Goal: Ask a question: Seek information or help from site administrators or community

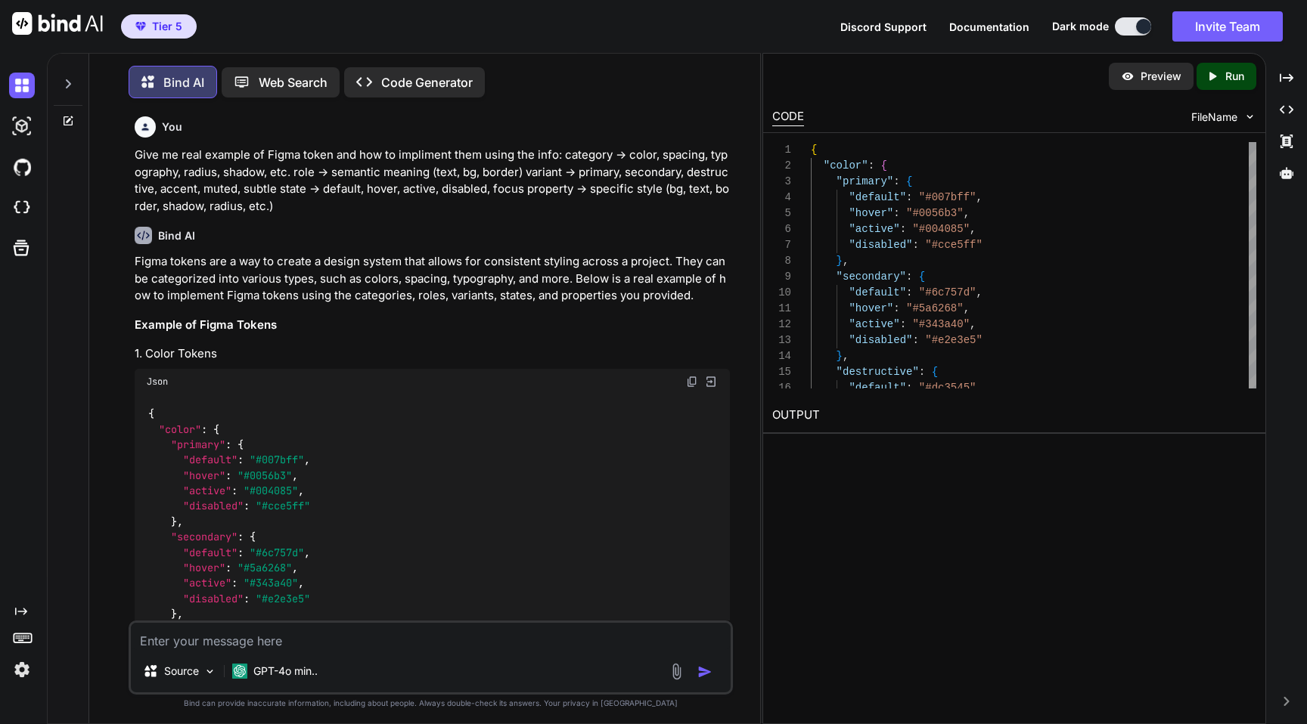
scroll to position [1704, 0]
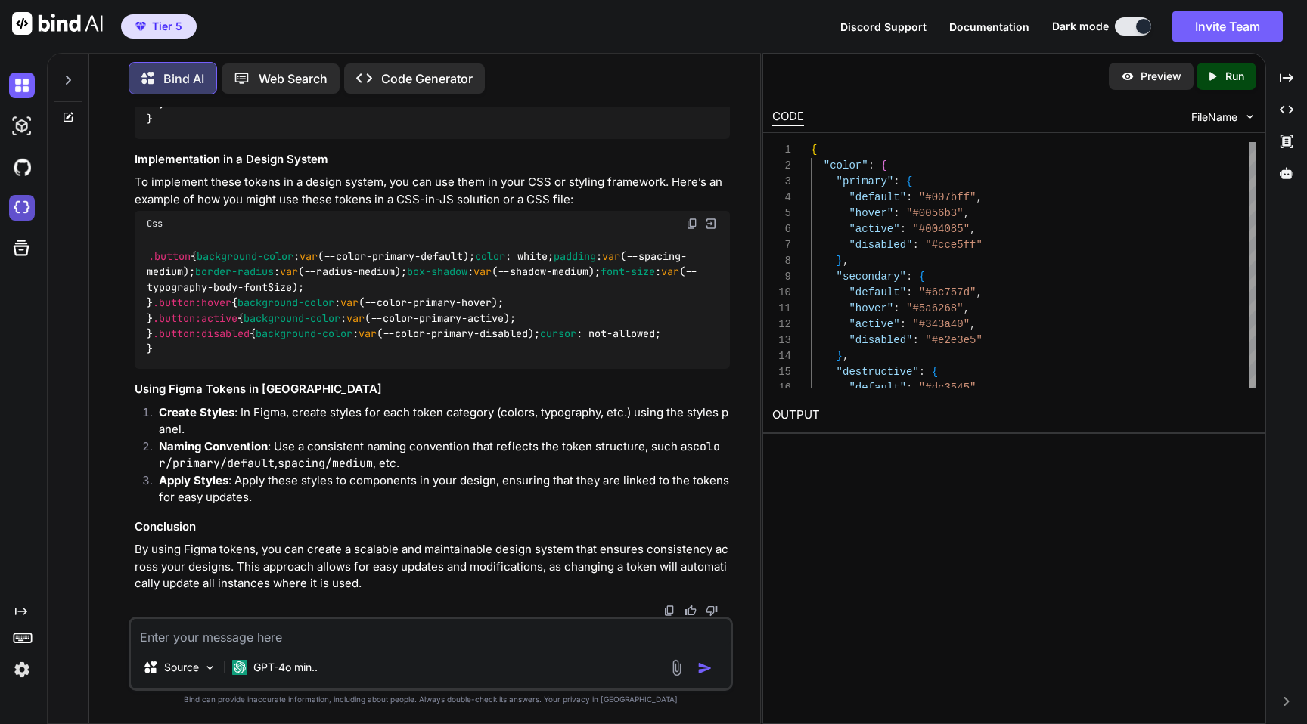
click at [26, 208] on img at bounding box center [22, 208] width 26 height 26
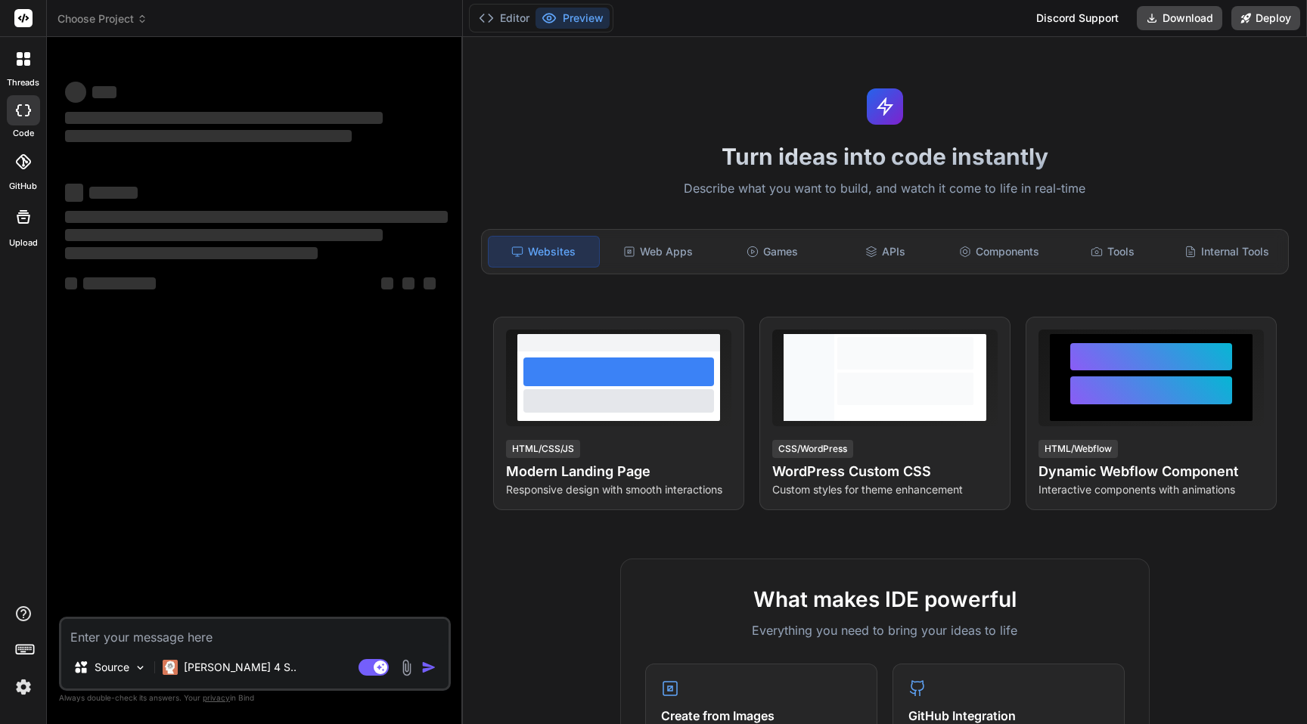
click at [333, 637] on textarea at bounding box center [254, 632] width 387 height 27
click at [678, 253] on div "Web Apps" at bounding box center [658, 252] width 110 height 32
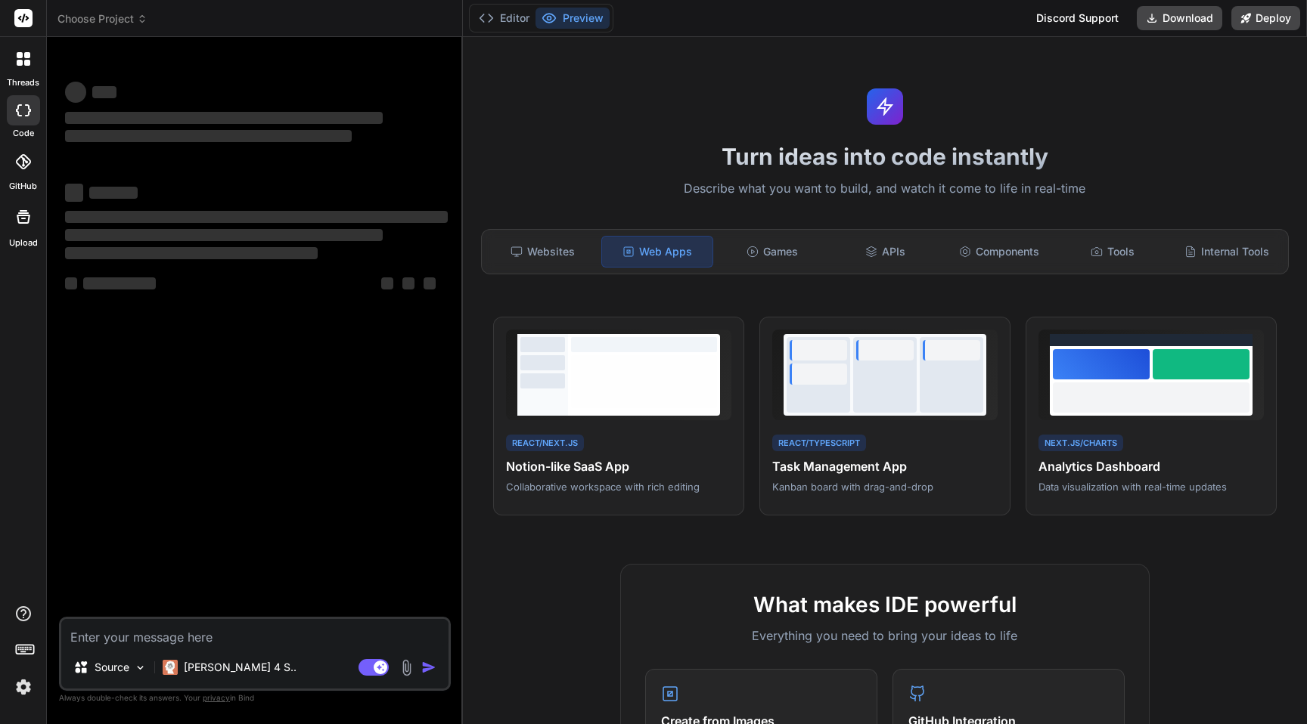
click at [201, 637] on textarea at bounding box center [254, 632] width 387 height 27
type textarea "x"
type textarea "B"
type textarea "x"
type textarea "Bu"
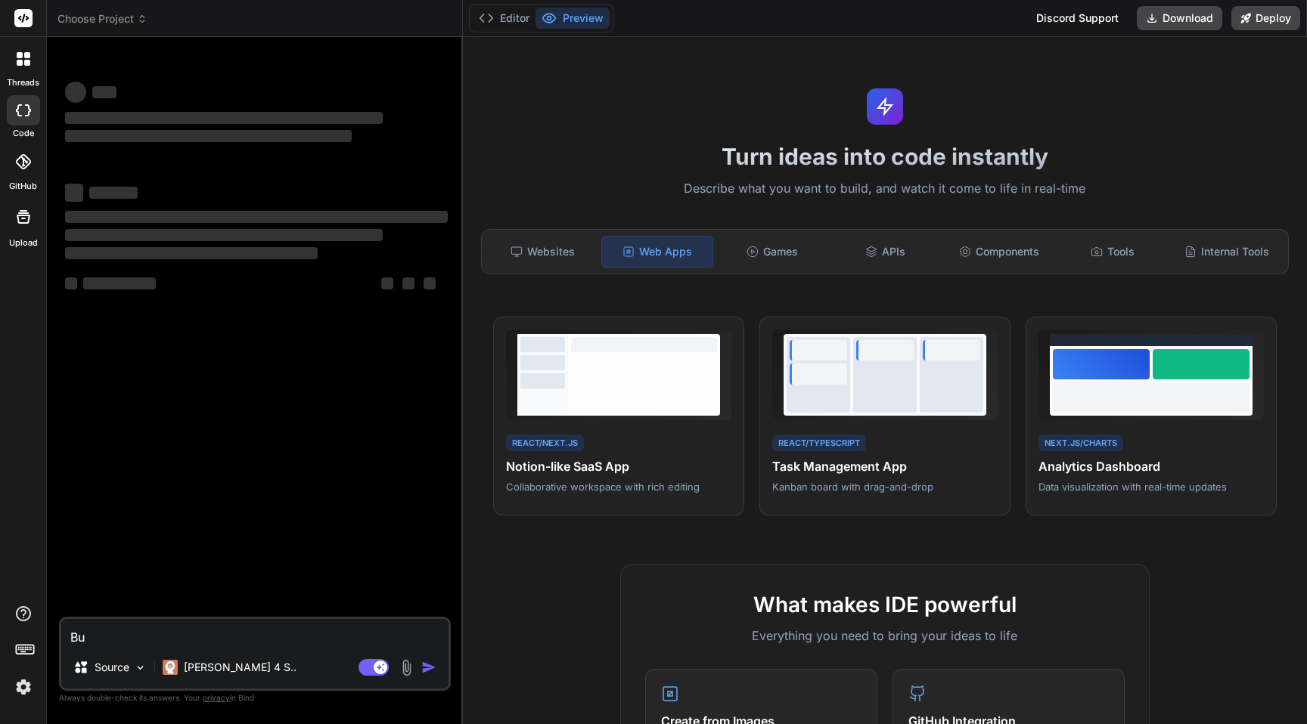
type textarea "x"
type textarea "Bui"
type textarea "x"
type textarea "Buil"
type textarea "x"
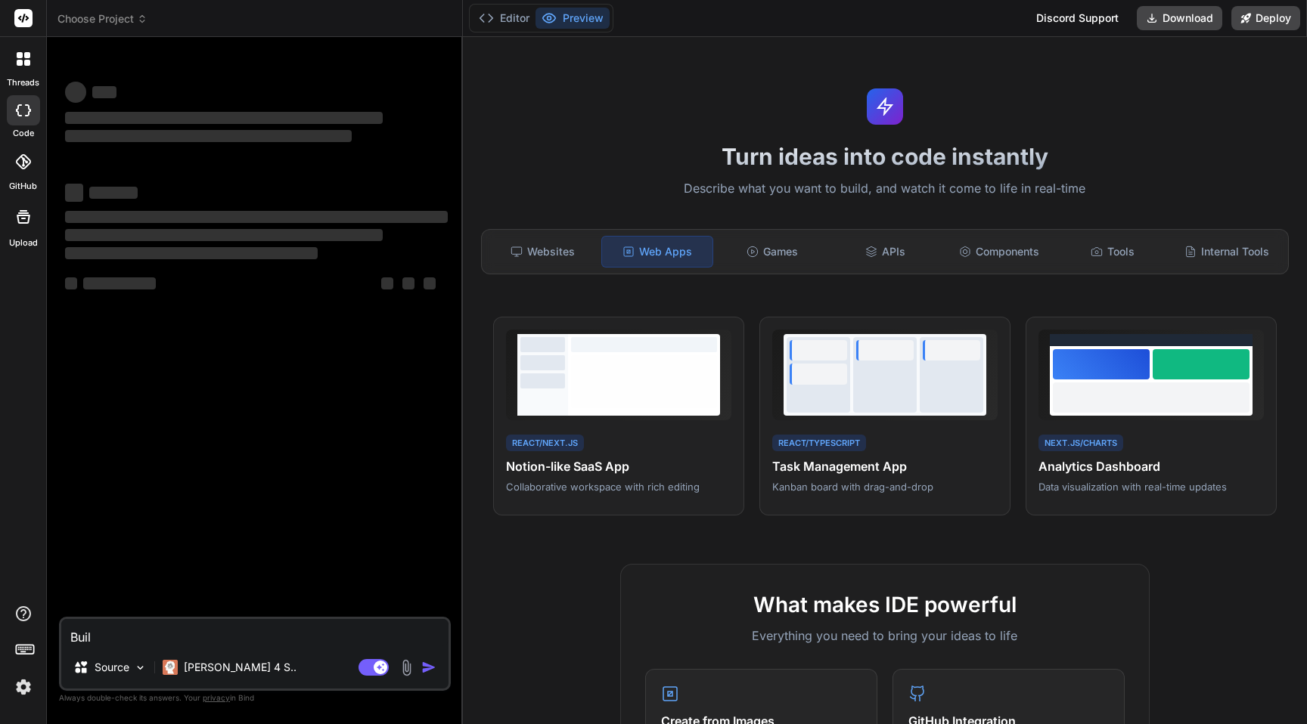
type textarea "Build"
type textarea "x"
type textarea "Build"
type textarea "x"
type textarea "Build a"
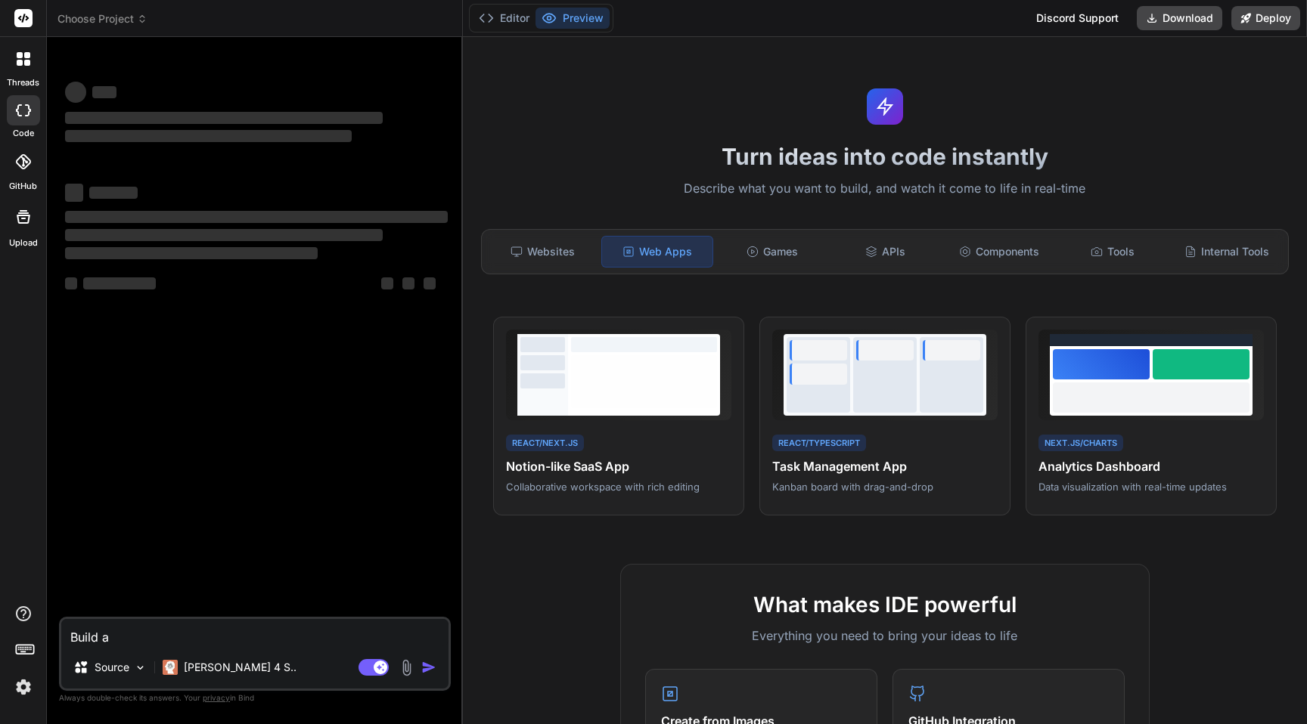
type textarea "x"
type textarea "Build a"
type textarea "x"
type textarea "Build a w"
type textarea "x"
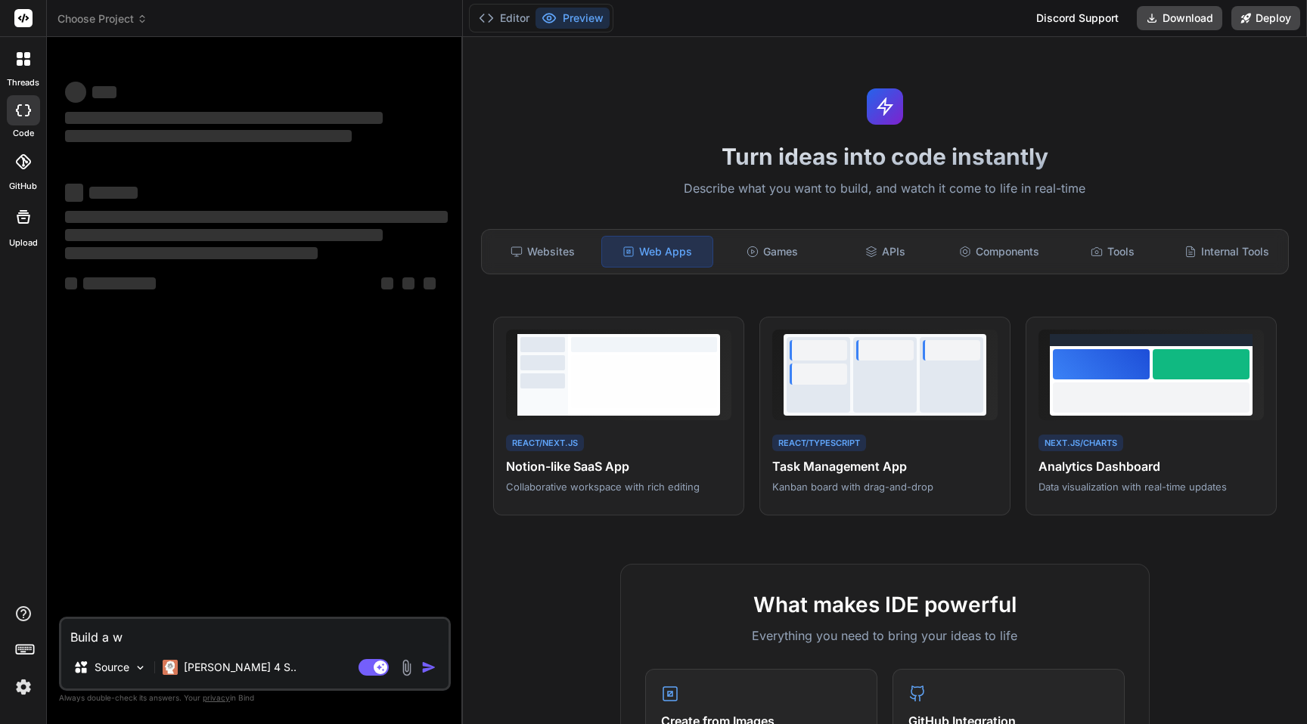
type textarea "Build a we"
type textarea "x"
type textarea "Build a web"
type textarea "x"
type textarea "Build a web"
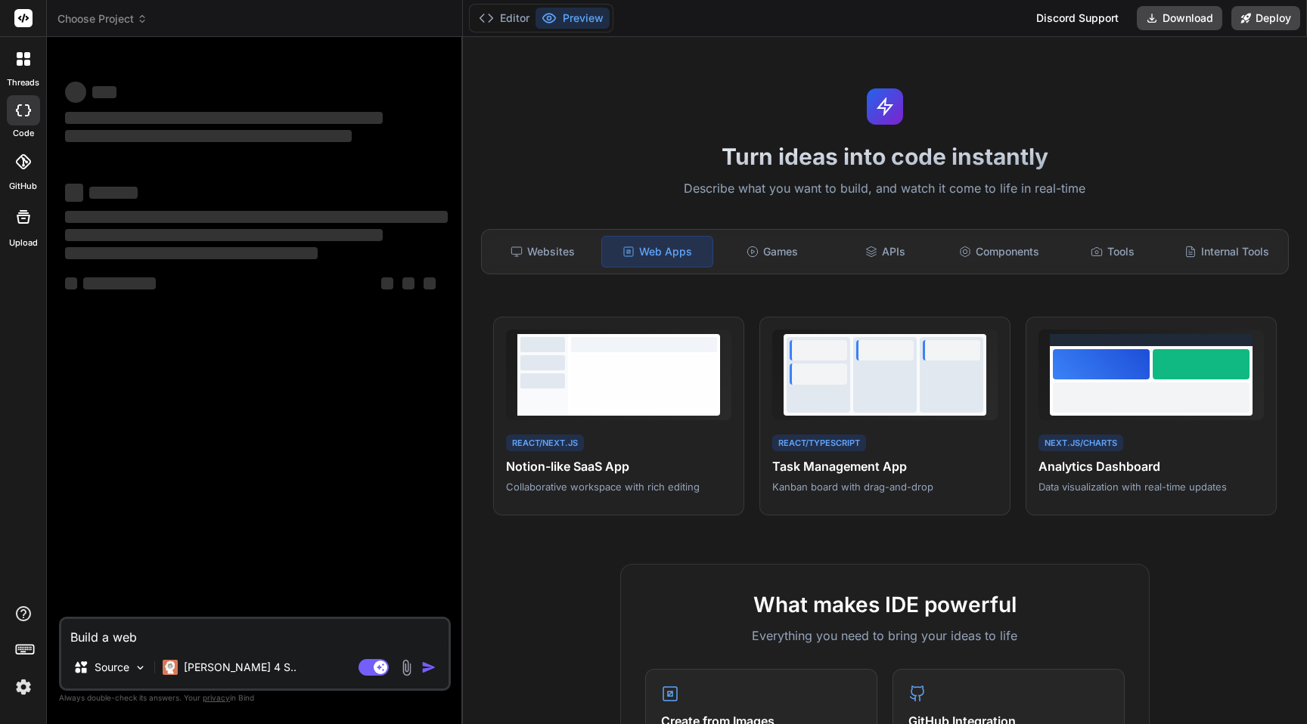
type textarea "x"
type textarea "Build a web a"
type textarea "x"
type textarea "Build a web ap"
type textarea "x"
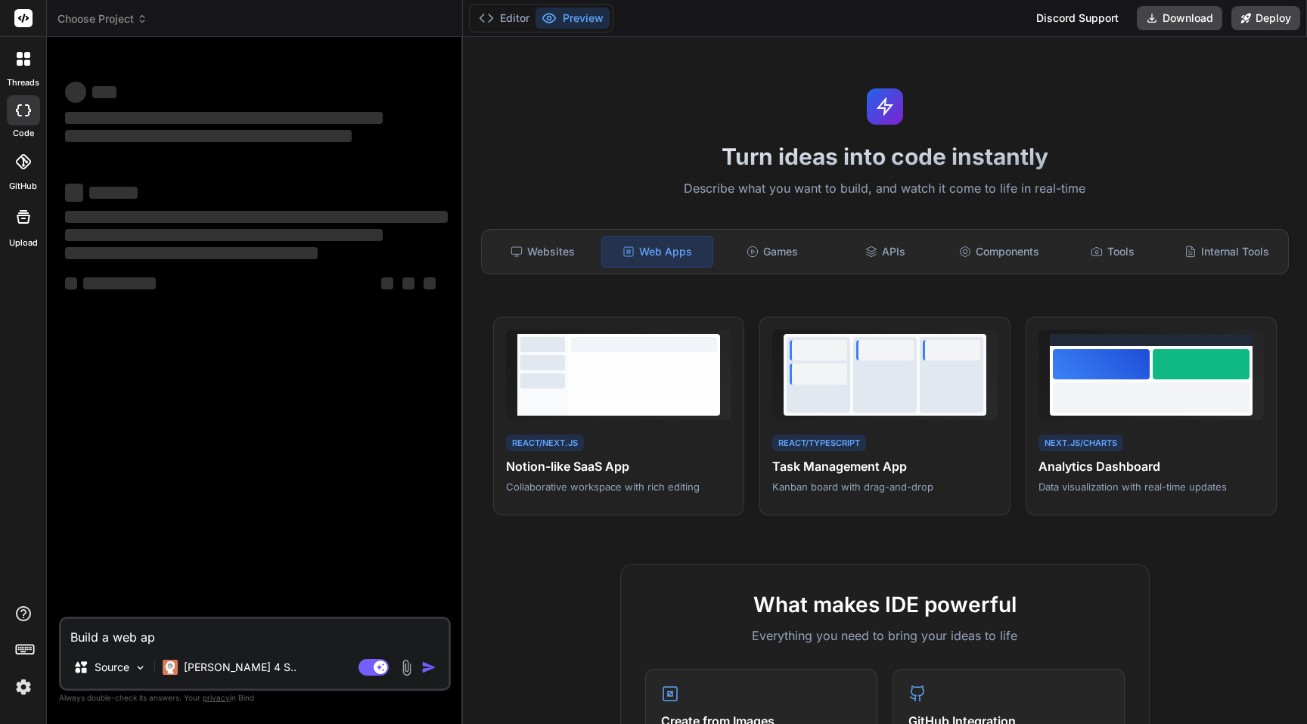
type textarea "Build a web app"
type textarea "x"
type textarea "Build a web app"
type textarea "x"
type textarea "Build a web app t"
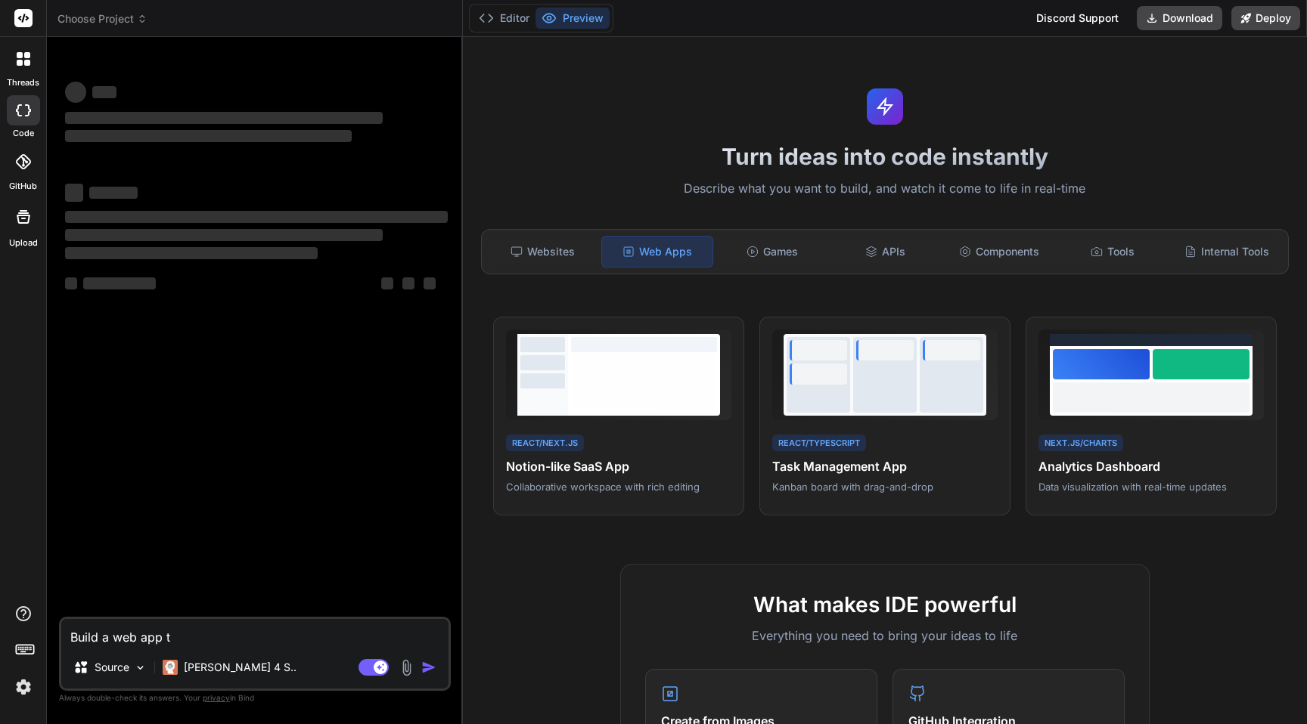
type textarea "x"
type textarea "Build a web app th"
type textarea "x"
type textarea "Build a web app tha"
type textarea "x"
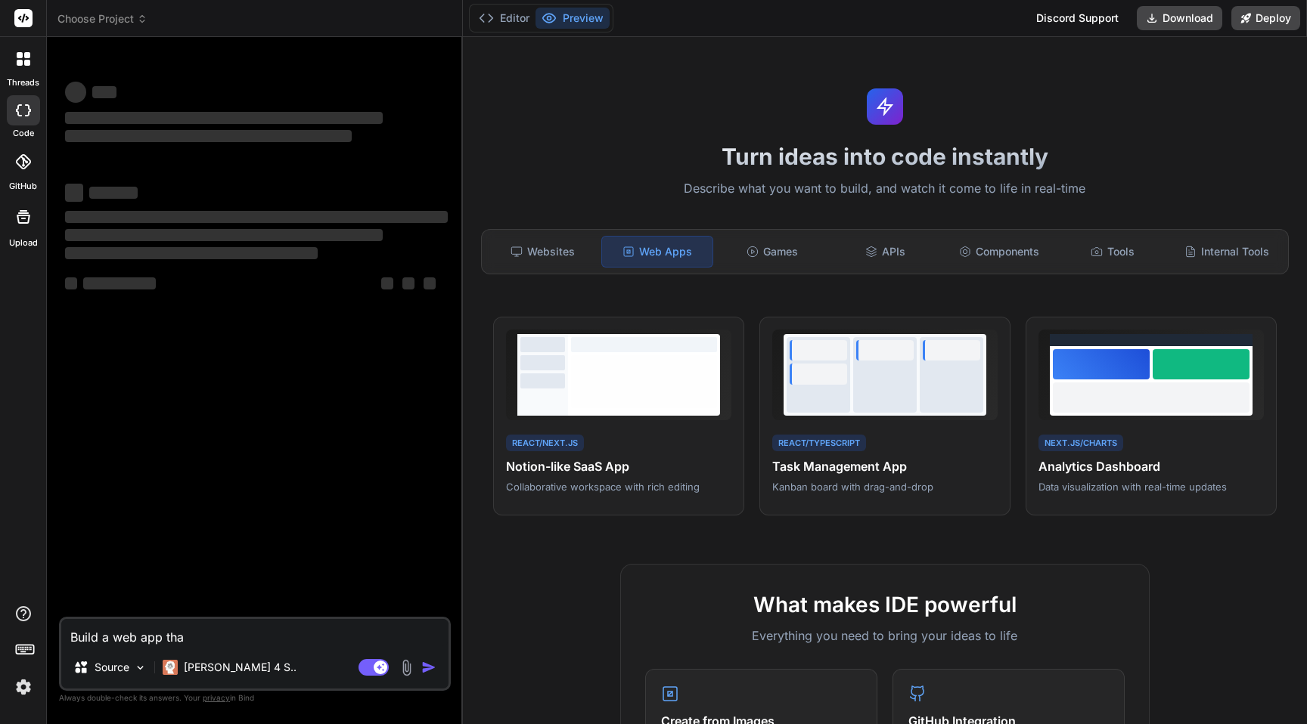
type textarea "Build a web app that"
type textarea "x"
type textarea "Build a web app that"
type textarea "x"
type textarea "Build a web app that m"
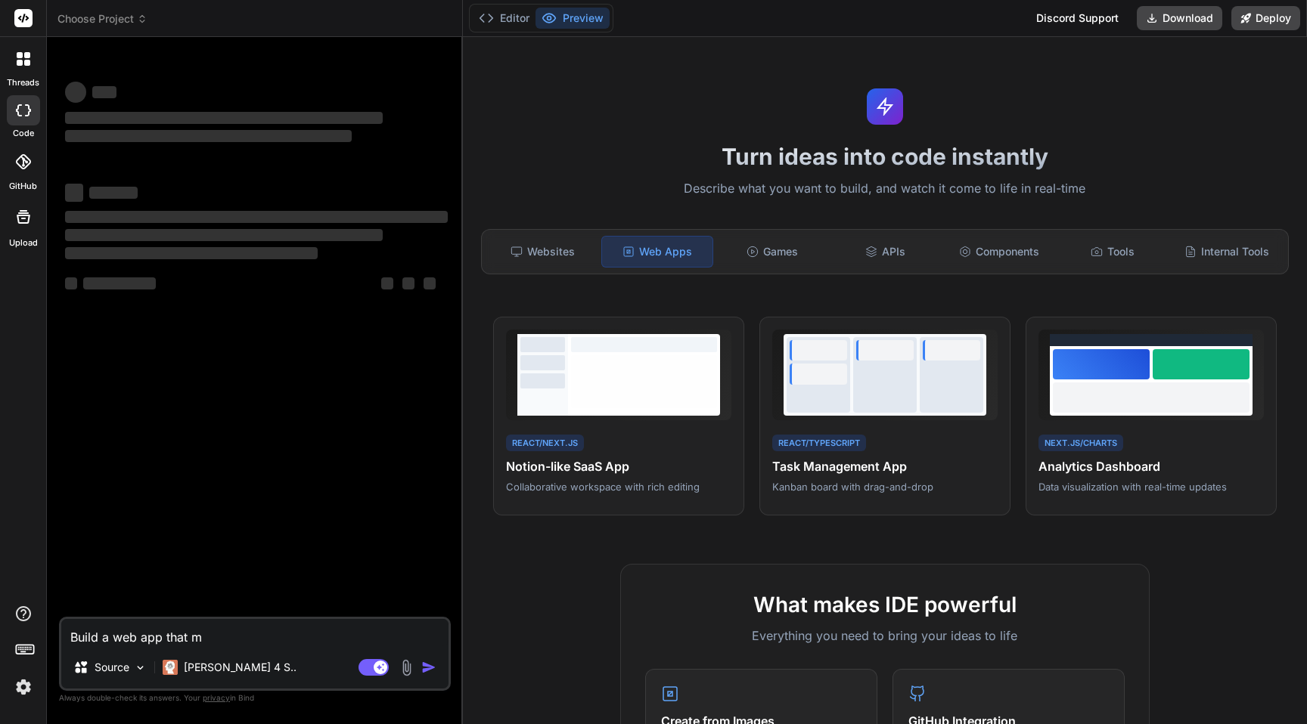
type textarea "x"
type textarea "Build a web app that mo"
type textarea "x"
type textarea "Build a web app that mon"
type textarea "x"
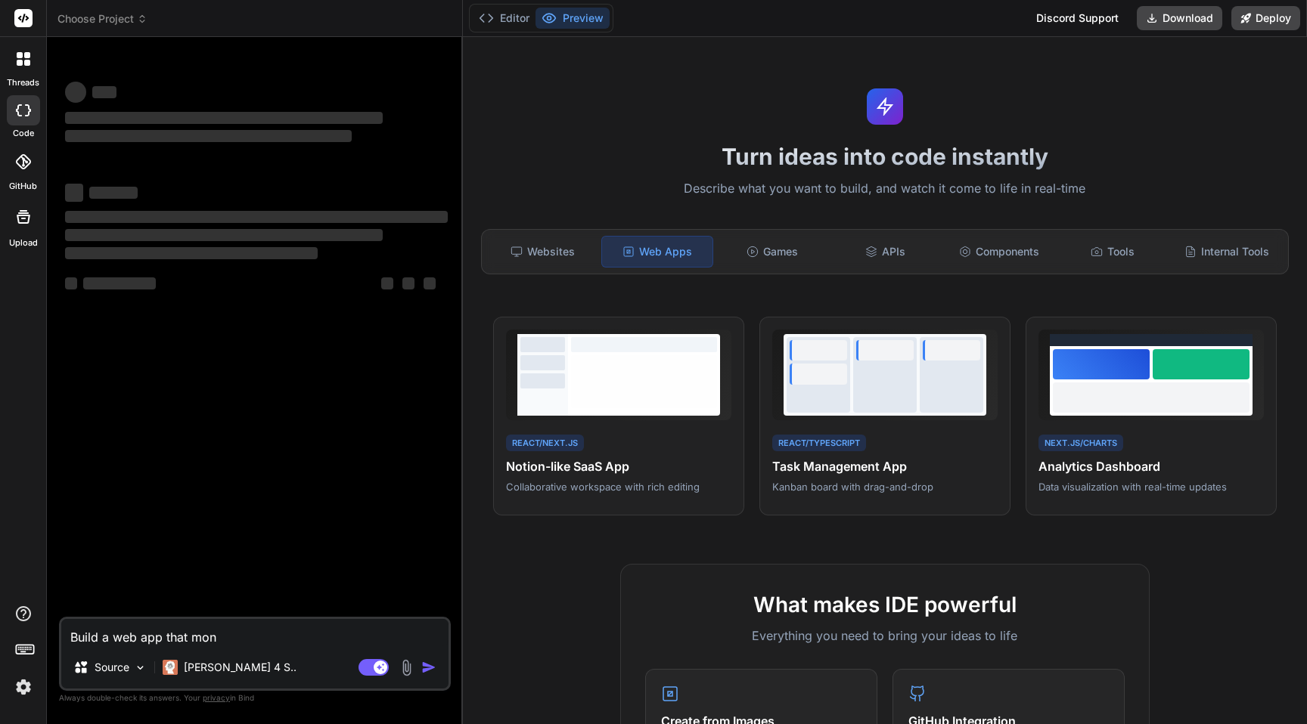
type textarea "Build a web app that moni"
type textarea "x"
type textarea "Build a web app that monit"
type textarea "x"
type textarea "Build a web app that monito"
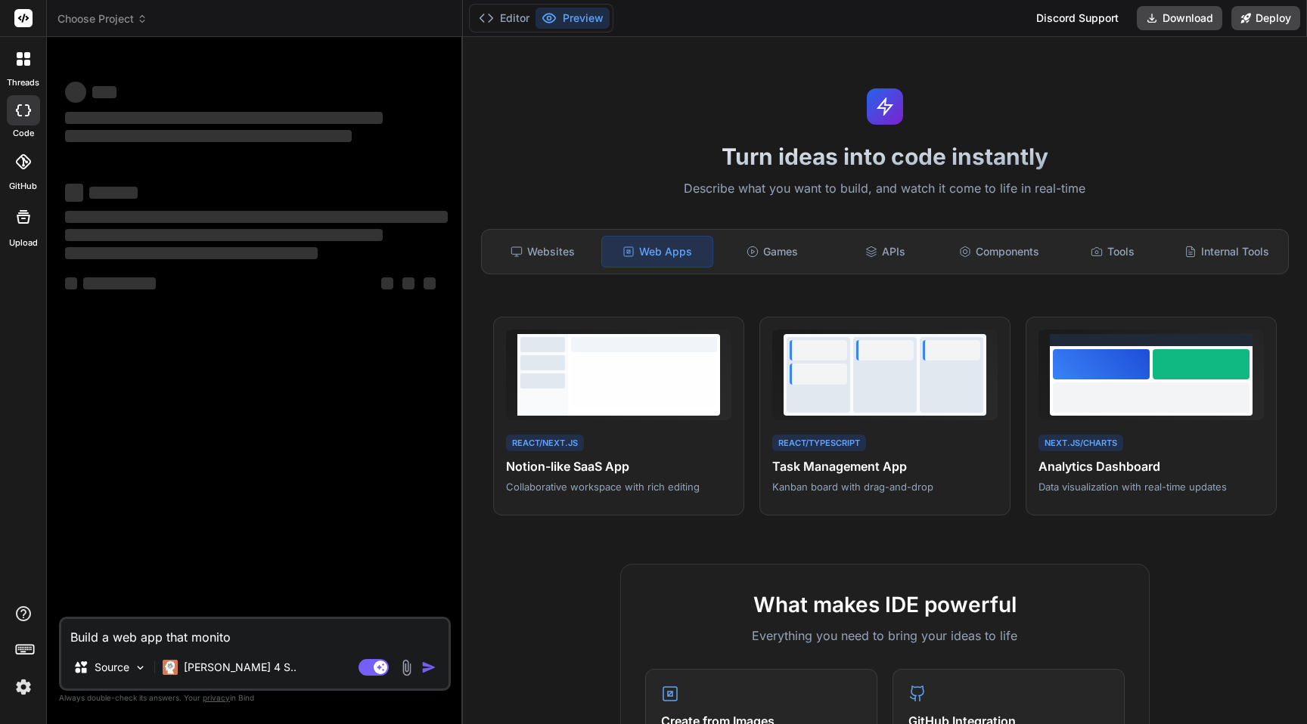
type textarea "x"
type textarea "Build a web app that monitor"
type textarea "x"
type textarea "Build a web app that monitors"
type textarea "x"
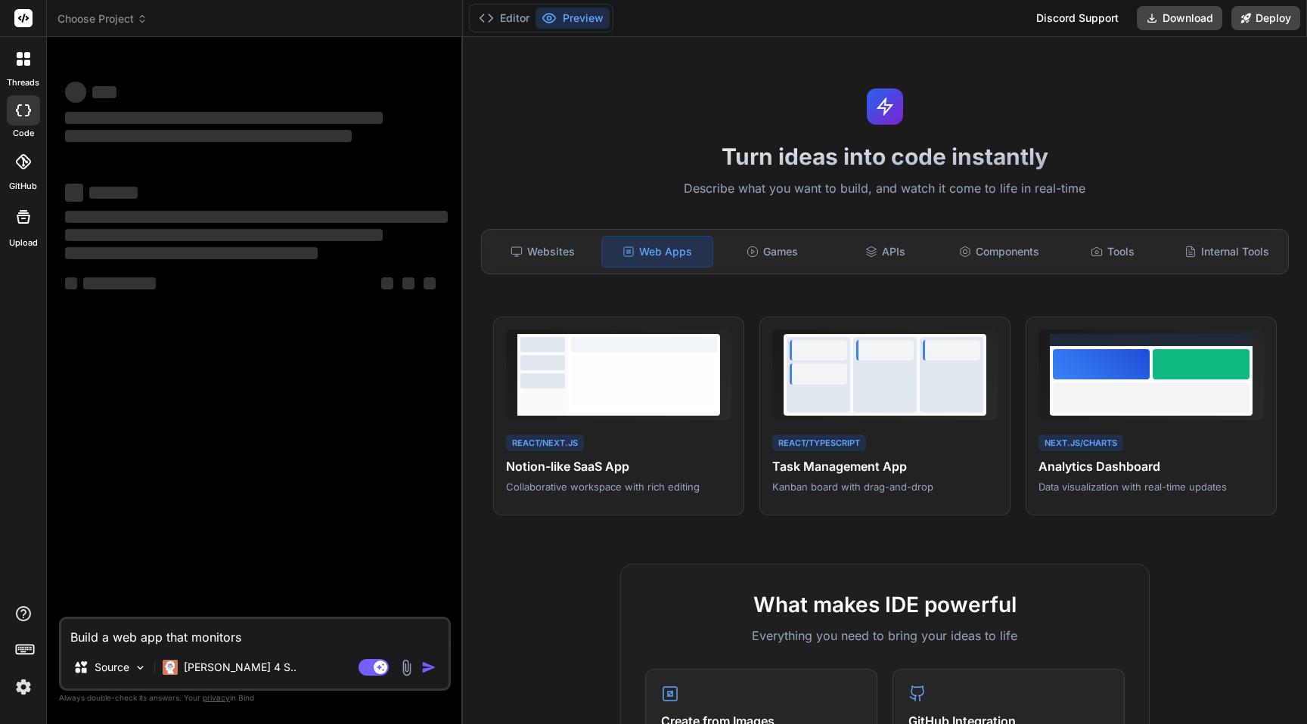
type textarea "Build a web app that monitors"
type textarea "x"
type textarea "Build a web app that monitors y"
type textarea "x"
type textarea "Build a web app that monitors yo"
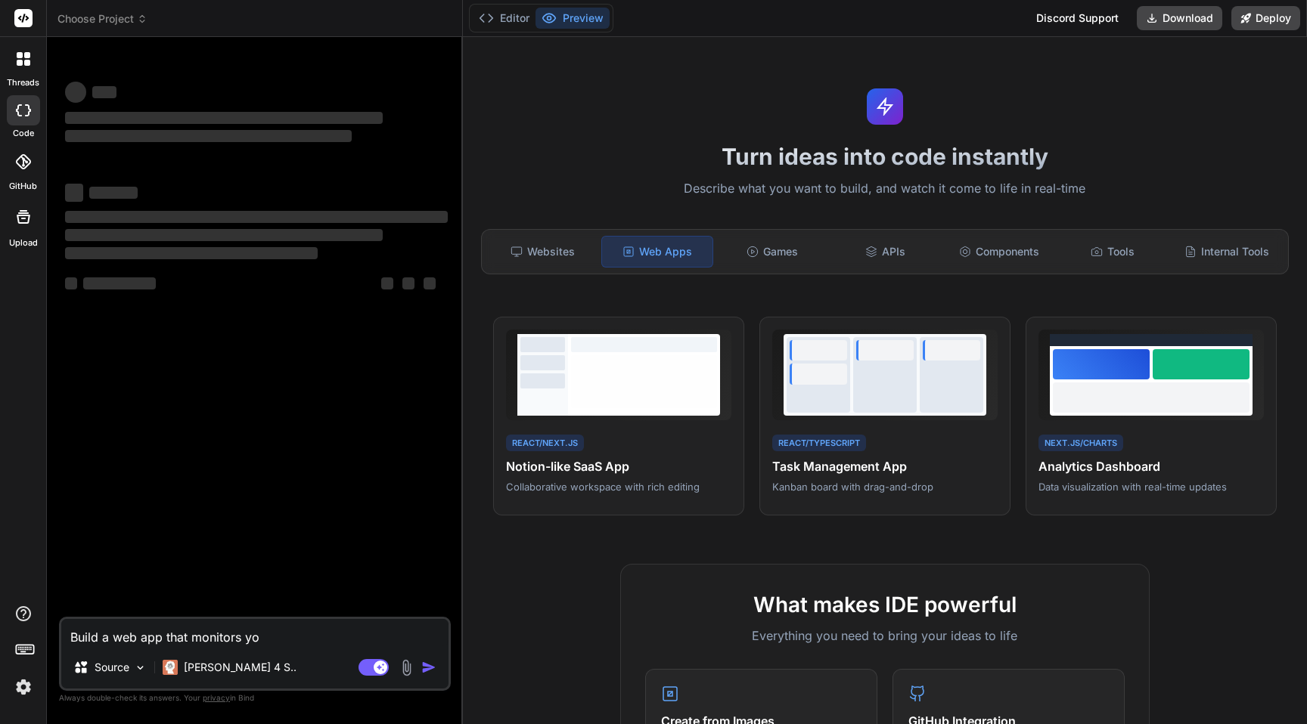
type textarea "x"
type textarea "Build a web app that monitors you"
type textarea "x"
type textarea "Build a web app that monitors your"
type textarea "x"
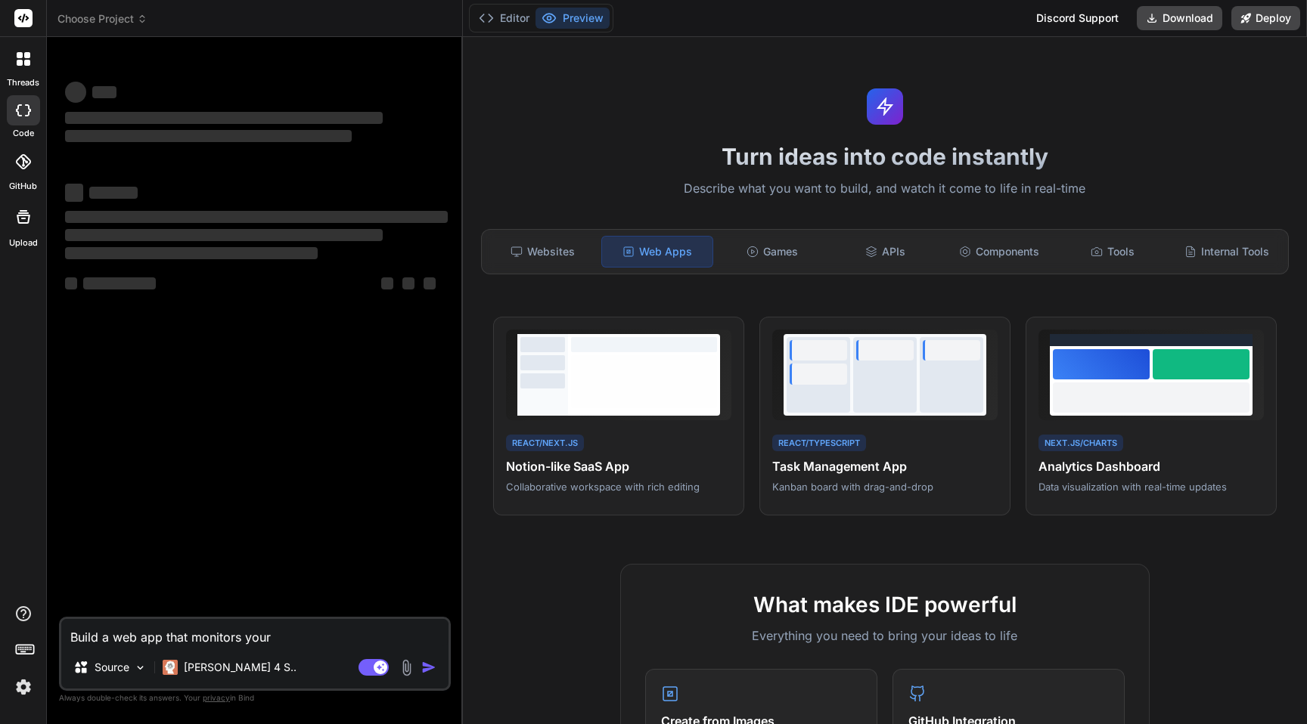
type textarea "Build a web app that monitors your"
type textarea "x"
type textarea "Build a web app that monitors your s"
type textarea "x"
type textarea "Build a web app that monitors your st"
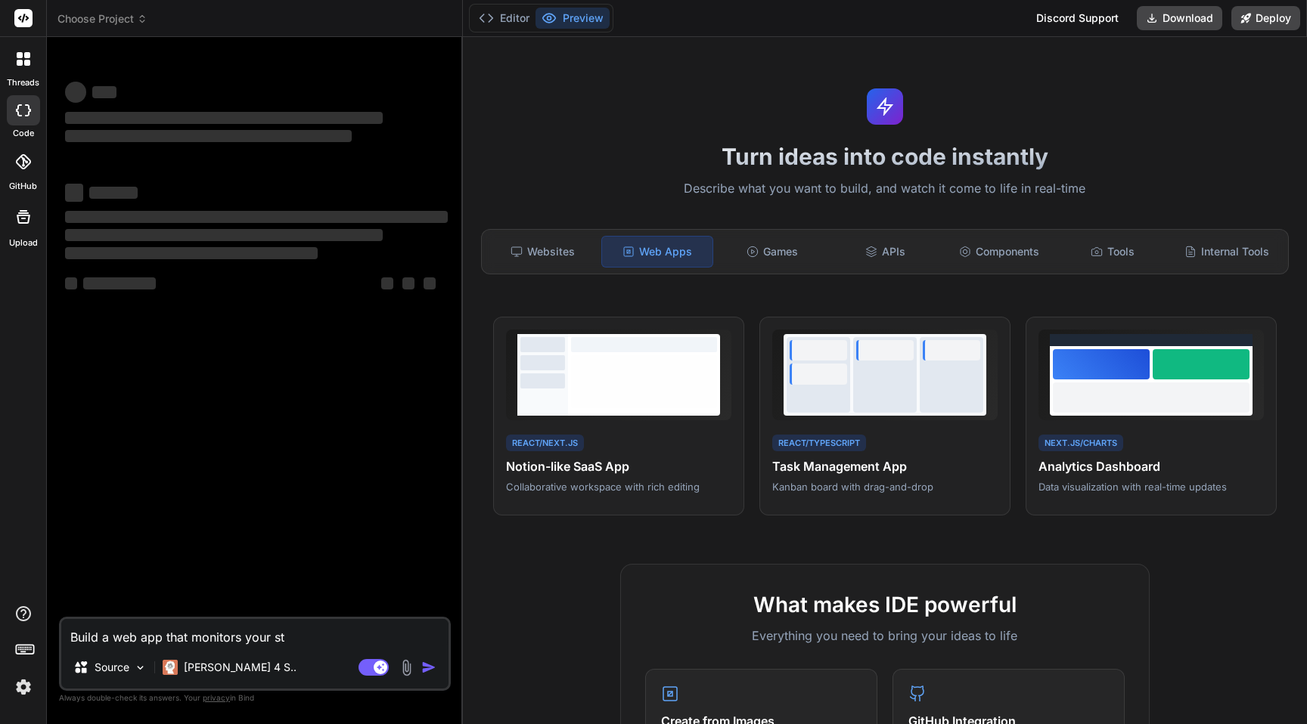
type textarea "x"
type textarea "Build a web app that monitors your ste"
type textarea "x"
type textarea "Build a web app that monitors your step"
type textarea "x"
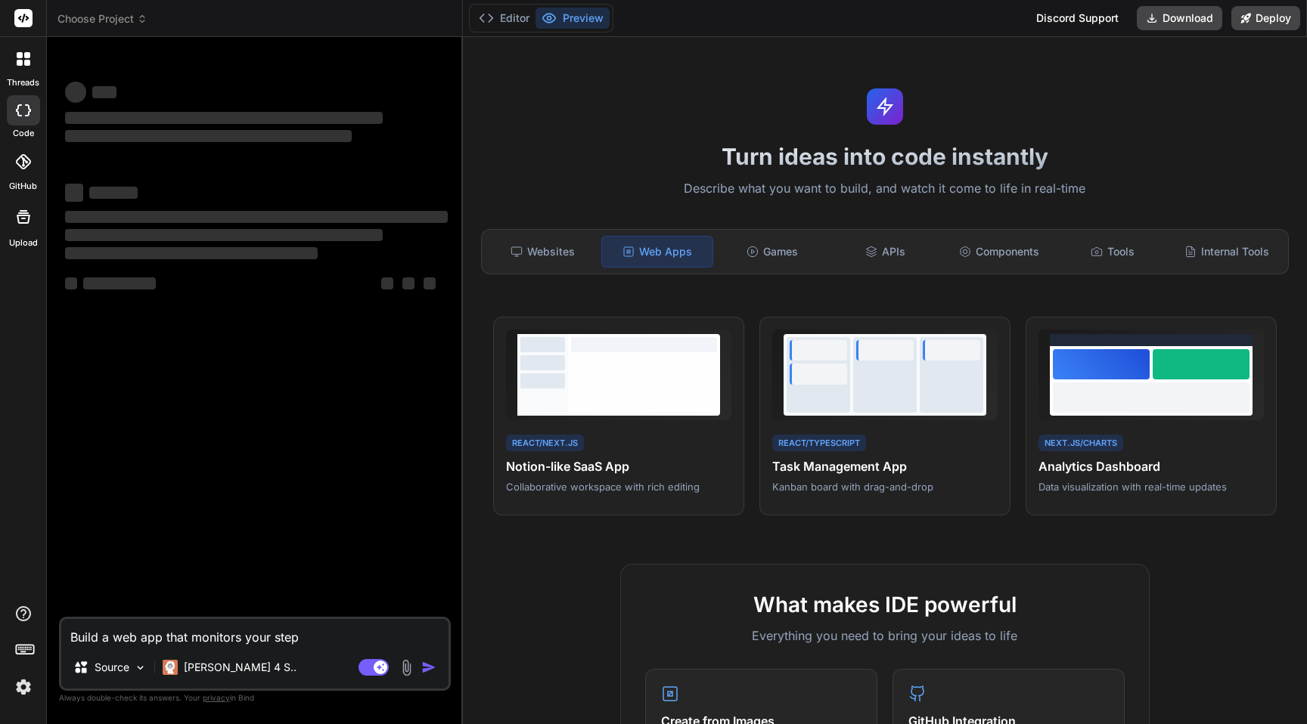
type textarea "Build a web app that monitors your steps"
type textarea "x"
type textarea "Build a web app that monitors your steps,"
type textarea "x"
type textarea "Build a web app that monitors your steps,"
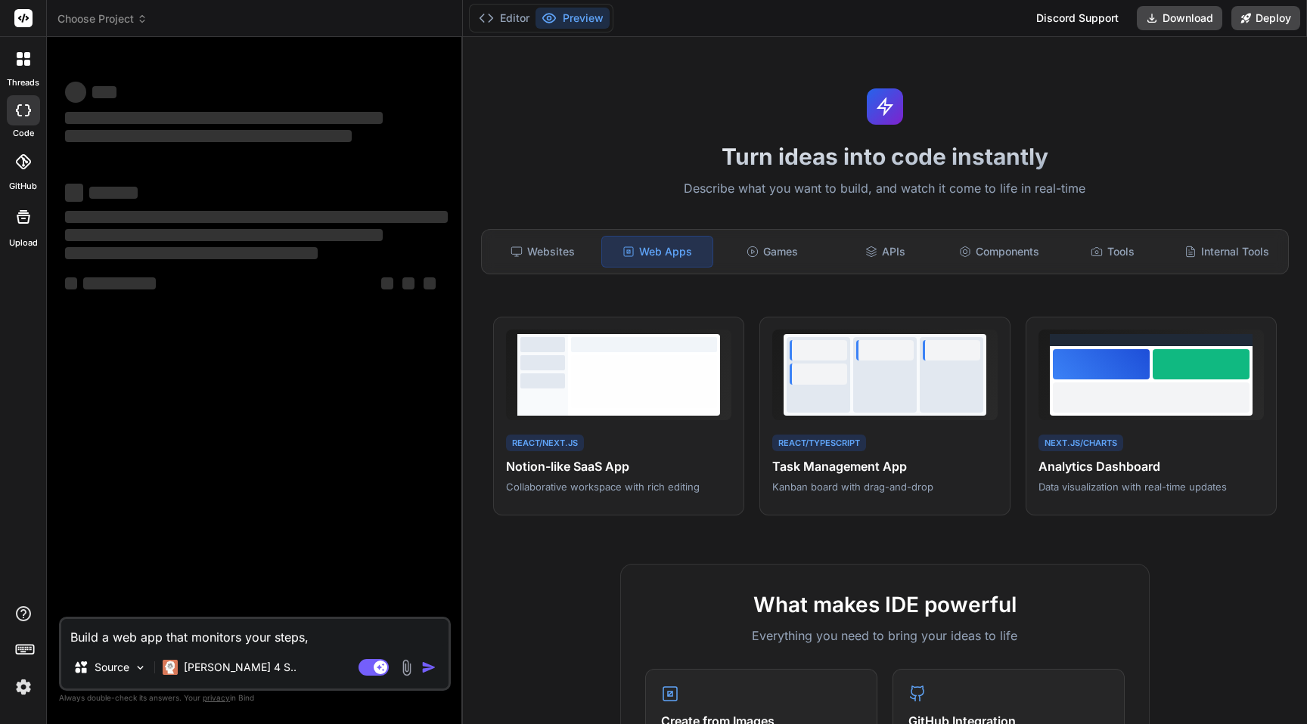
type textarea "x"
type textarea "Build a web app that monitors your steps, w"
type textarea "x"
type textarea "Build a web app that monitors your steps, wa"
type textarea "x"
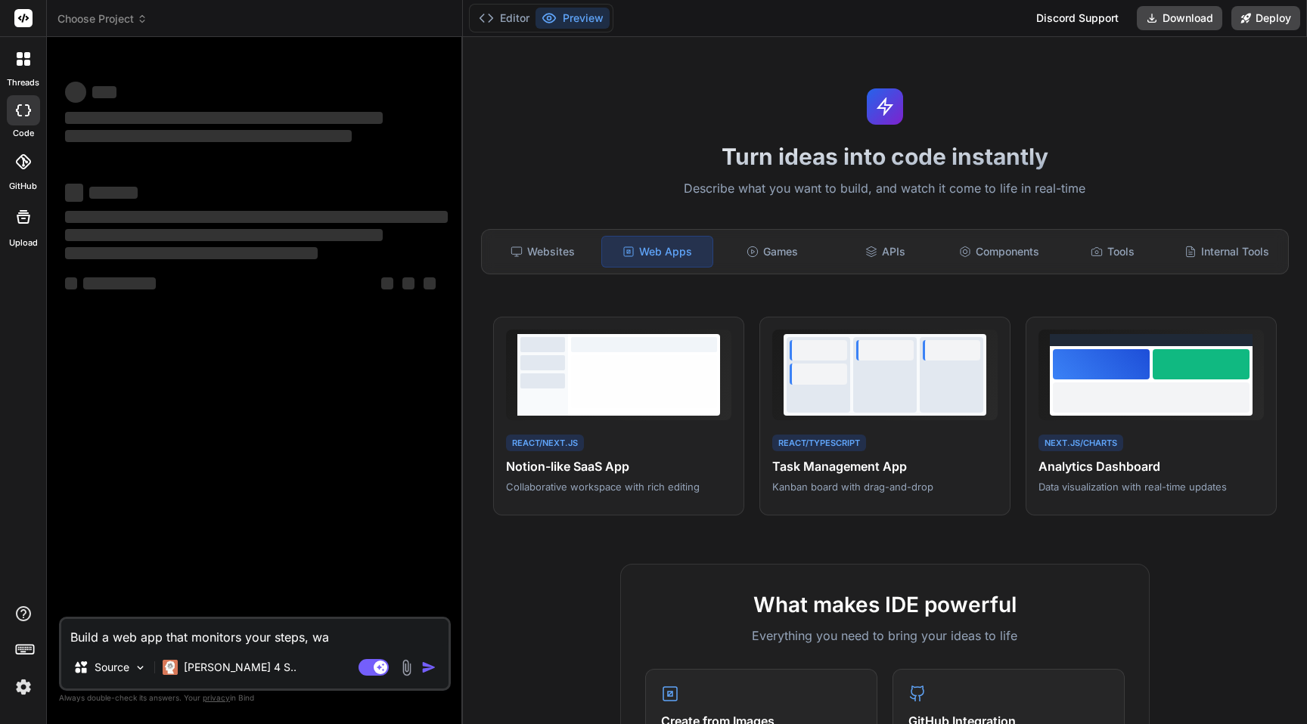
type textarea "Build a web app that monitors your steps, wal"
type textarea "x"
type textarea "Build a web app that monitors your steps, walk"
type textarea "x"
type textarea "Build a web app that monitors your steps, walk,"
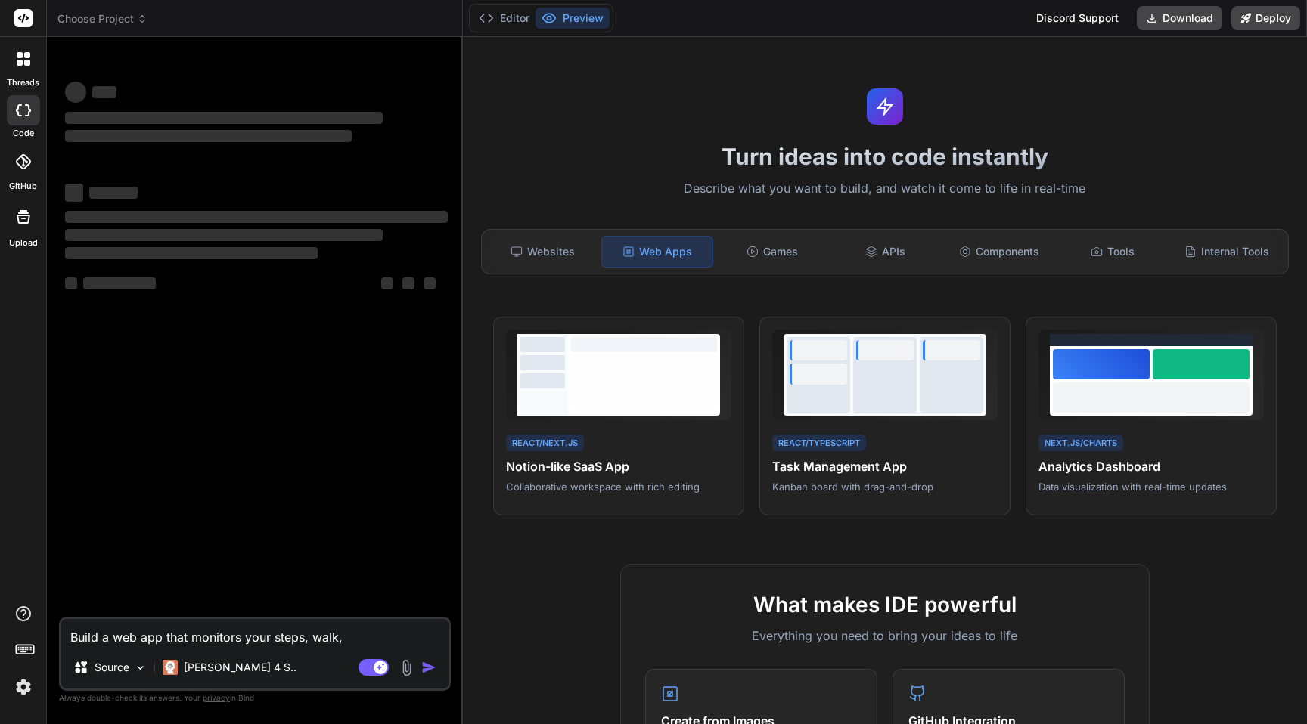
type textarea "x"
type textarea "Build a web app that monitors your steps, walk,"
type textarea "x"
type textarea "Build a web app that monitors your steps, walk, r"
type textarea "x"
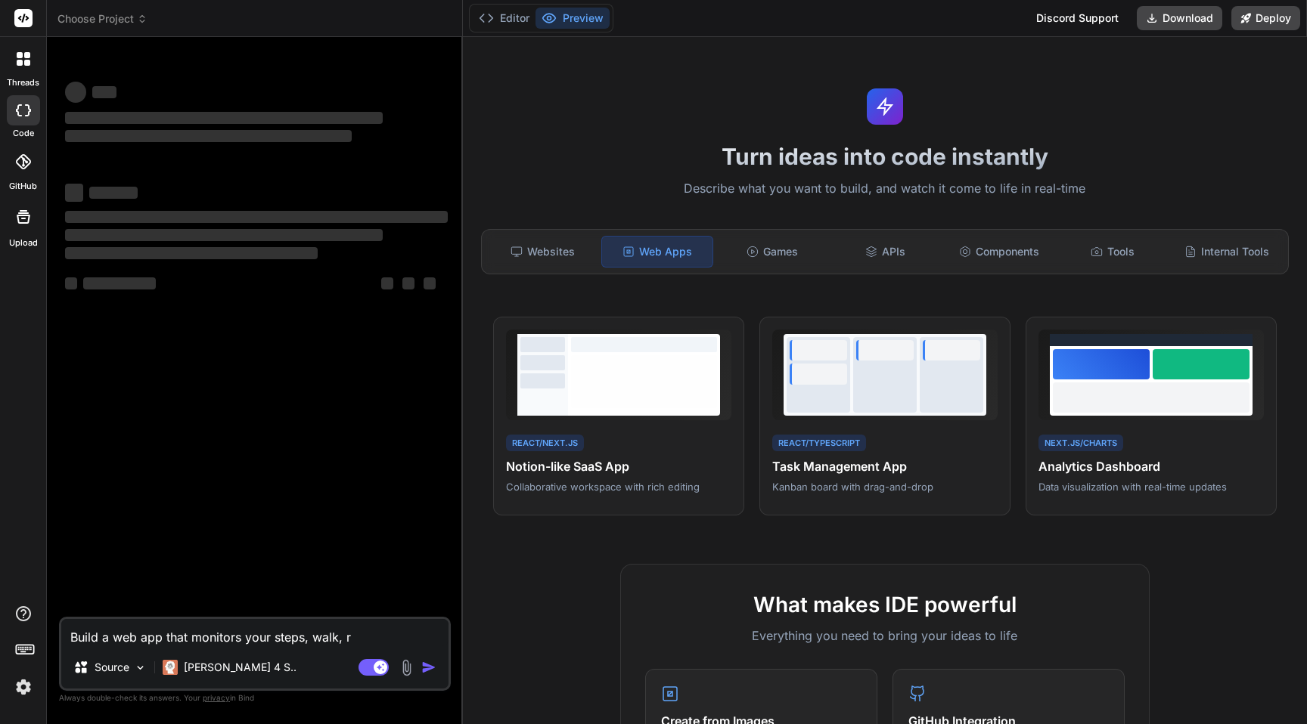
type textarea "Build a web app that monitors your steps, walk, ru"
type textarea "x"
type textarea "Build a web app that monitors your steps, walk, run"
type textarea "x"
type textarea "Build a web app that monitors your steps, walk, runn"
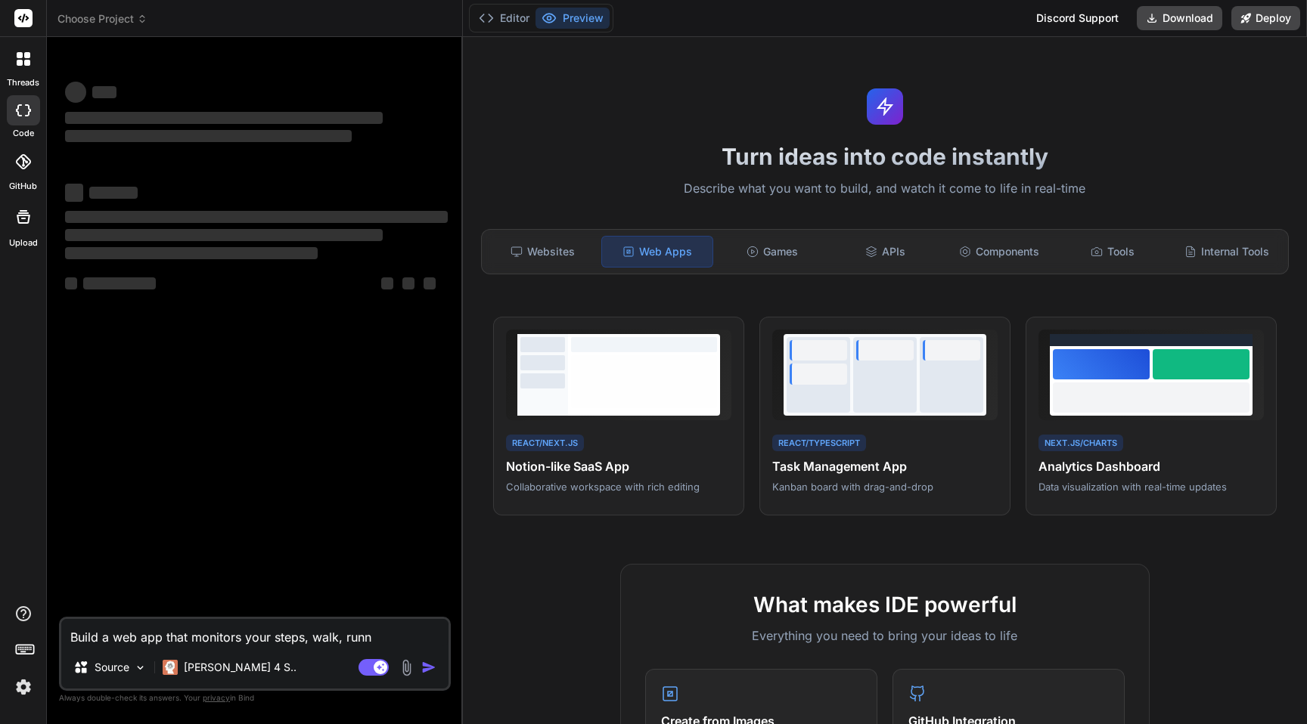
type textarea "x"
type textarea "Build a web app that monitors your steps, walk, runni"
type textarea "x"
type textarea "Build a web app that monitors your steps, walk, runnin"
type textarea "x"
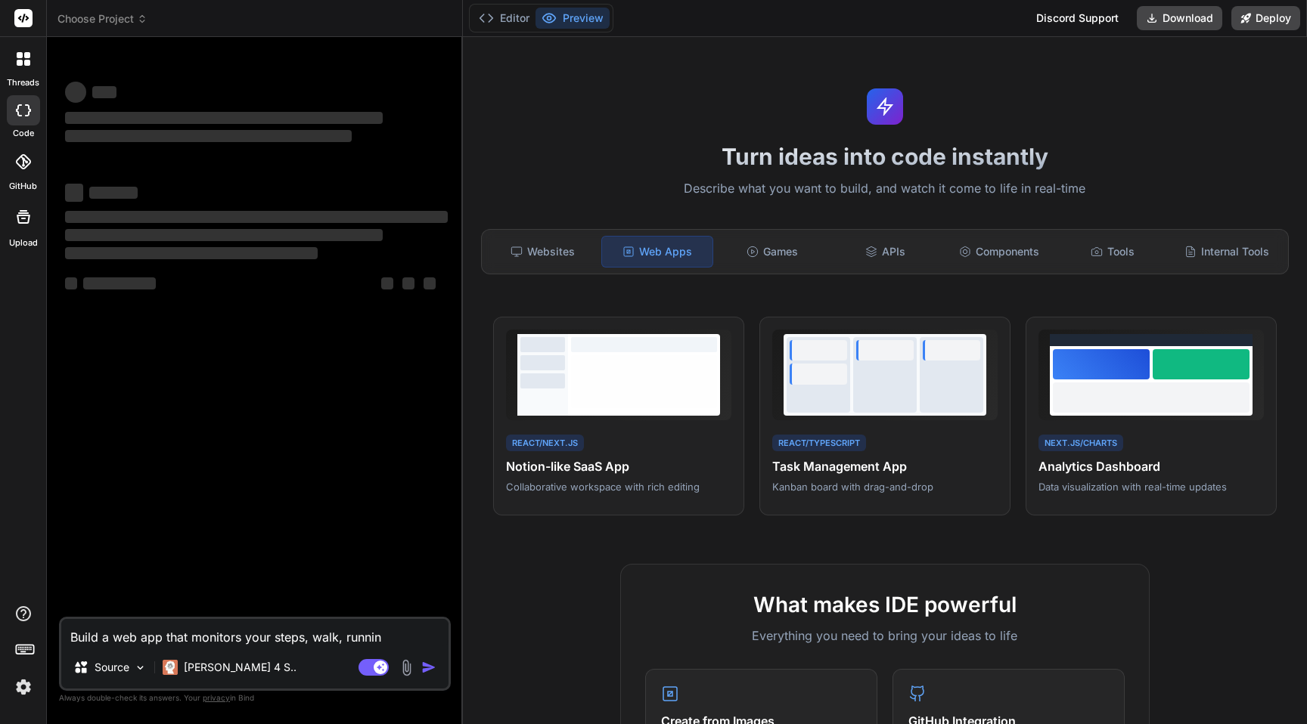
type textarea "Build a web app that monitors your steps, walk, running"
type textarea "x"
type textarea "Build a web app that monitors your steps, walk, running,"
type textarea "x"
type textarea "Build a web app that monitors your steps, walk, running"
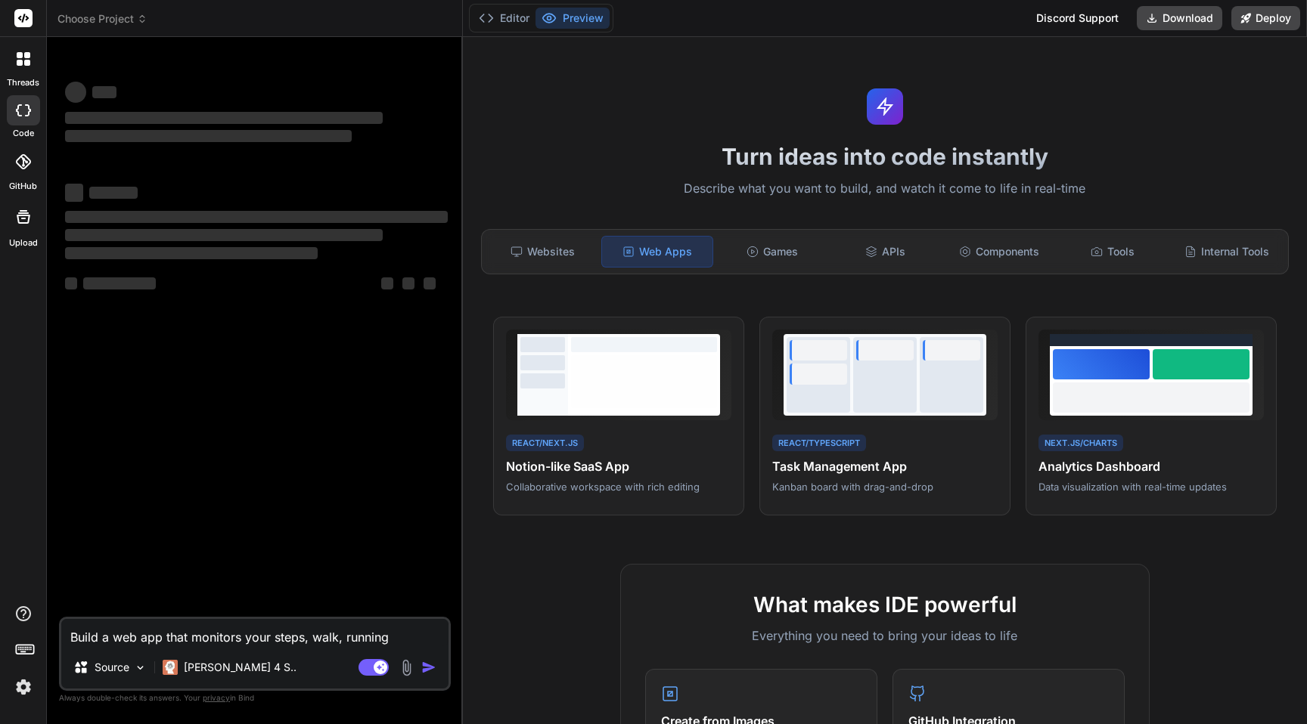
type textarea "x"
type textarea "Build a web app that monitors your steps, walk, running"
type textarea "x"
type textarea "Build a web app that monitors your steps, walk, running a"
type textarea "x"
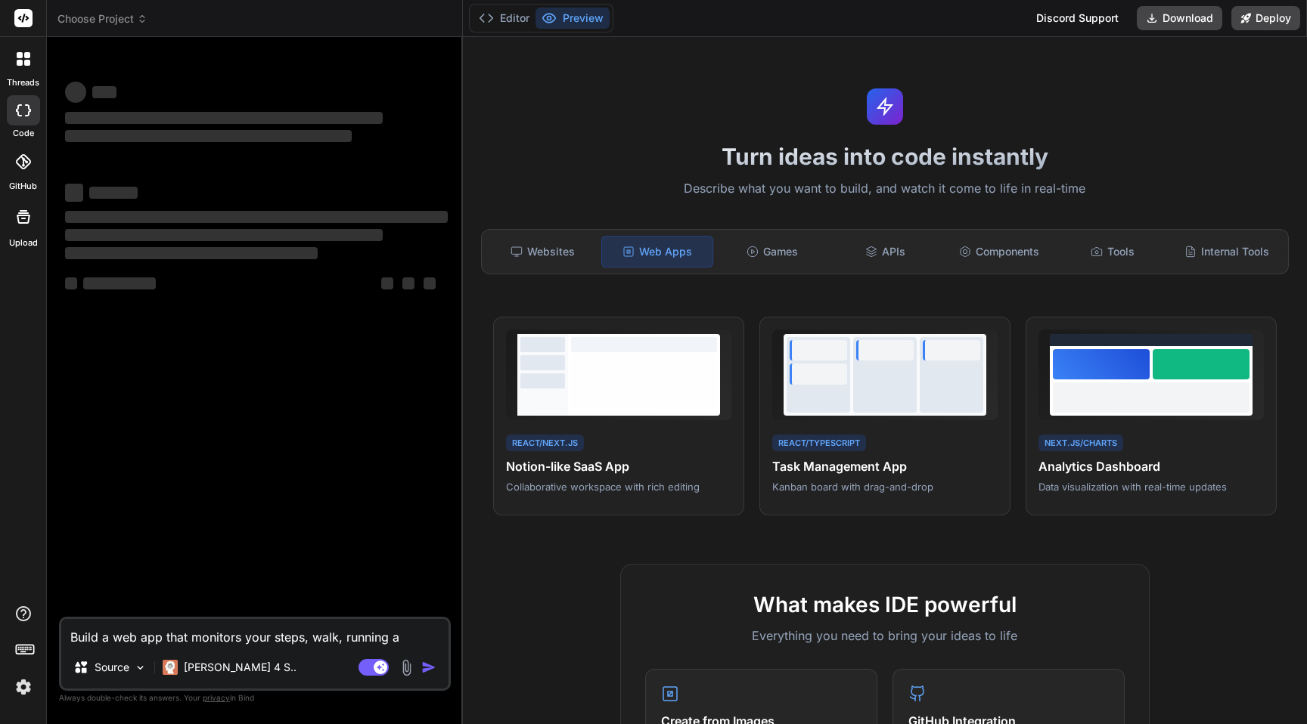
type textarea "Build a web app that monitors your steps, walk, running ac"
type textarea "x"
type textarea "Build a web app that monitors your steps, walk, running act"
type textarea "x"
type textarea "Build a web app that monitors your steps, walk, running acti"
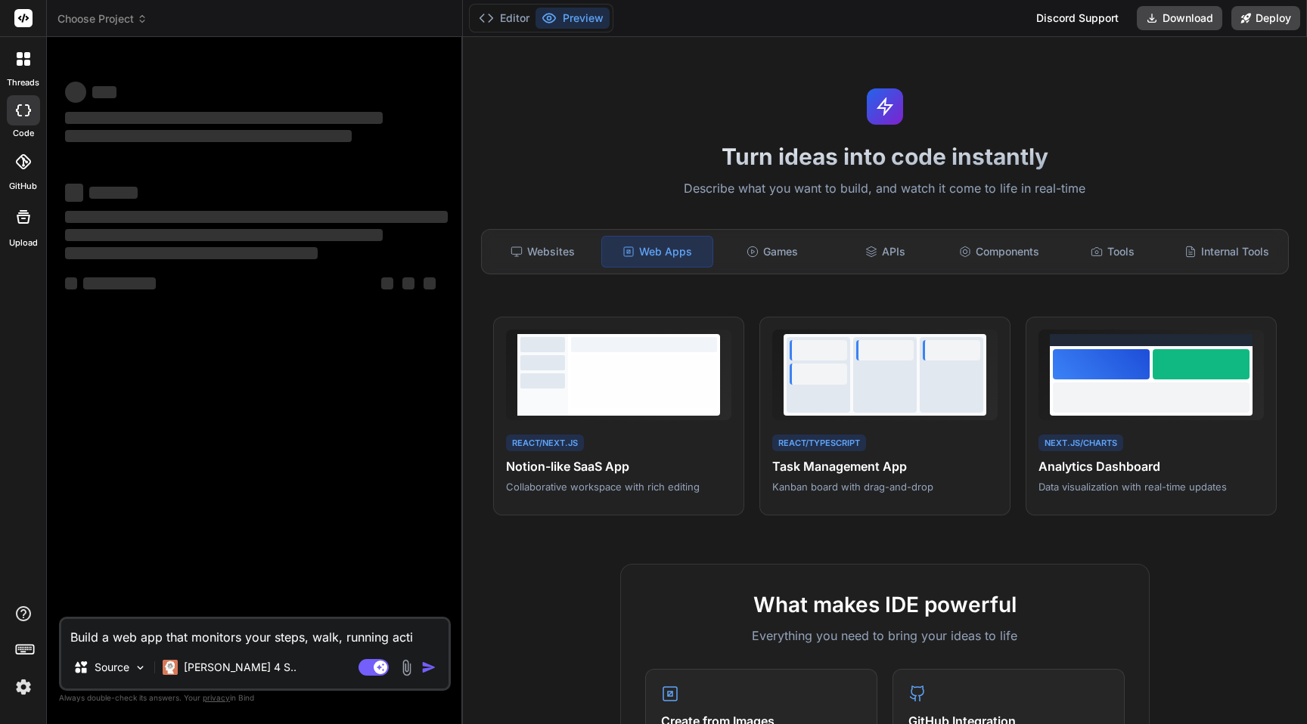
type textarea "x"
type textarea "Build a web app that monitors your steps, walk, running activ"
type textarea "x"
type textarea "Build a web app that monitors your steps, walk, running activi"
type textarea "x"
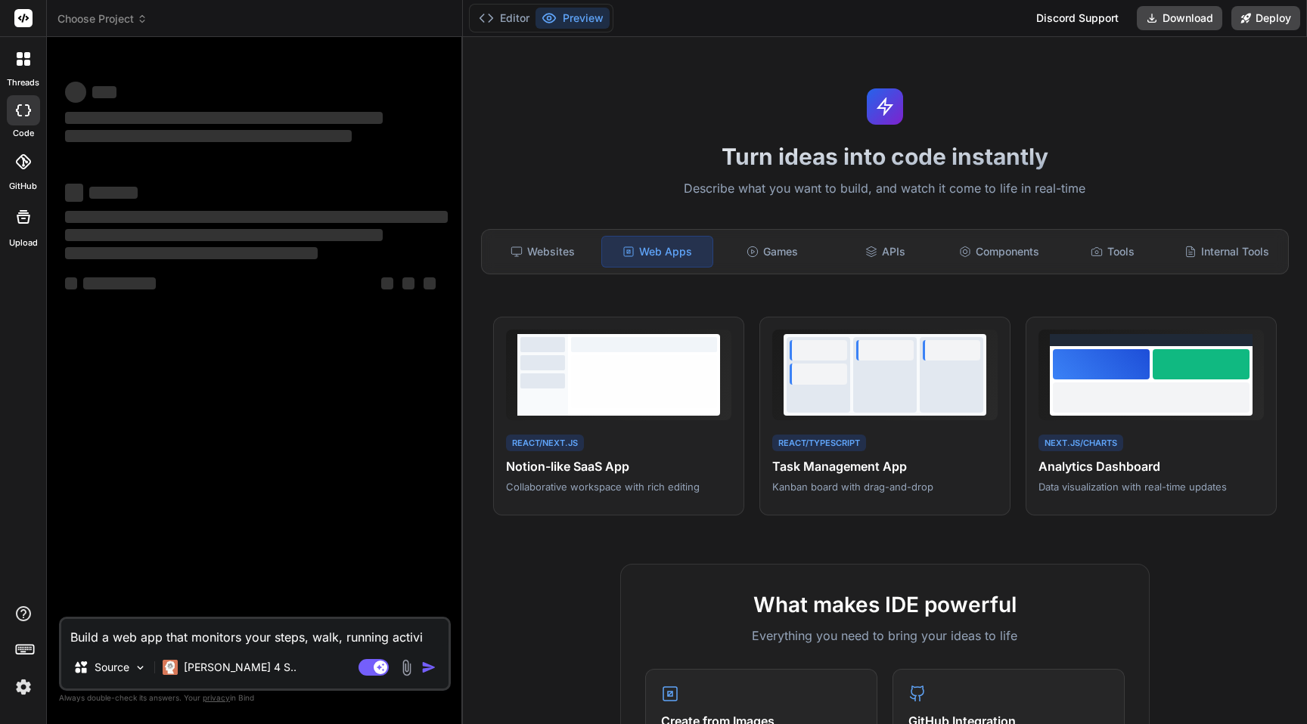
type textarea "Build a web app that monitors your steps, walk, running activit"
type textarea "x"
type textarea "Build a web app that monitors your steps, walk, running activiti"
type textarea "x"
type textarea "Build a web app that monitors your steps, walk, running activitie"
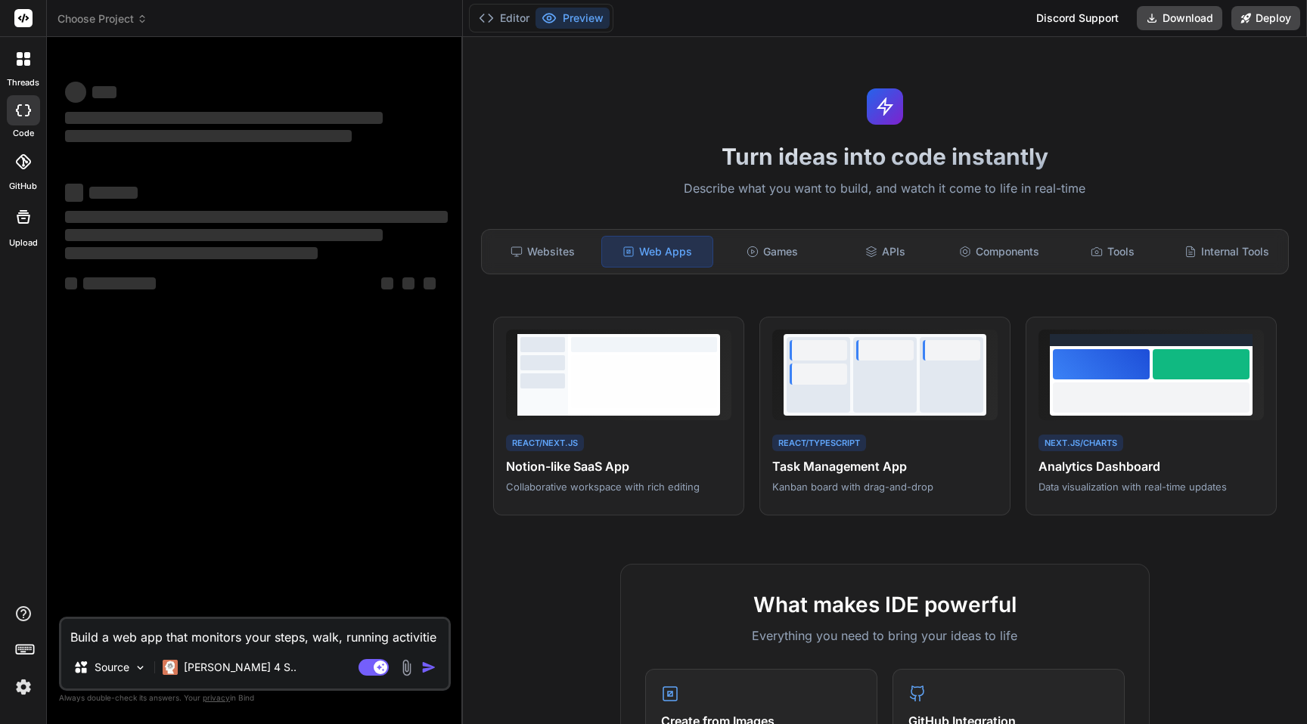
type textarea "x"
type textarea "Build a web app that monitors your steps, walk, running activities"
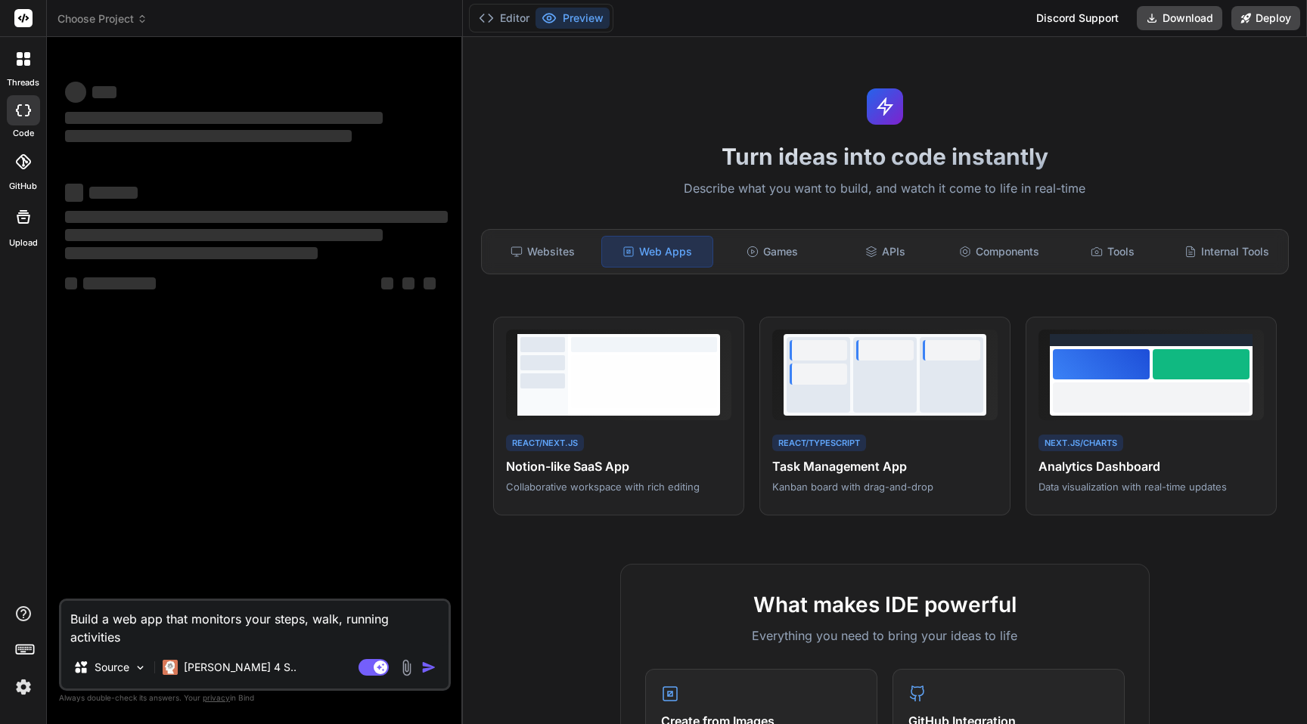
type textarea "x"
type textarea "Build a web app that monitors your steps, walk, running activities"
type textarea "x"
type textarea "Build a web app that monitors your steps, walk, running activities t"
type textarea "x"
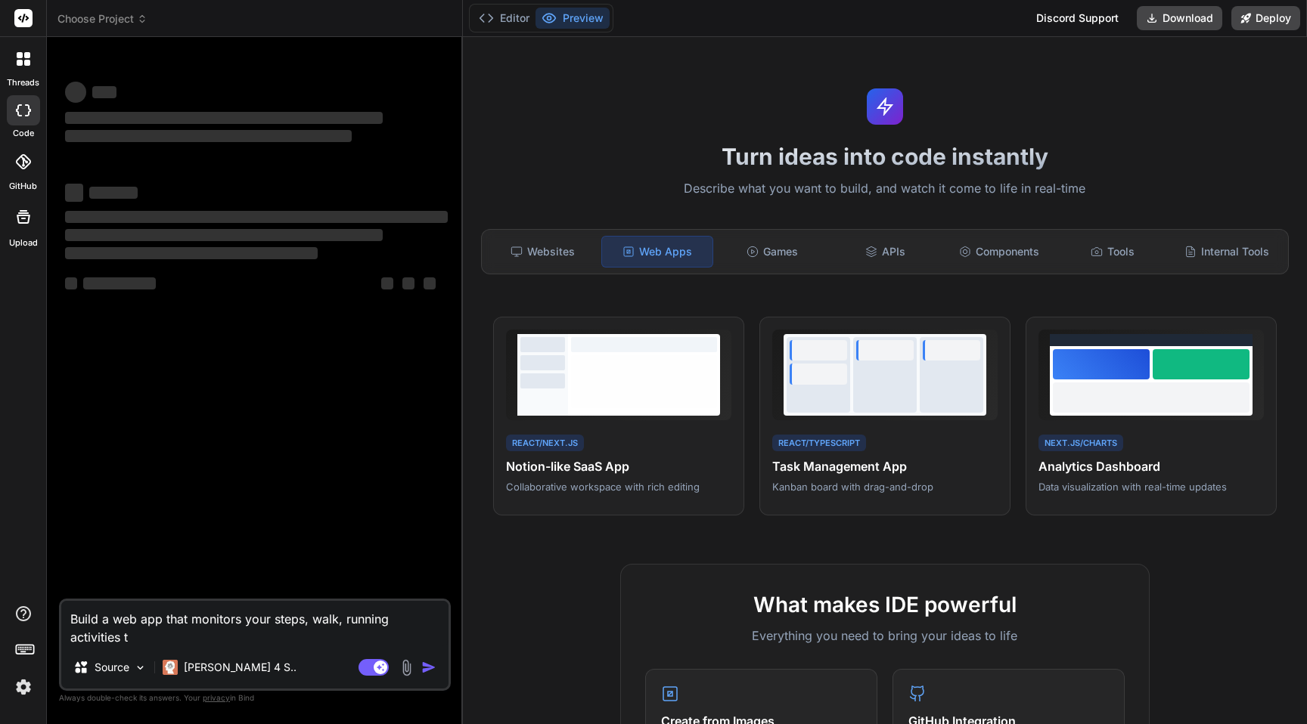
type textarea "Build a web app that monitors your steps, walk, running activities th"
type textarea "x"
type textarea "Build a web app that monitors your steps, walk, running activities thr"
type textarea "x"
type textarea "Build a web app that monitors your steps, walk, running activities thro"
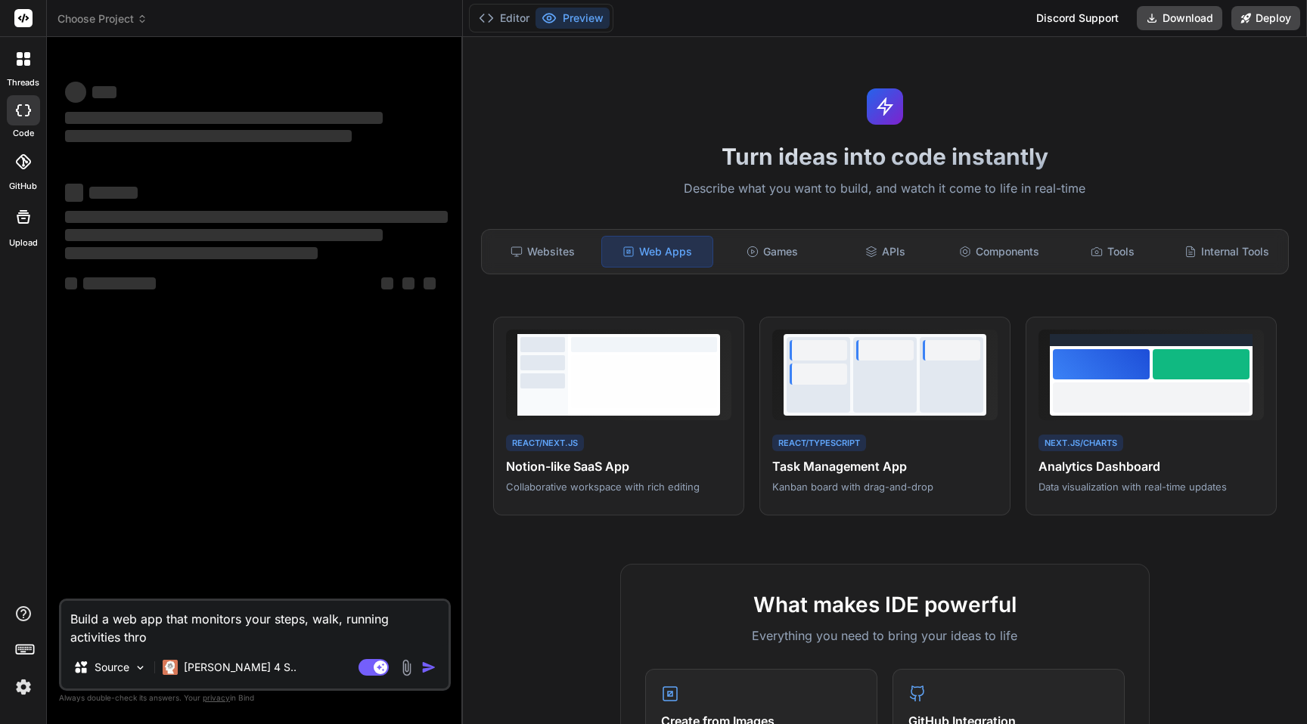
type textarea "x"
type textarea "Build a web app that monitors your steps, walk, running activities throu"
type textarea "x"
type textarea "Build a web app that monitors your steps, walk, running activities throug"
type textarea "x"
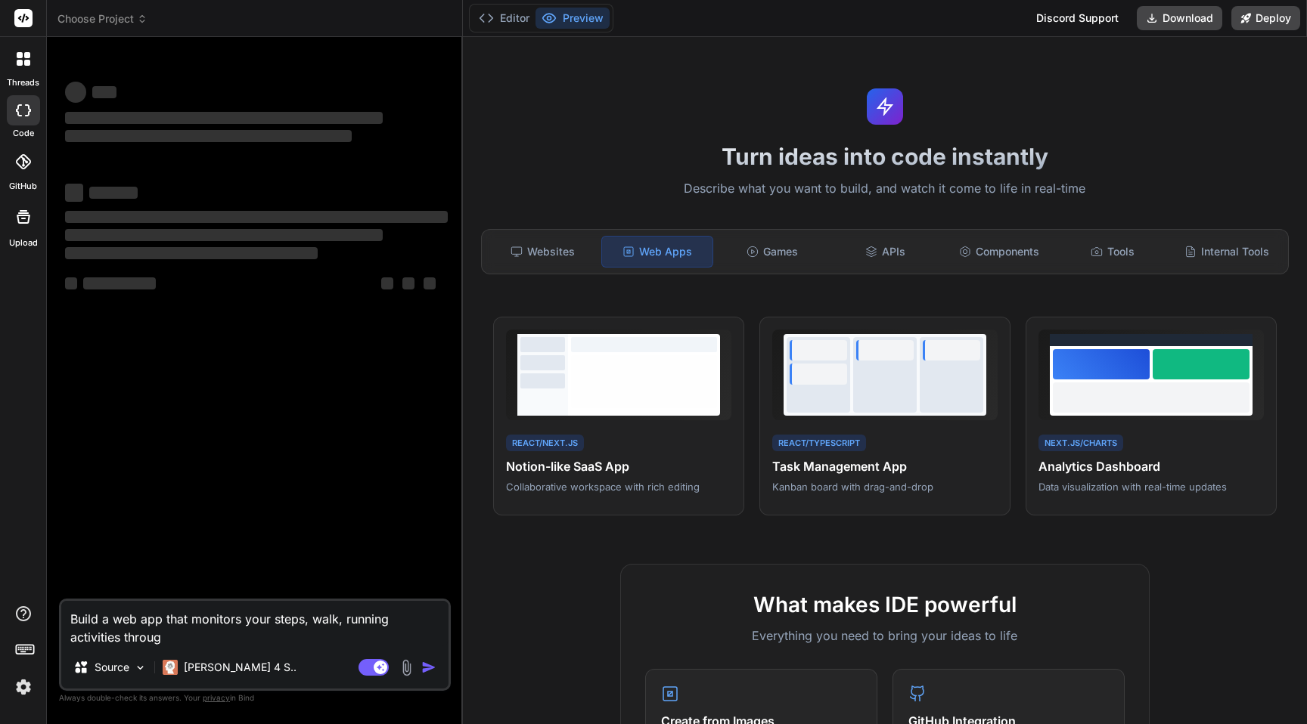
type textarea "Build a web app that monitors your steps, walk, running activities through"
type textarea "x"
type textarea "Build a web app that monitors your steps, walk, running activities through"
type textarea "x"
type textarea "Build a web app that monitors your steps, walk, running activities through A"
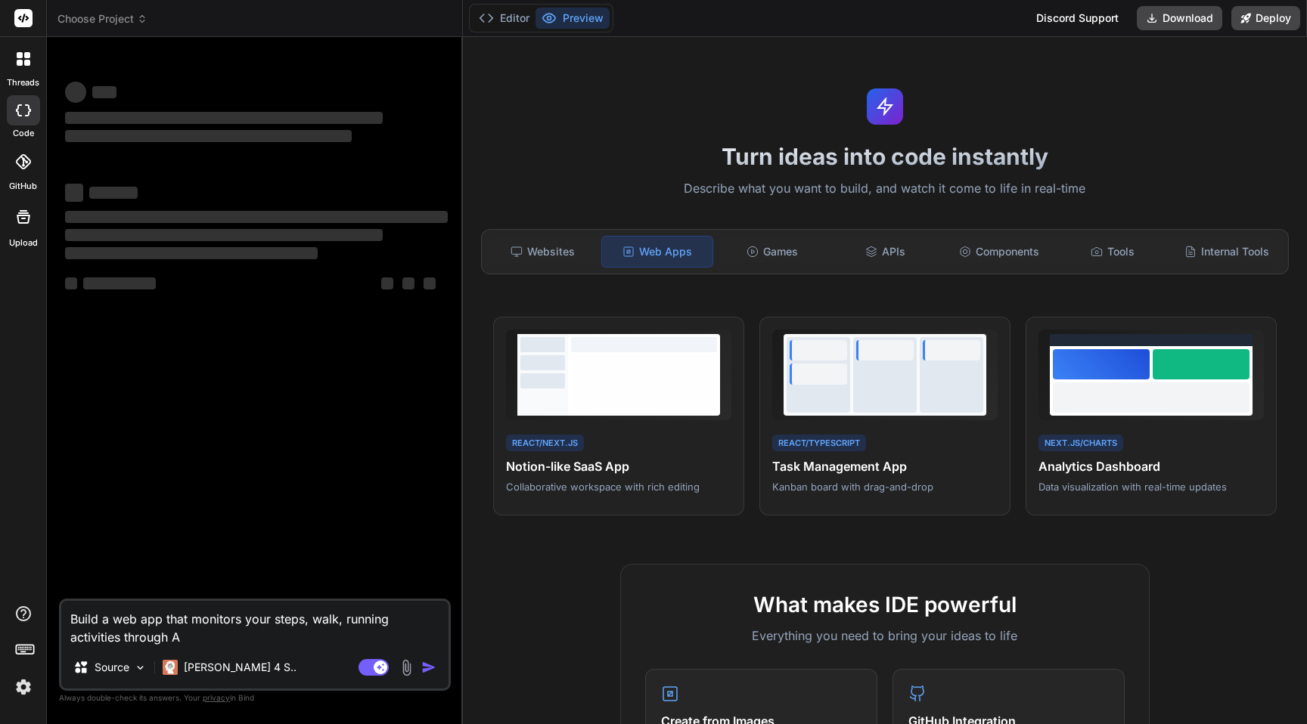
type textarea "x"
type textarea "Build a web app that monitors your steps, walk, running activities through Ap"
type textarea "x"
type textarea "Build a web app that monitors your steps, walk, running activities through App"
type textarea "x"
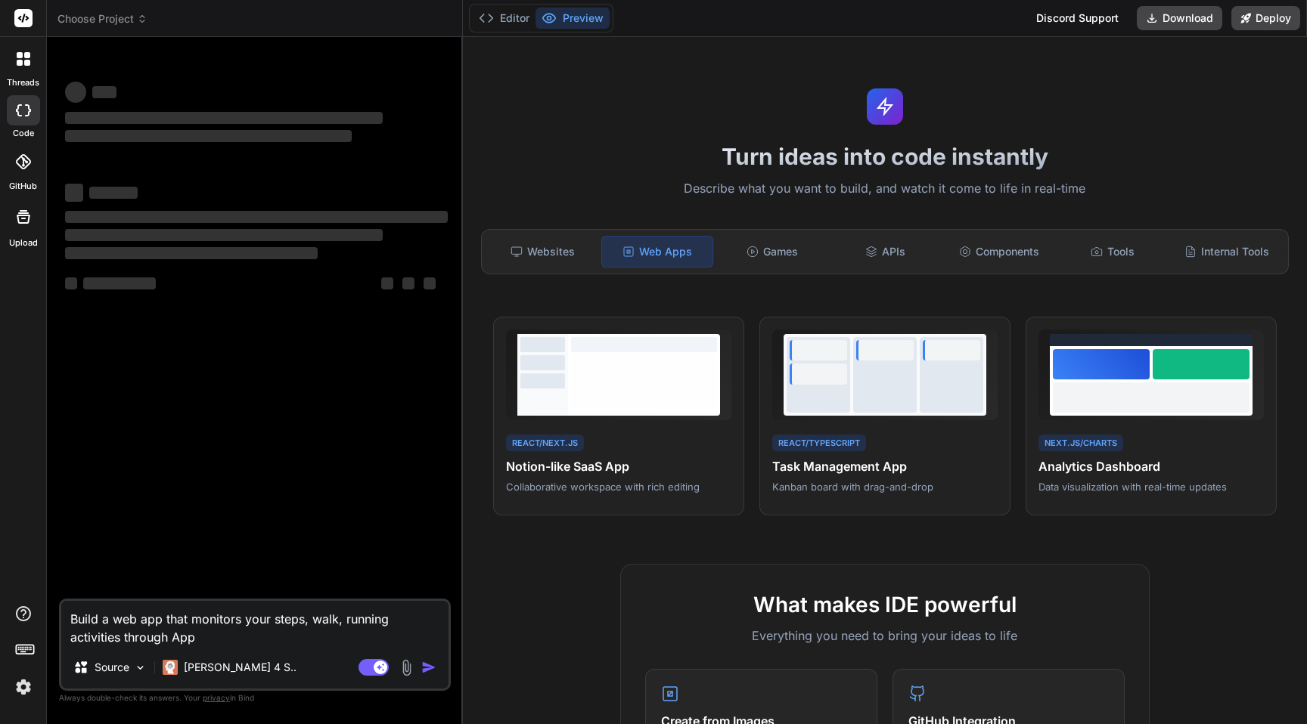
type textarea "Build a web app that monitors your steps, walk, running activities through Appl"
type textarea "x"
type textarea "Build a web app that monitors your steps, walk, running activities through Apple"
type textarea "x"
type textarea "Build a web app that monitors your steps, walk, running activities through Apple"
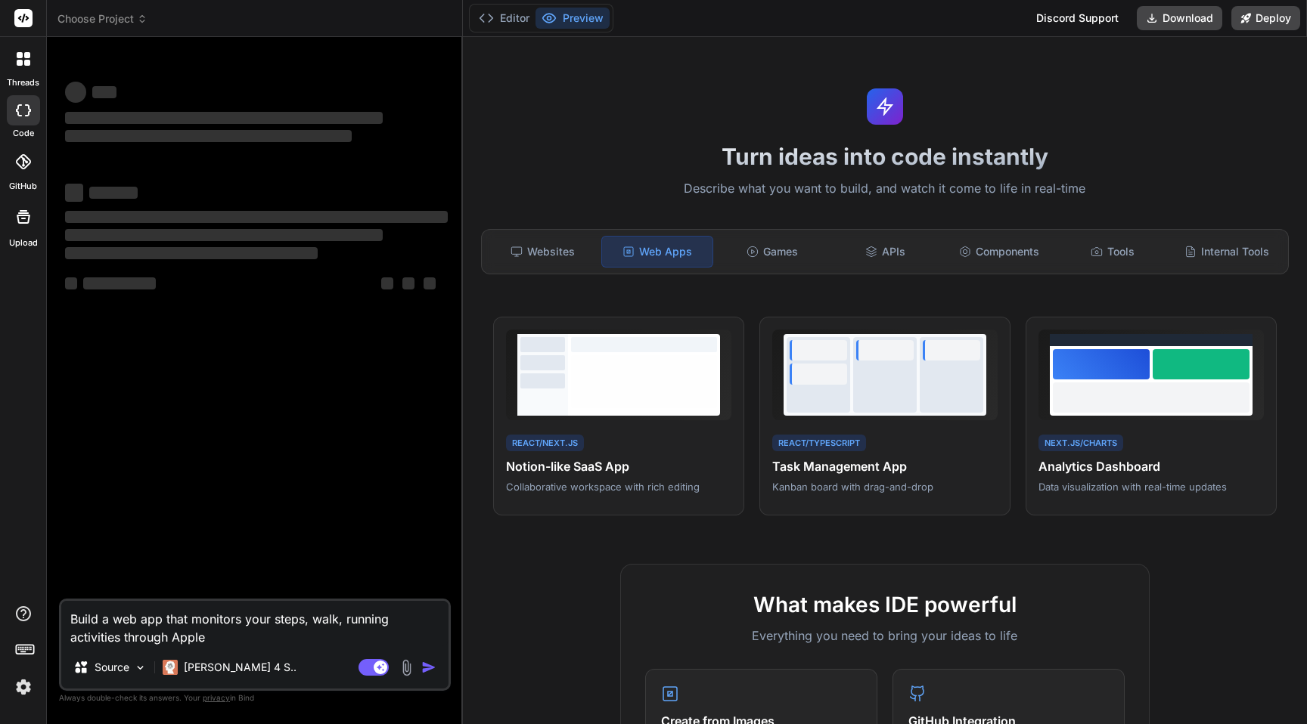
type textarea "x"
type textarea "Build a web app that monitors your steps, walk, running activities through Appl…"
type textarea "x"
type textarea "Build a web app that monitors your steps, walk, running activities through Appl…"
type textarea "x"
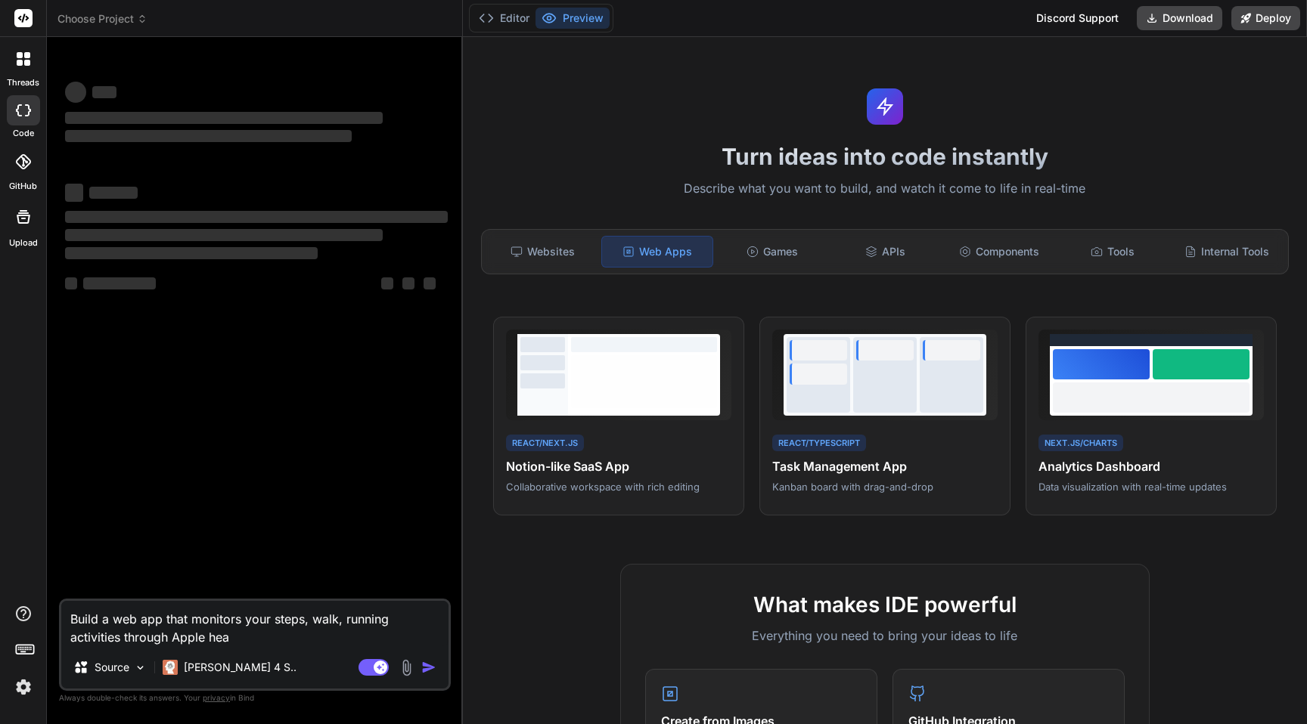
type textarea "Build a web app that monitors your steps, walk, running activities through Appl…"
type textarea "x"
type textarea "Build a web app that monitors your steps, walk, running activities through Appl…"
type textarea "x"
type textarea "Build a web app that monitors your steps, walk, running activities through Appl…"
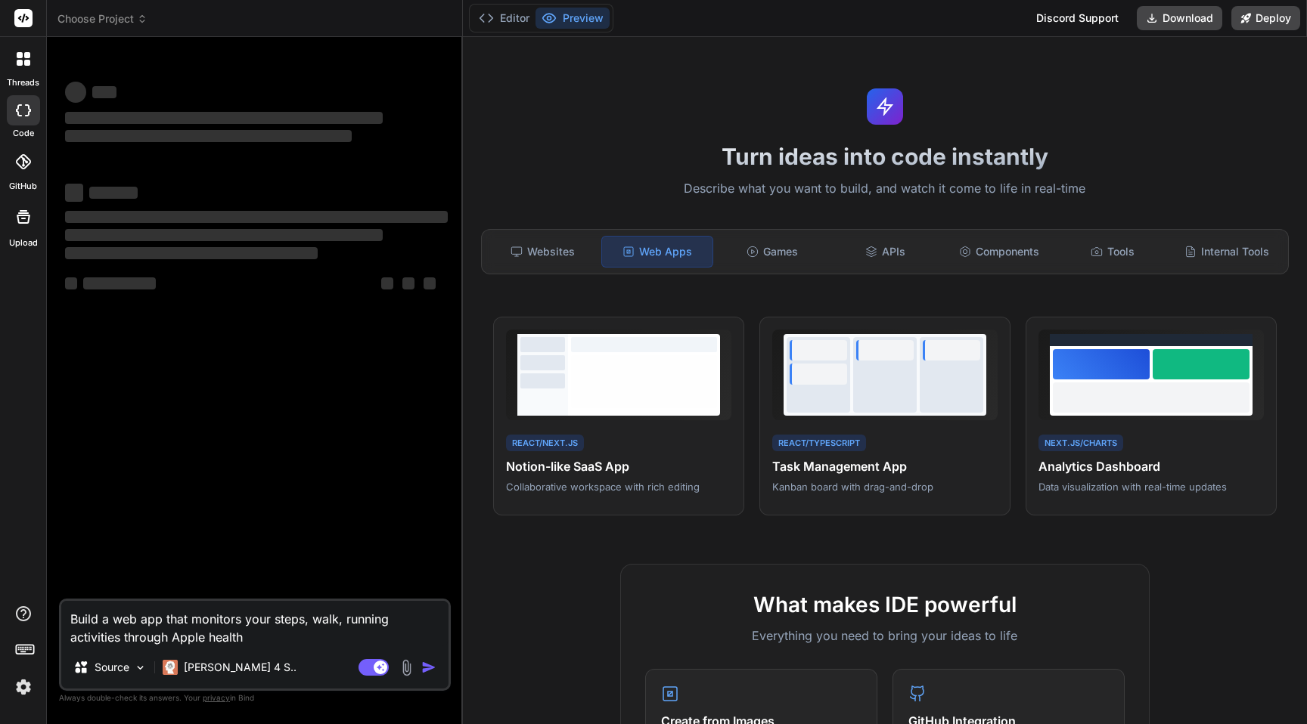
type textarea "x"
type textarea "Build a web app that monitors your steps, walk, running activities through Appl…"
type textarea "x"
type textarea "Build a web app that monitors your steps, walk, running activities through Appl…"
type textarea "x"
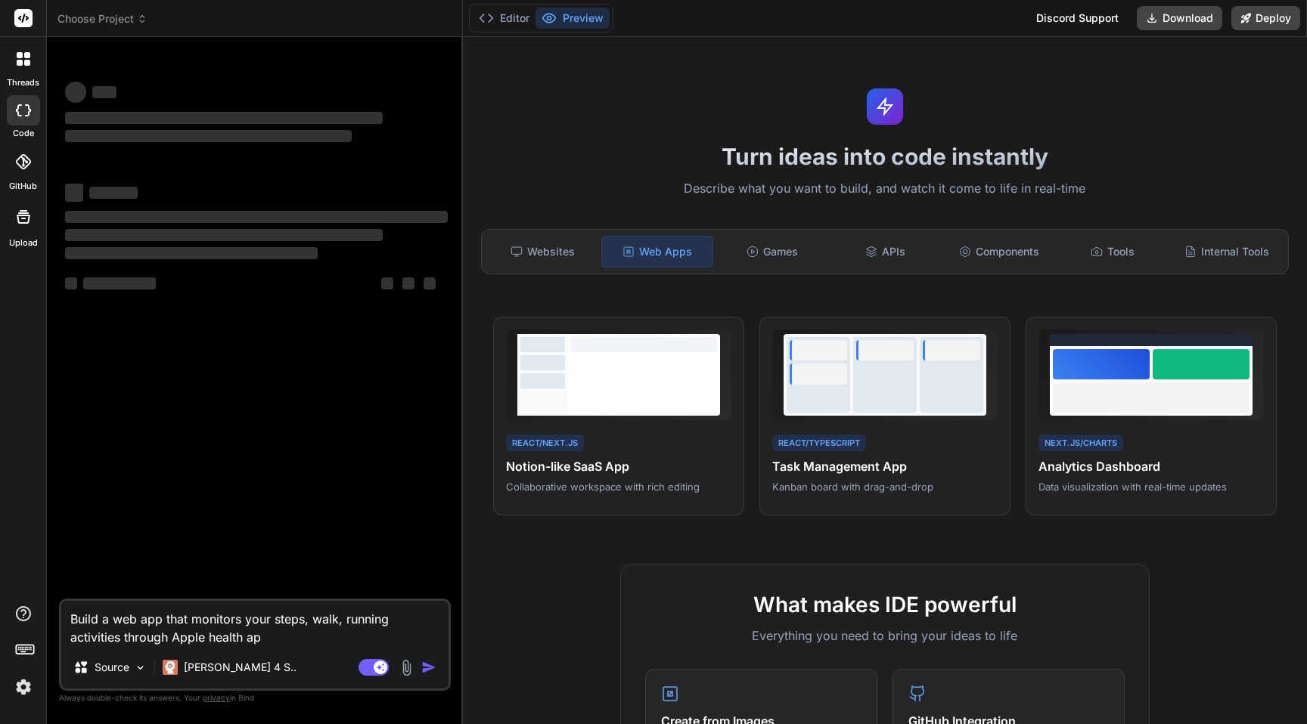
type textarea "Build a web app that monitors your steps, walk, running activities through Appl…"
type textarea "x"
type textarea "Build a web app that monitors your steps, walk, running activities through Appl…"
type textarea "x"
type textarea "Build a web app that monitors your steps, walk, running activities through Appl…"
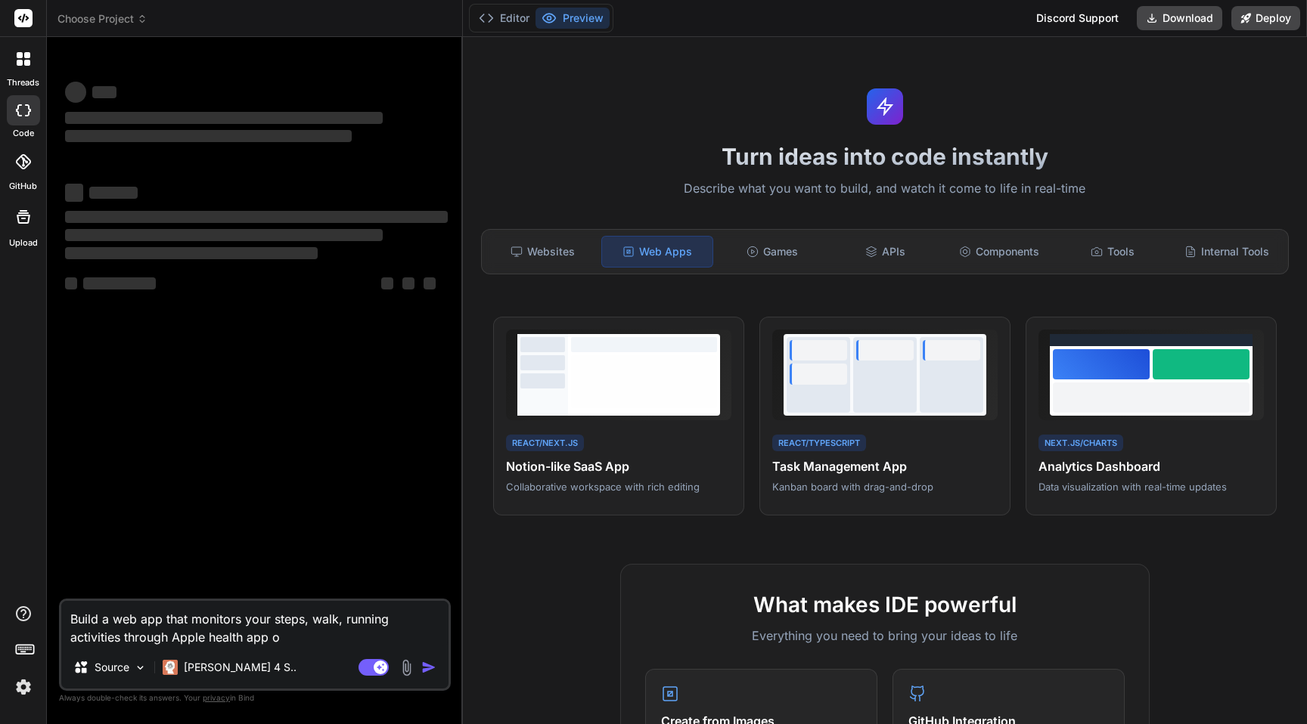
type textarea "x"
type textarea "Build a web app that monitors your steps, walk, running activities through Appl…"
type textarea "x"
type textarea "Build a web app that monitors your steps, walk, running activities through Appl…"
type textarea "x"
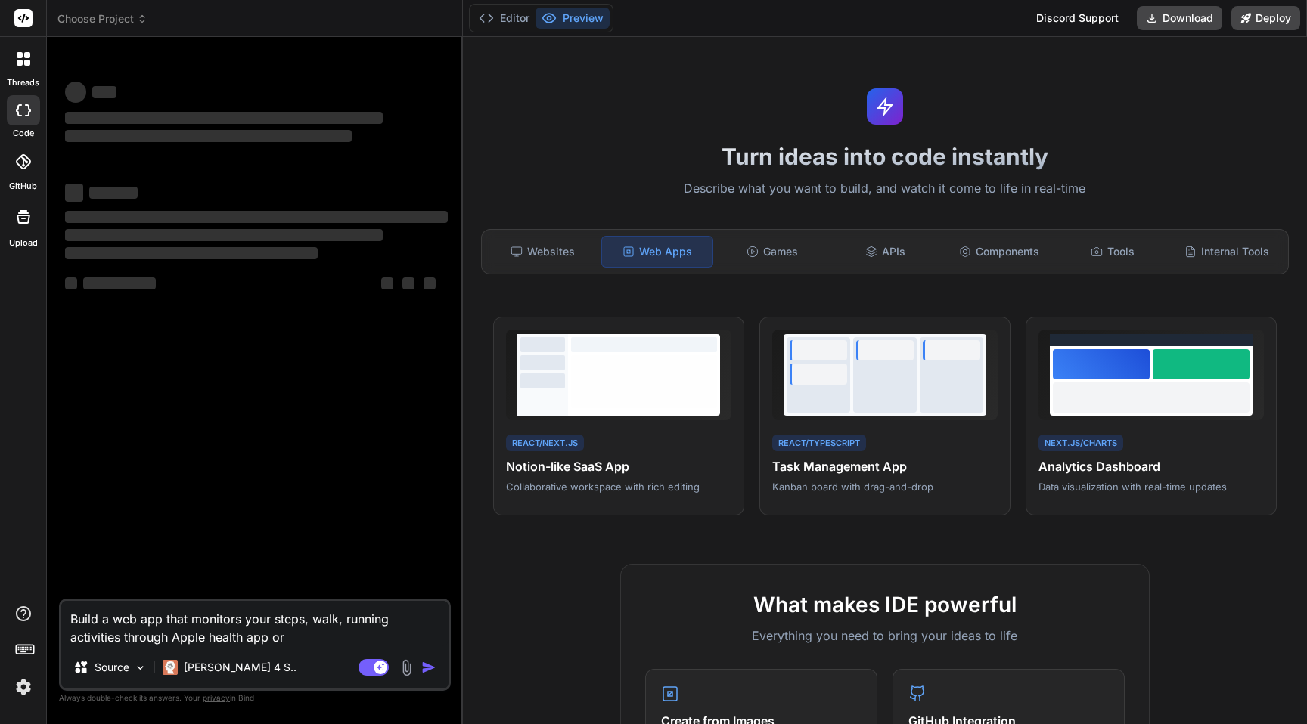
type textarea "Build a web app that monitors your steps, walk, running activities through Appl…"
type textarea "x"
type textarea "Build a web app that monitors your steps, walk, running activities through Appl…"
type textarea "x"
type textarea "Build a web app that monitors your steps, walk, running activities through Appl…"
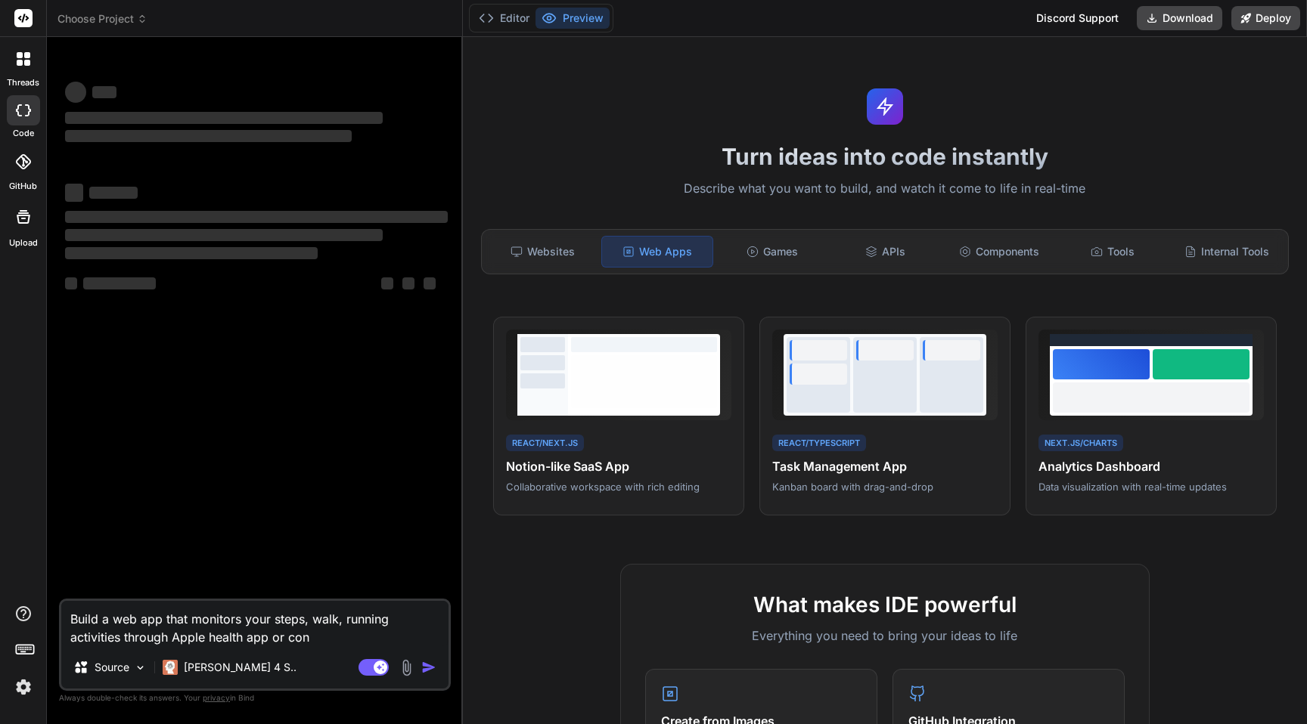
type textarea "x"
type textarea "Build a web app that monitors your steps, walk, running activities through Appl…"
type textarea "x"
type textarea "Build a web app that monitors your steps, walk, running activities through Appl…"
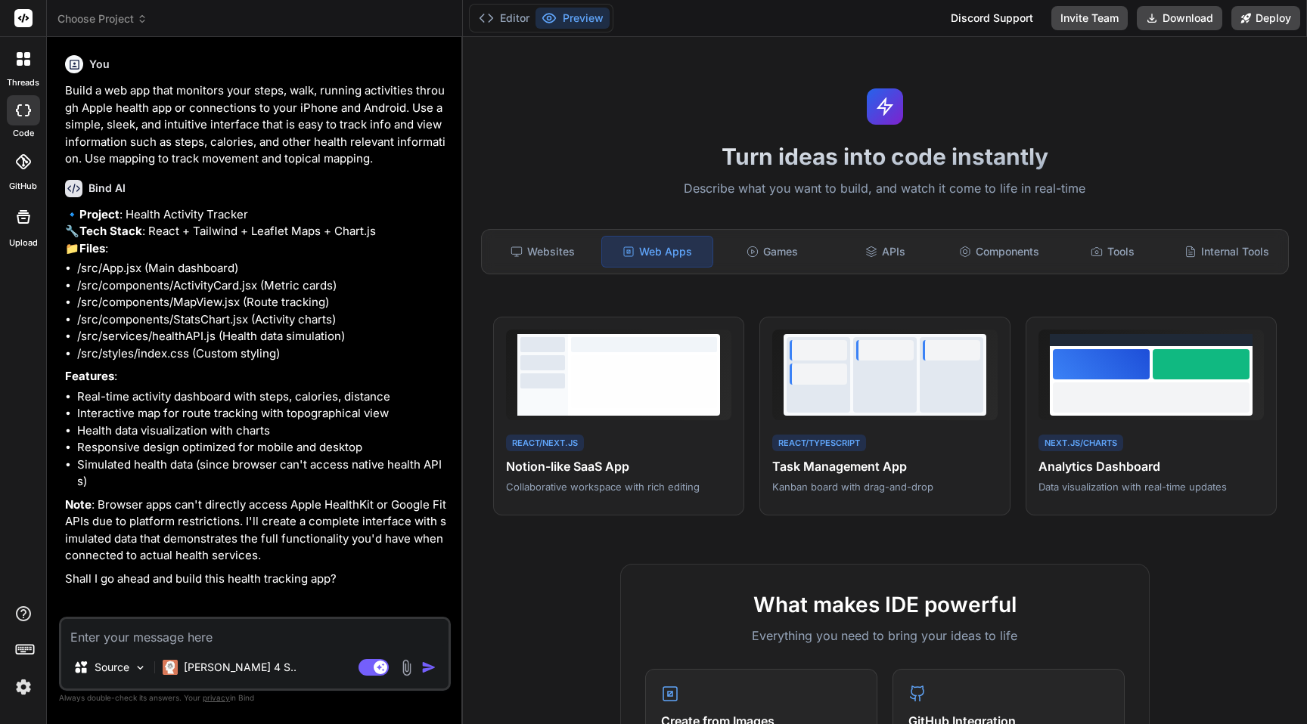
scroll to position [8, 0]
click at [232, 638] on textarea at bounding box center [254, 632] width 387 height 27
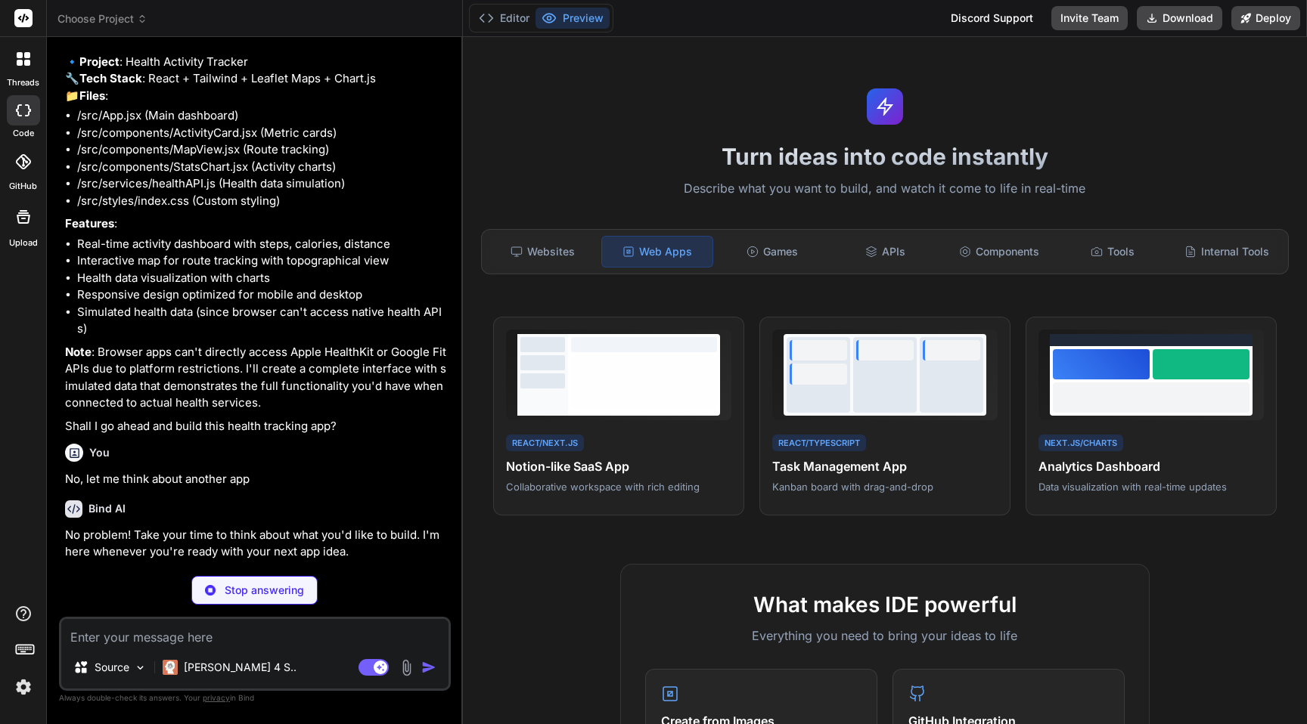
scroll to position [134, 0]
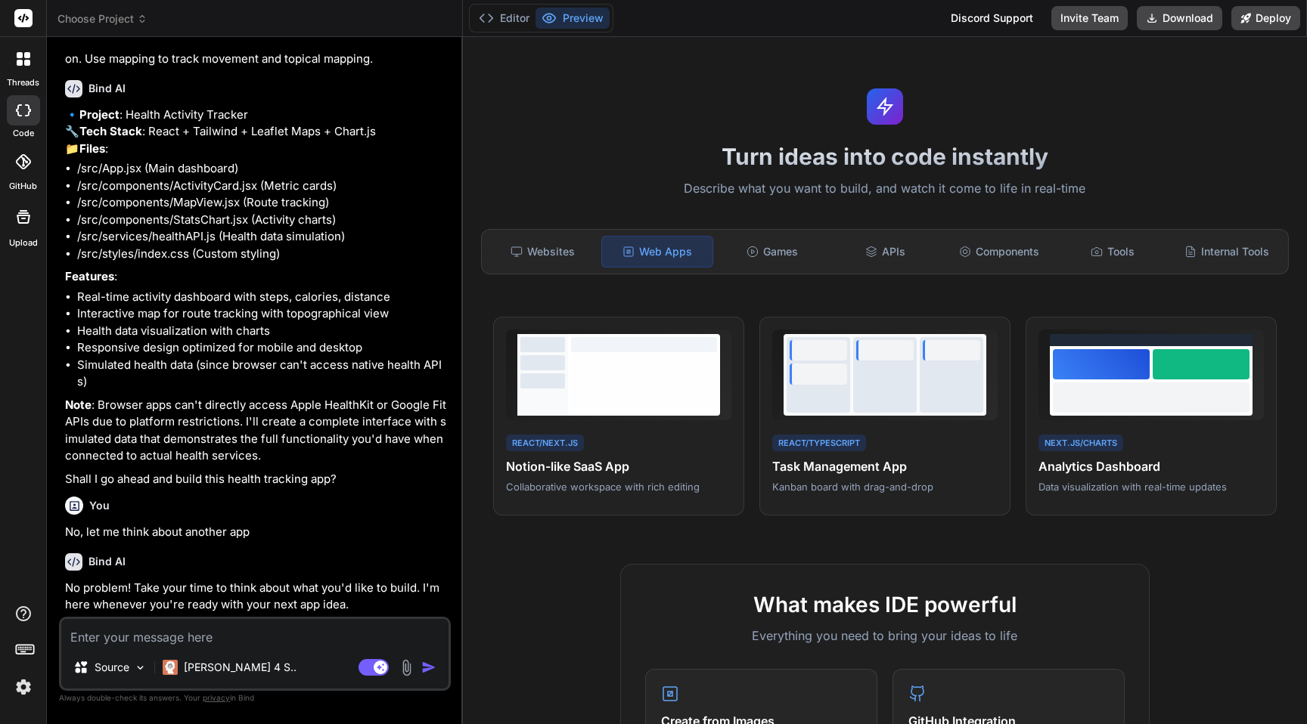
click at [293, 641] on textarea at bounding box center [254, 632] width 387 height 27
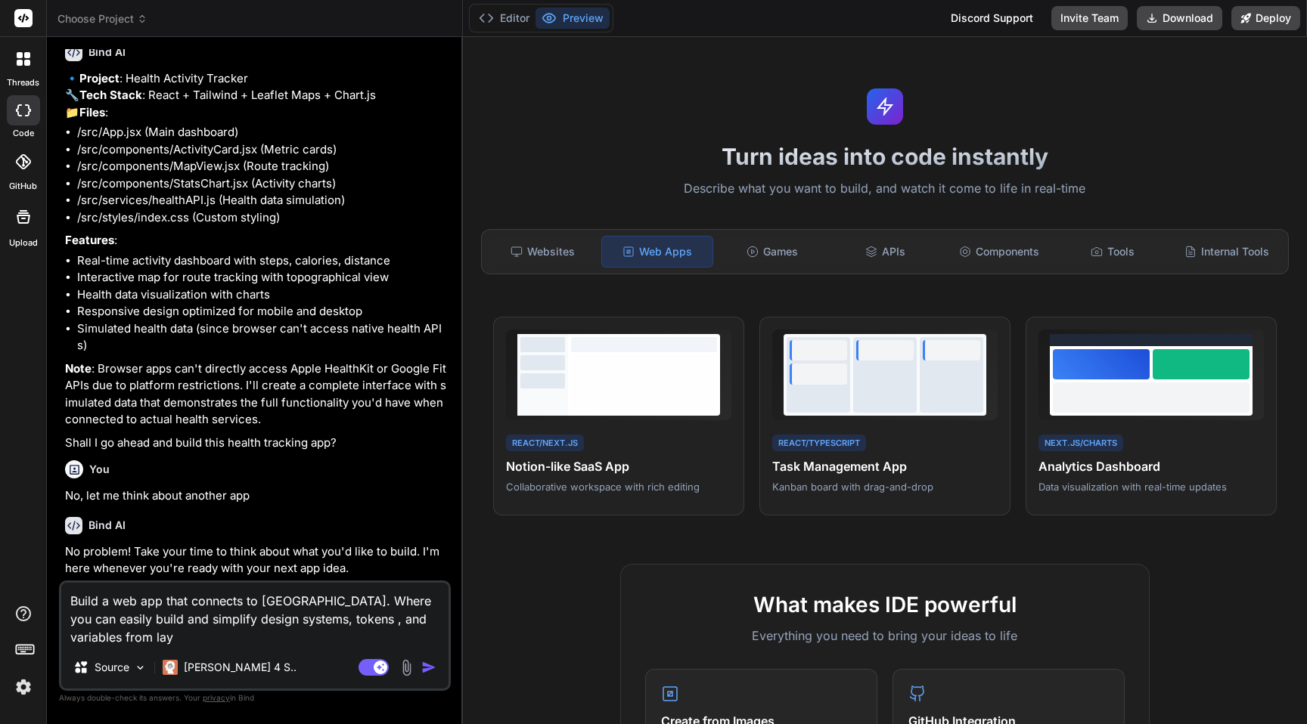
scroll to position [165, 0]
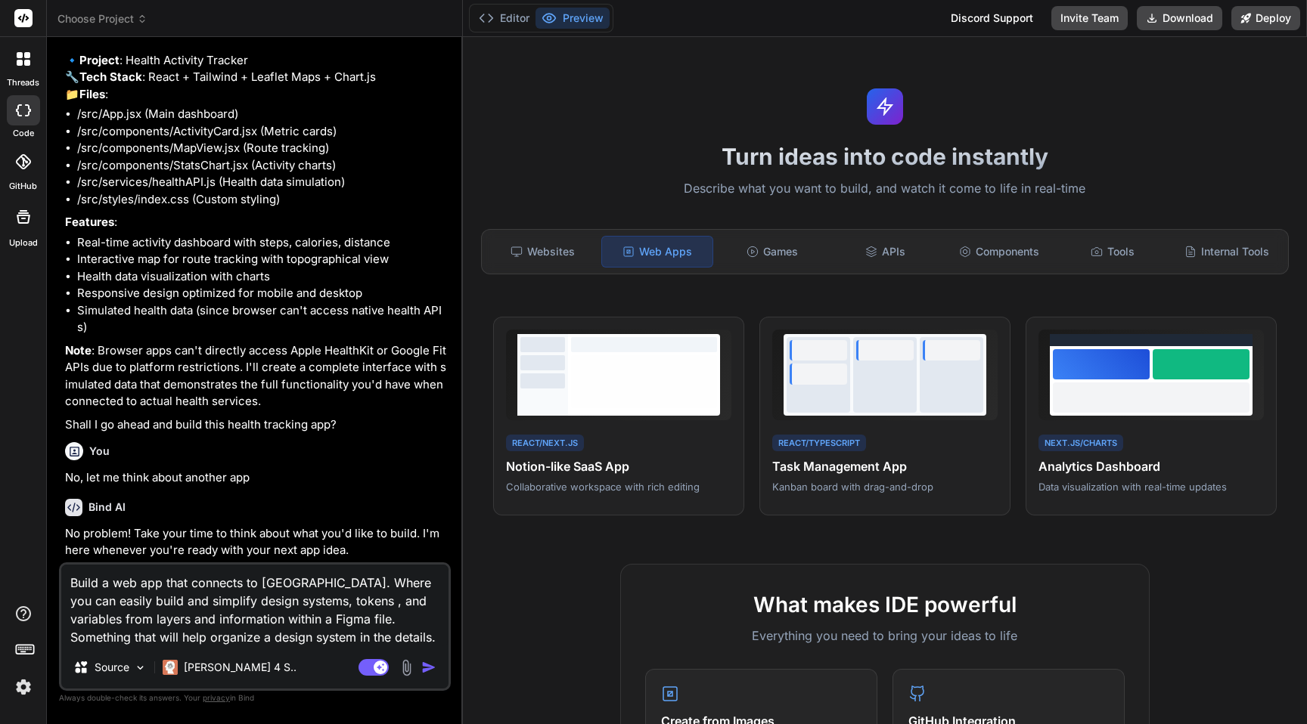
drag, startPoint x: 336, startPoint y: 638, endPoint x: 68, endPoint y: 582, distance: 273.6
click at [68, 582] on textarea "Build a web app that connects to Figma. Where you can easily build and simplify…" at bounding box center [254, 606] width 387 height 82
click at [101, 668] on span "Nily.ai" at bounding box center [85, 675] width 33 height 15
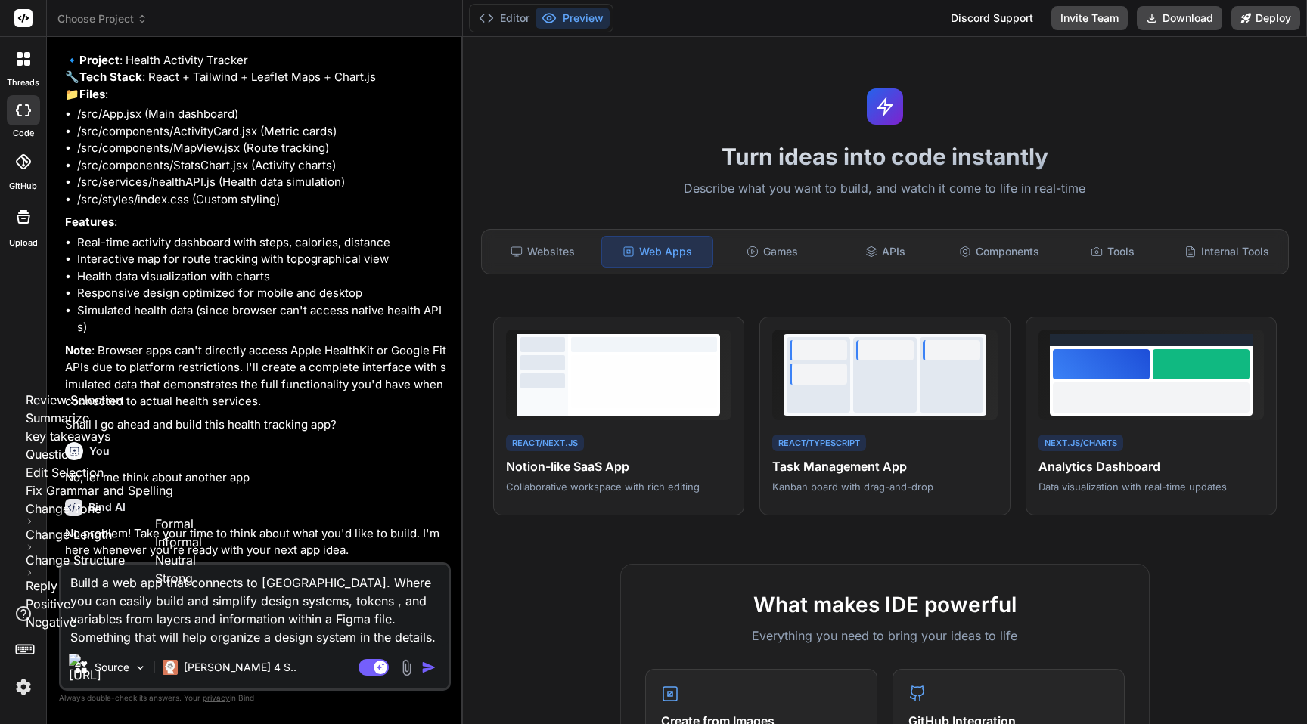
click at [202, 550] on span "Informal" at bounding box center [178, 542] width 47 height 15
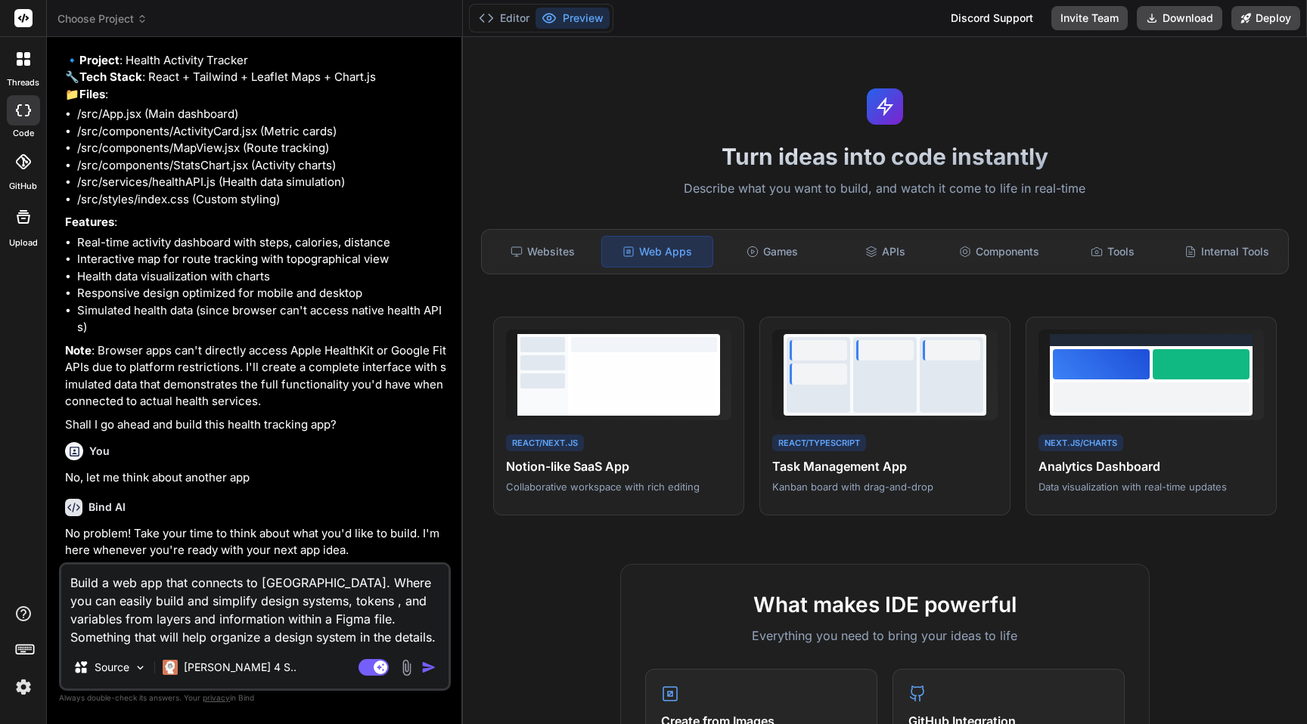
click at [339, 638] on textarea "Build a web app that connects to Figma. Where you can easily build and simplify…" at bounding box center [254, 606] width 387 height 82
drag, startPoint x: 339, startPoint y: 638, endPoint x: 336, endPoint y: 621, distance: 17.7
click at [336, 621] on textarea "Build a web app that connects to Figma. Where you can easily build and simplify…" at bounding box center [254, 606] width 387 height 82
click at [429, 668] on img "button" at bounding box center [428, 667] width 15 height 15
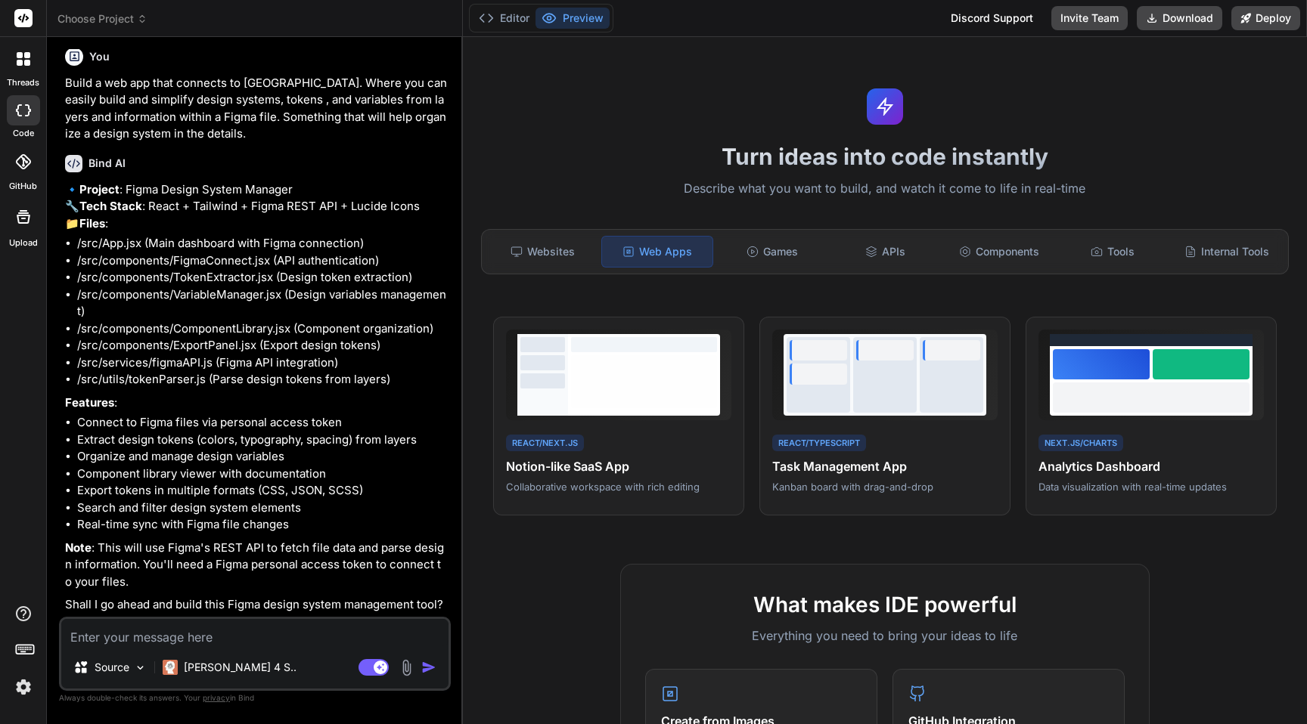
scroll to position [743, 0]
click at [249, 635] on textarea at bounding box center [254, 632] width 387 height 27
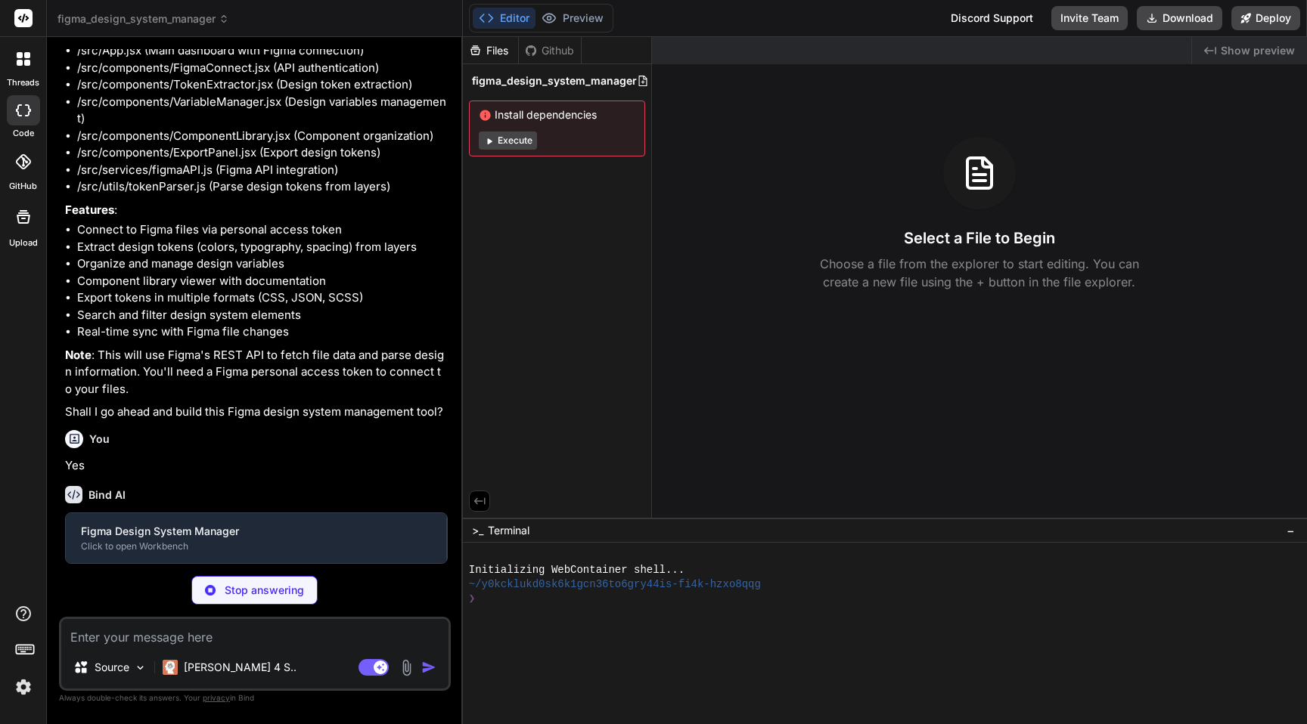
scroll to position [900, 0]
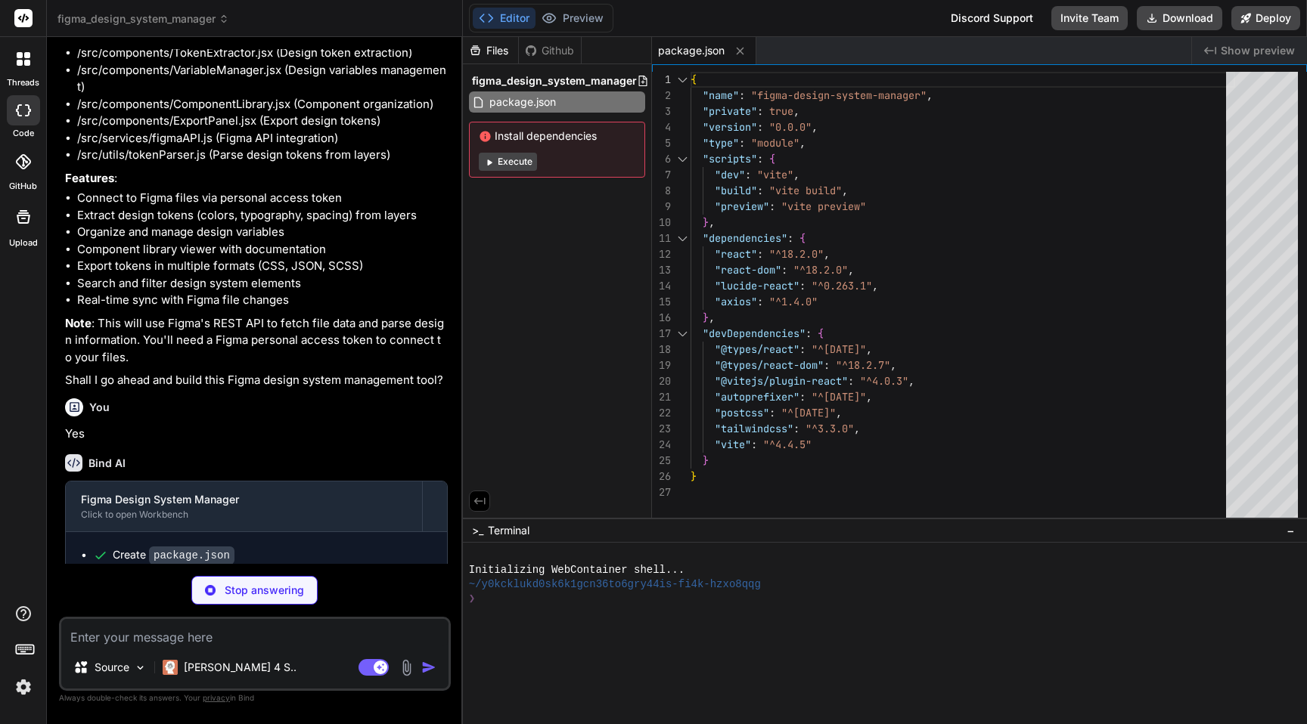
click at [520, 166] on button "Execute" at bounding box center [508, 162] width 58 height 18
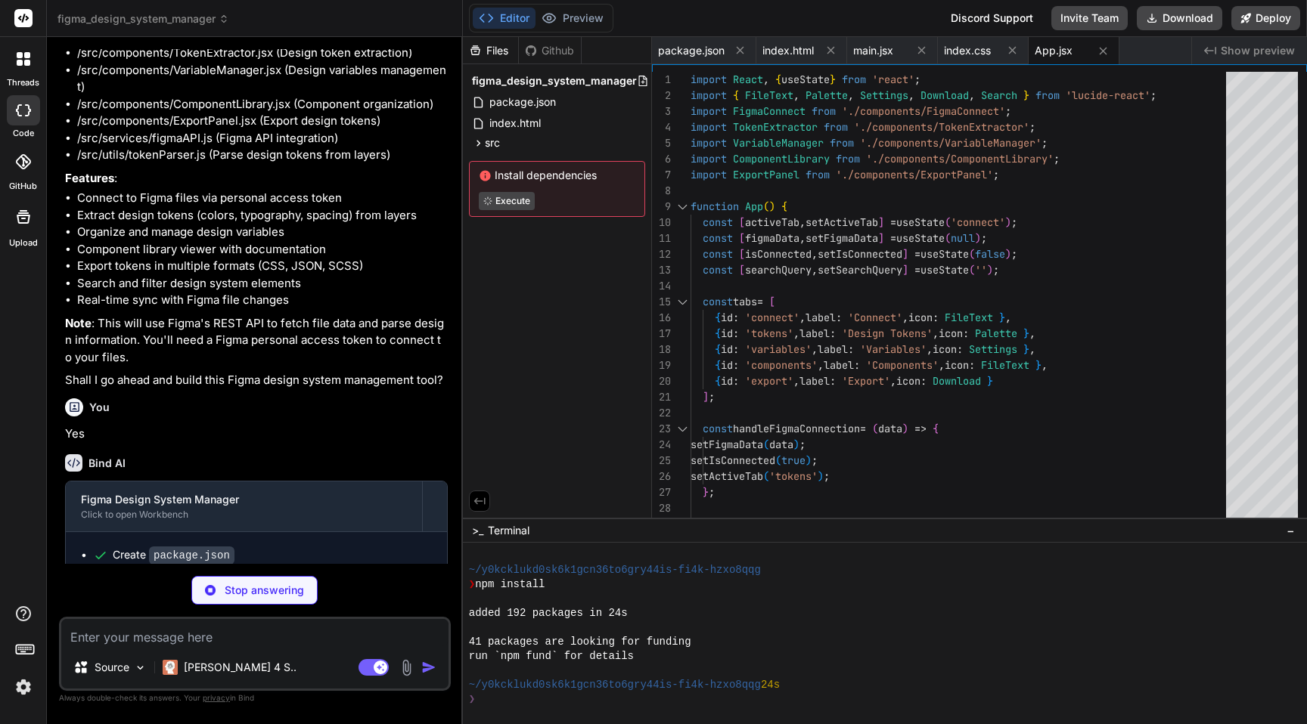
scroll to position [115, 0]
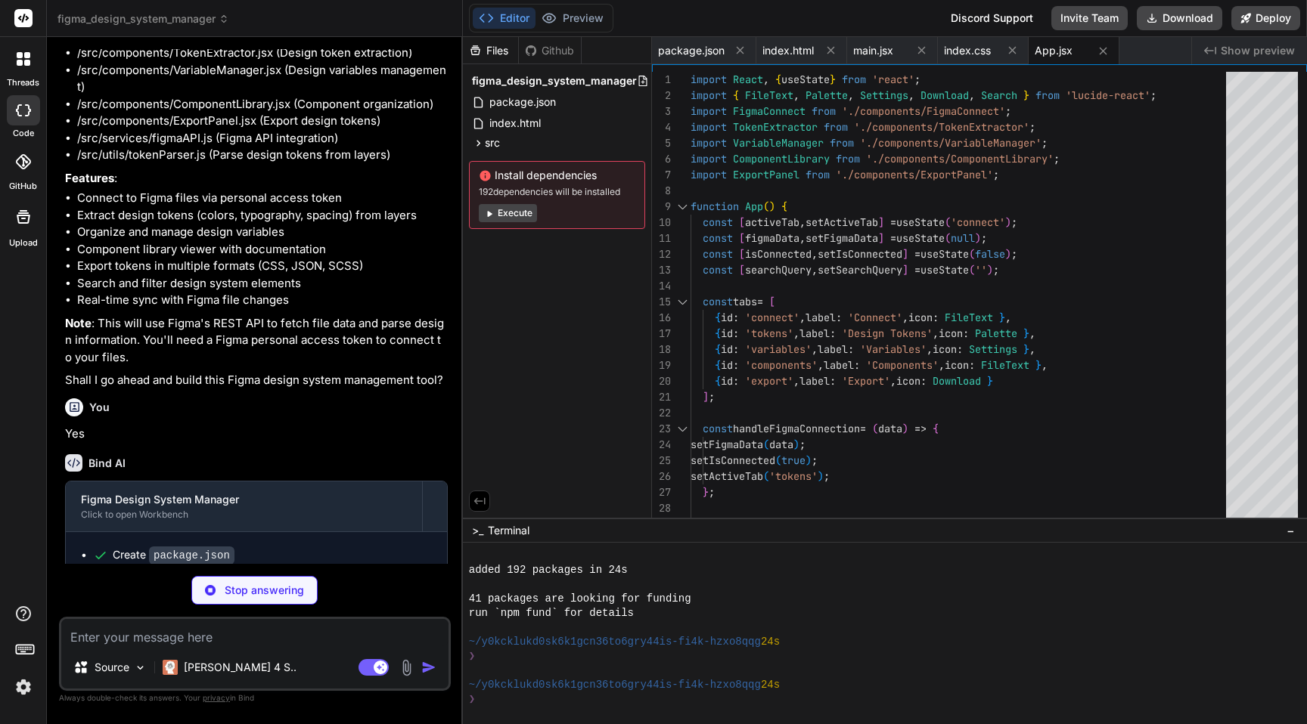
click at [506, 216] on button "Execute" at bounding box center [508, 213] width 58 height 18
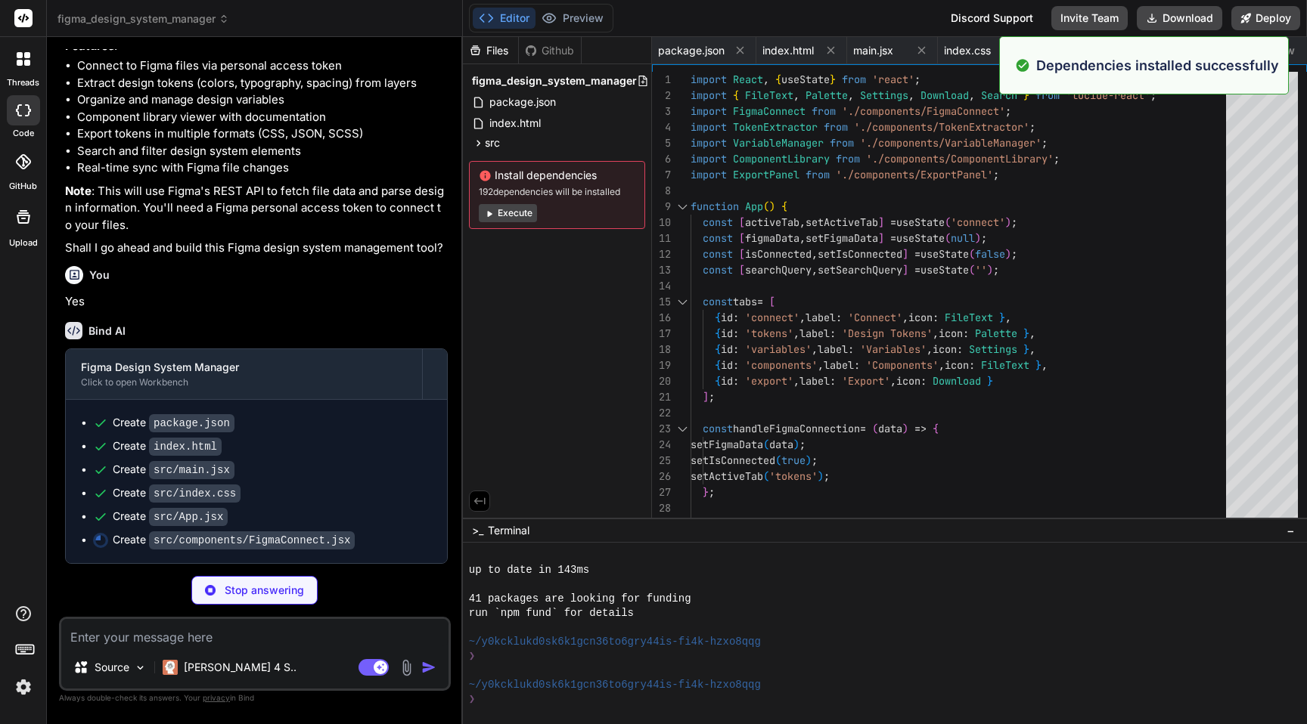
scroll to position [0, 54]
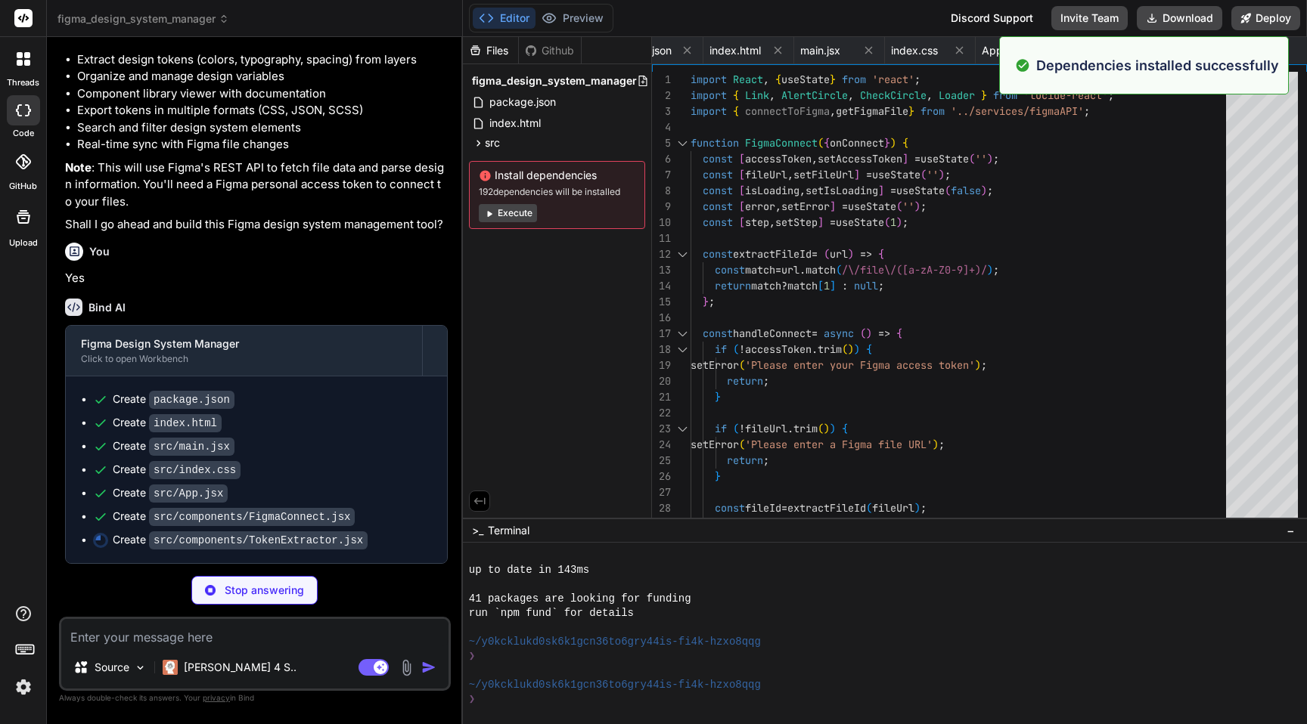
click at [588, 294] on div "Files Github figma_design_system_manager package.json index.html src main.jsx i…" at bounding box center [557, 277] width 189 height 481
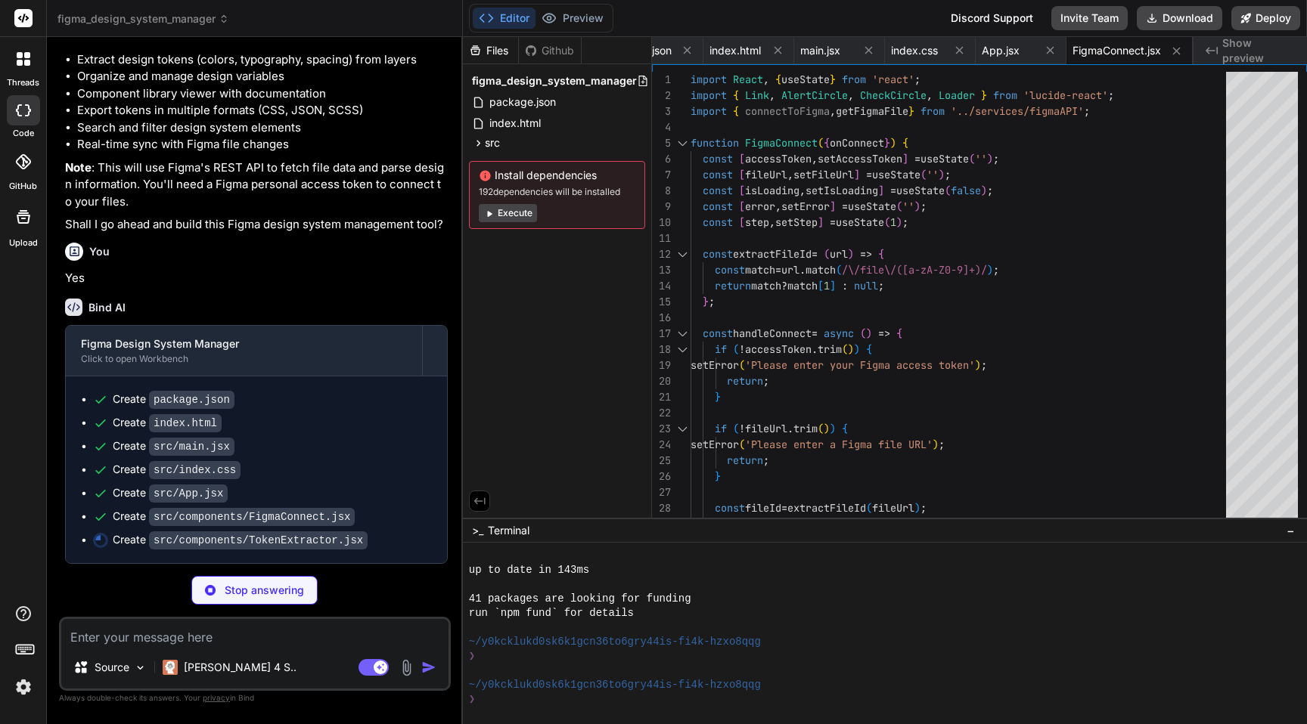
click at [513, 214] on button "Execute" at bounding box center [508, 213] width 58 height 18
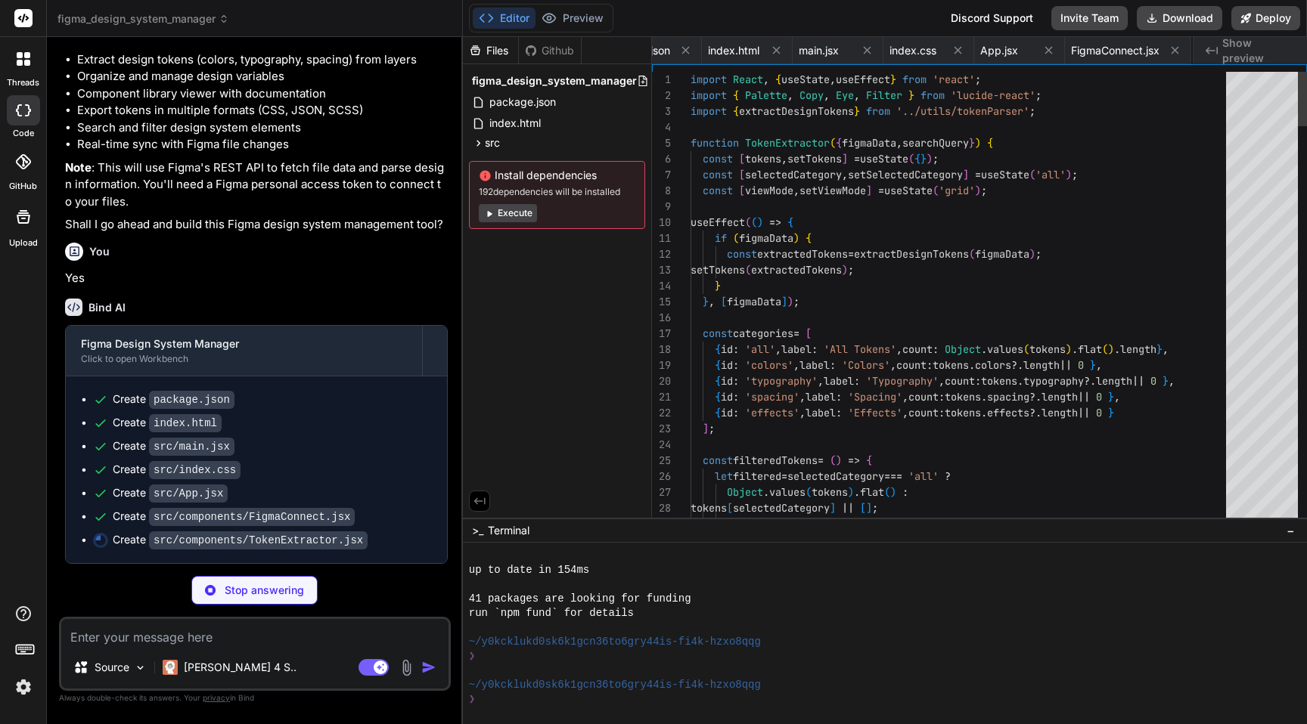
scroll to position [0, 185]
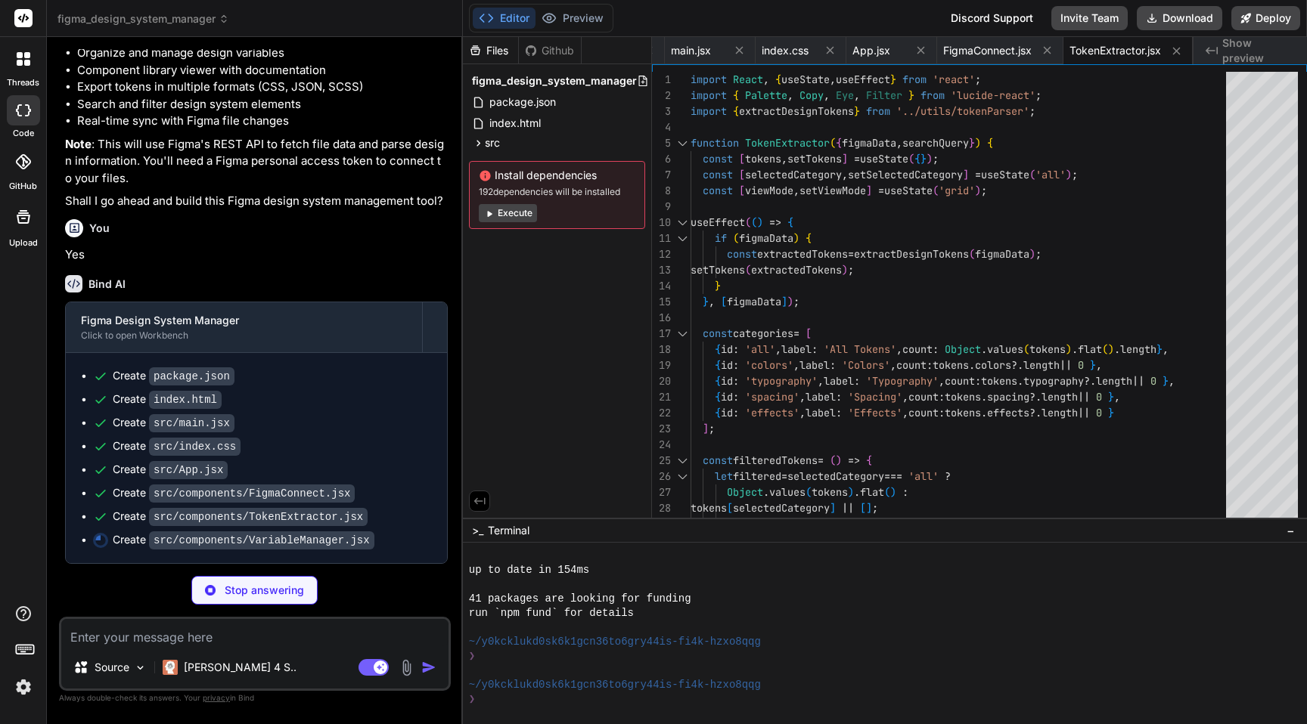
click at [319, 637] on textarea at bounding box center [254, 632] width 387 height 27
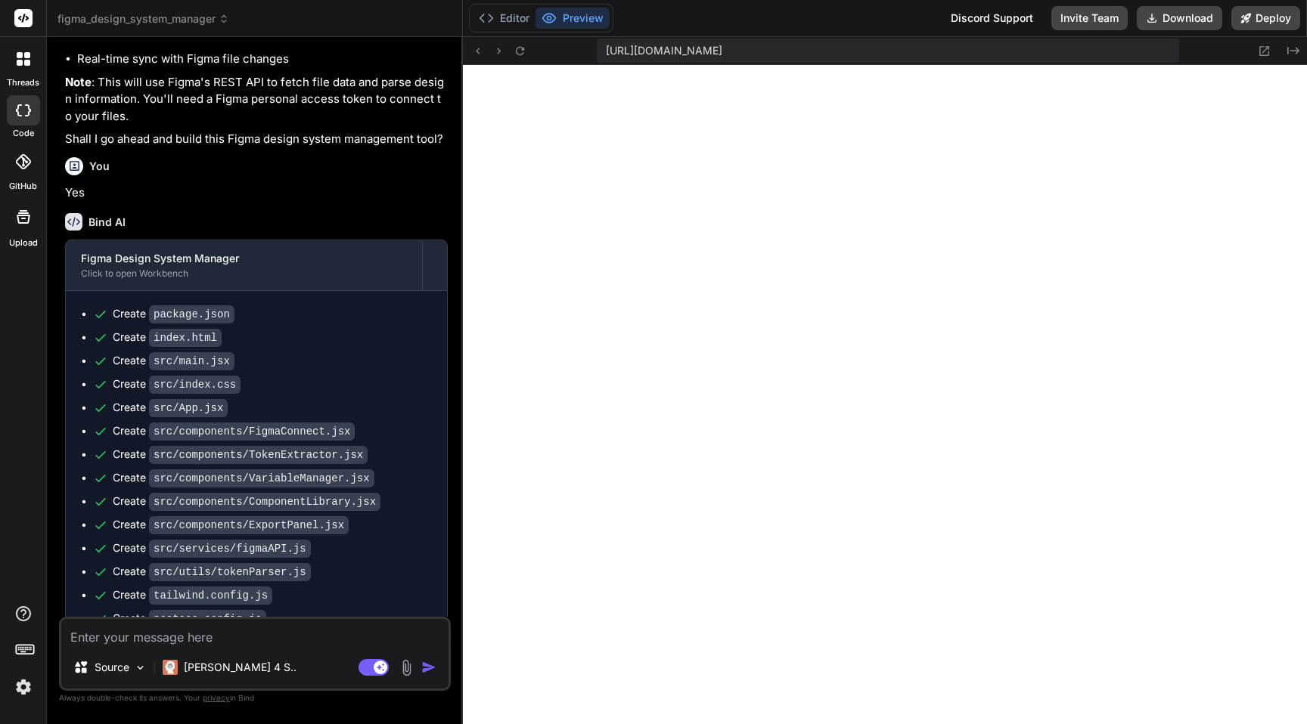
scroll to position [1359, 0]
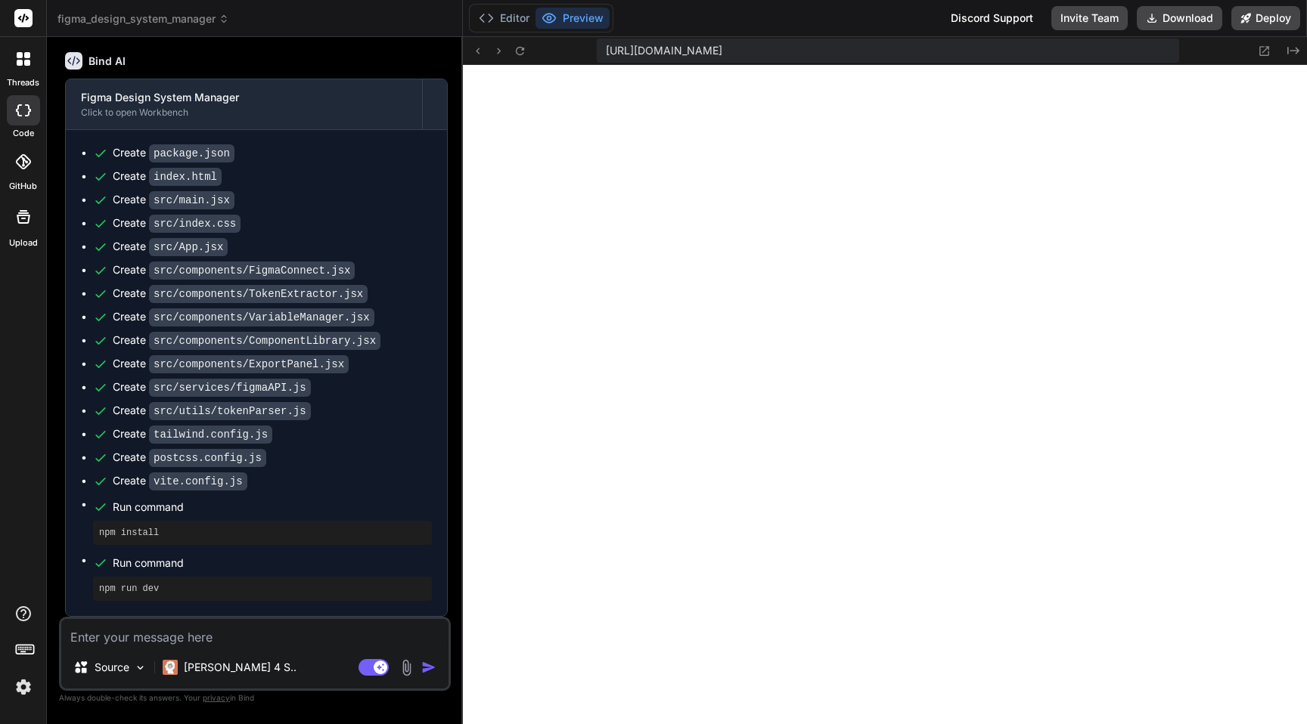
click at [240, 645] on textarea at bounding box center [254, 632] width 387 height 27
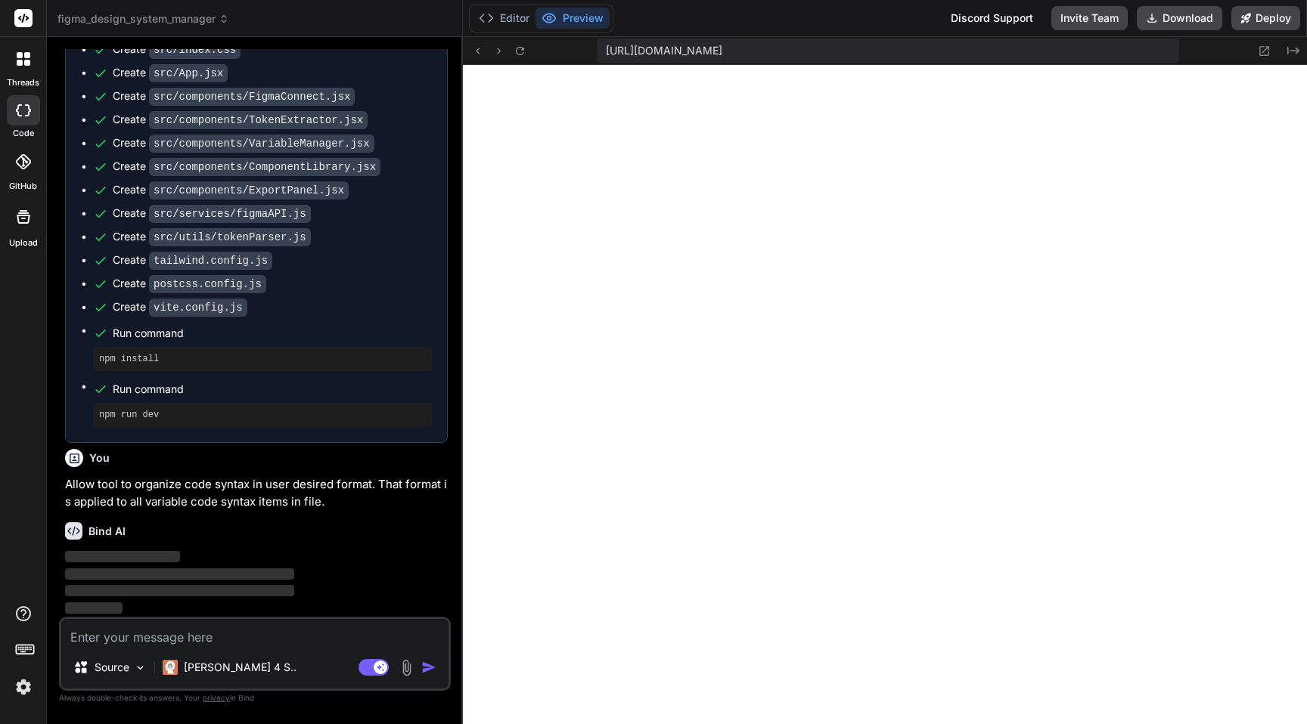
scroll to position [1533, 0]
click at [213, 636] on textarea at bounding box center [254, 632] width 387 height 27
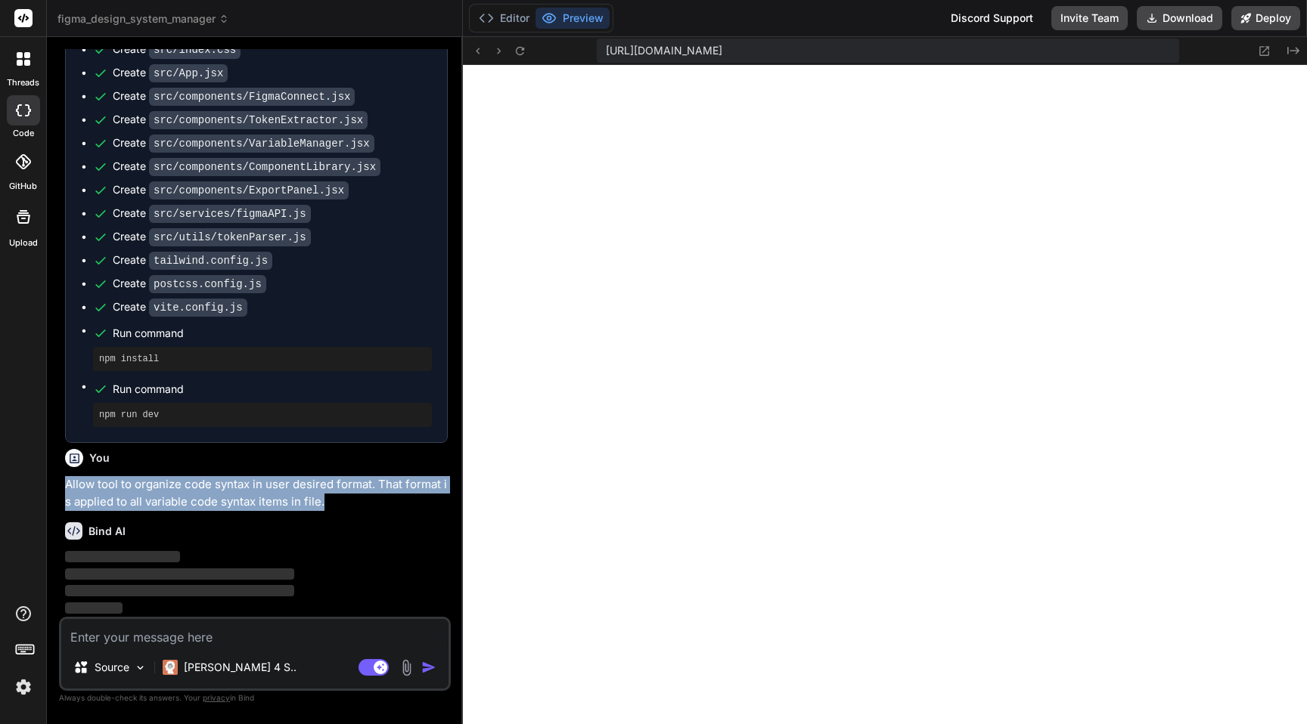
drag, startPoint x: 331, startPoint y: 556, endPoint x: 63, endPoint y: 530, distance: 269.7
click at [63, 530] on div "You Build a web app that monitors your steps, walk, running activities through …" at bounding box center [256, 333] width 389 height 568
copy p "Allow tool to organize code syntax in user desired format. That format is appli…"
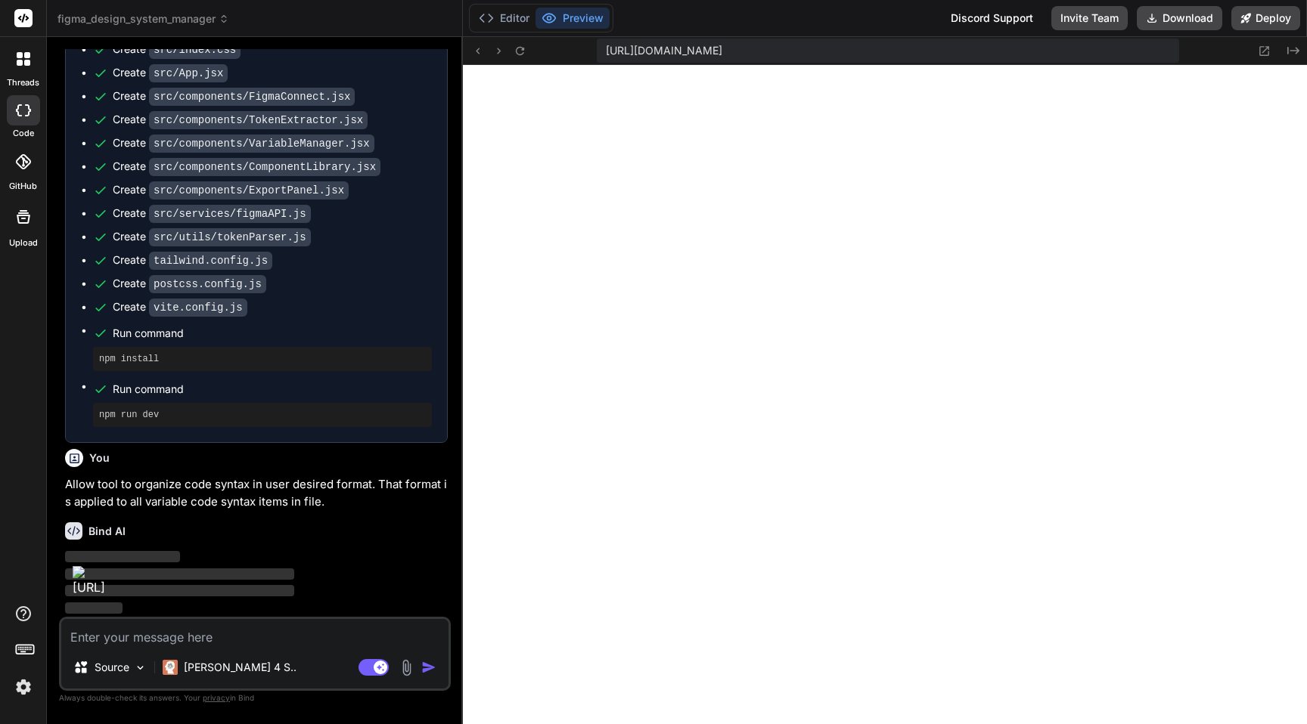
click at [200, 637] on textarea at bounding box center [254, 632] width 387 height 27
paste textarea "Allow tool to organize code syntax in user desired format. That format is appli…"
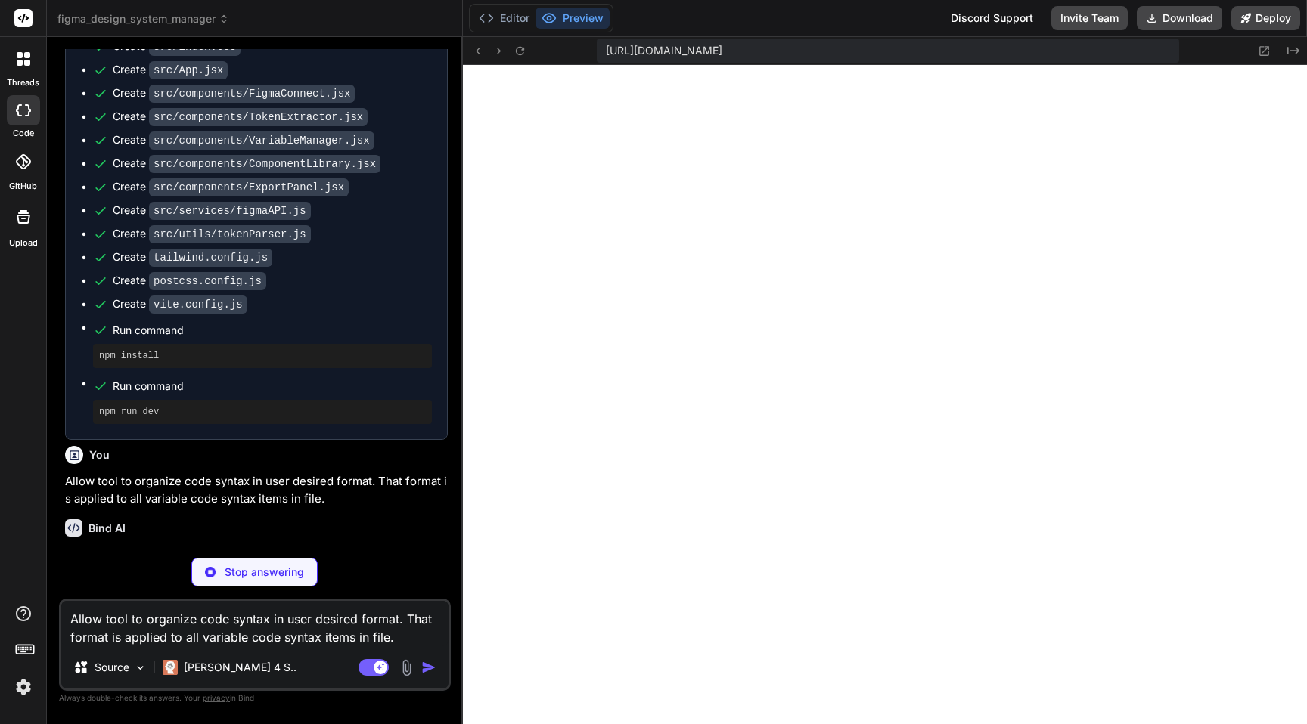
click at [198, 620] on textarea "Allow tool to organize code syntax in user desired format. That format is appli…" at bounding box center [254, 623] width 387 height 45
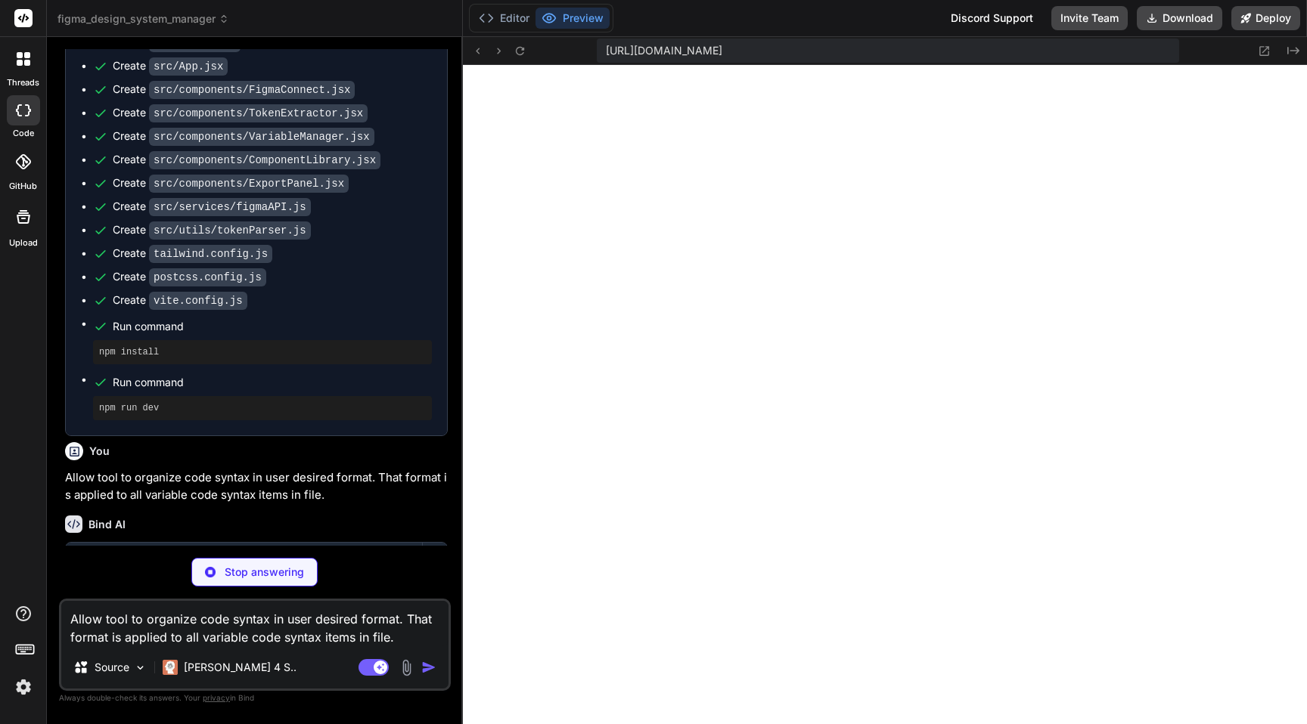
scroll to position [1633, 0]
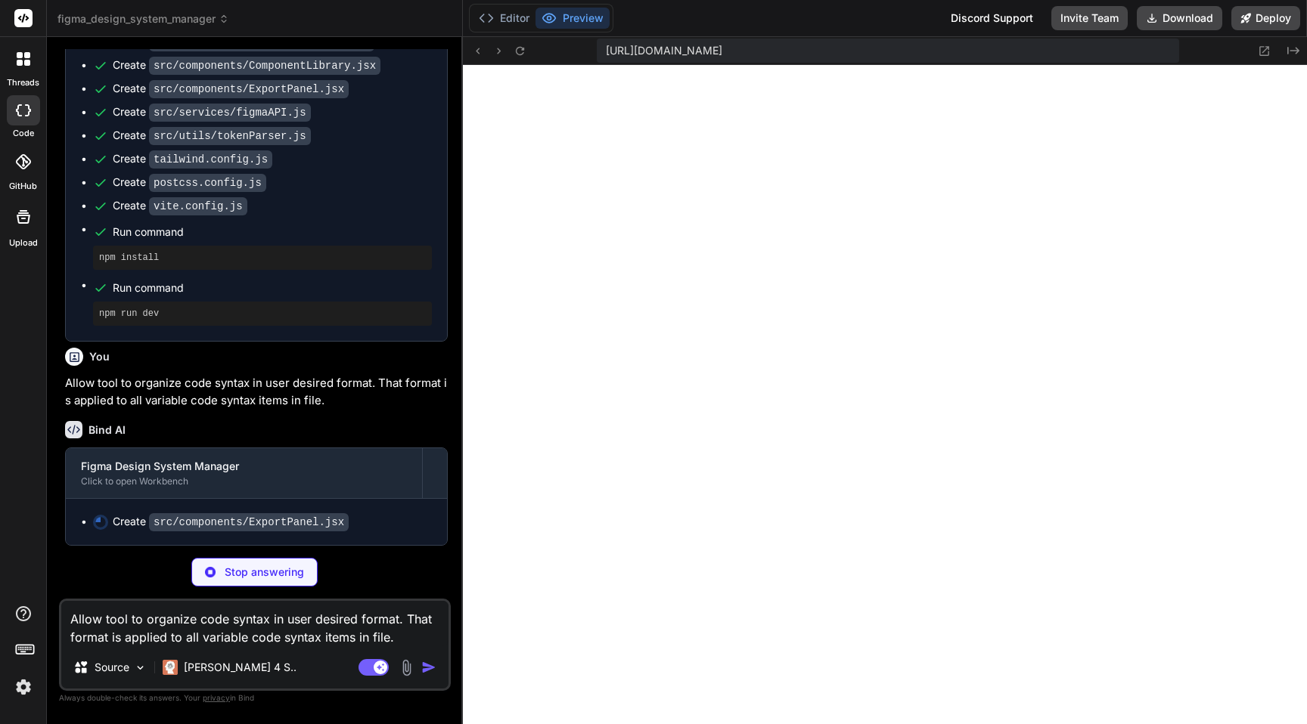
drag, startPoint x: 404, startPoint y: 639, endPoint x: 88, endPoint y: 616, distance: 316.9
click at [88, 616] on textarea "Allow tool to organize code syntax in user desired format. That format is appli…" at bounding box center [254, 623] width 387 height 45
click at [103, 616] on textarea "Allow tool to organize code syntax in user desired format. That format is appli…" at bounding box center [254, 623] width 387 height 45
drag, startPoint x: 103, startPoint y: 616, endPoint x: 440, endPoint y: 642, distance: 338.3
click at [440, 642] on textarea "Allow tool to organize code syntax in user desired format. That format is appli…" at bounding box center [254, 623] width 387 height 45
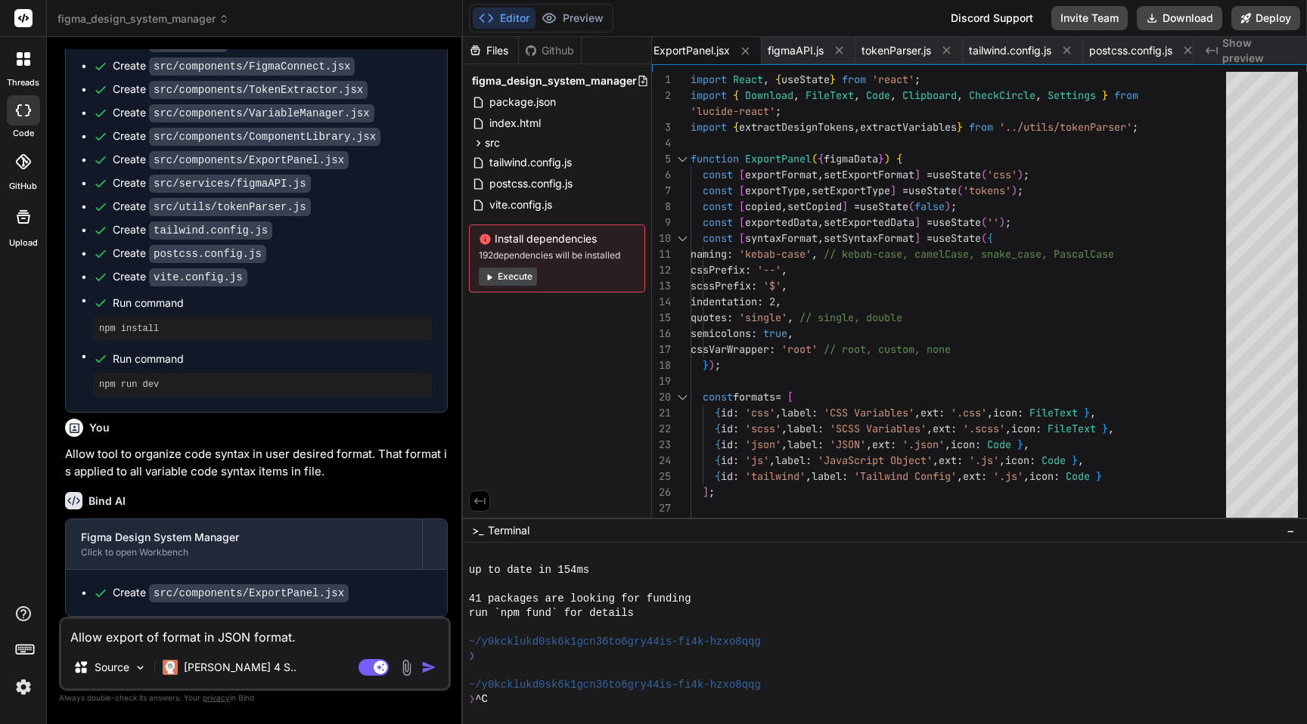
scroll to position [1562, 0]
click at [514, 278] on button "Execute" at bounding box center [508, 277] width 58 height 18
click at [335, 641] on textarea "Allow export of format in JSON format." at bounding box center [254, 632] width 387 height 27
click at [512, 278] on button "Execute" at bounding box center [508, 277] width 58 height 18
click at [427, 665] on img "button" at bounding box center [428, 667] width 15 height 15
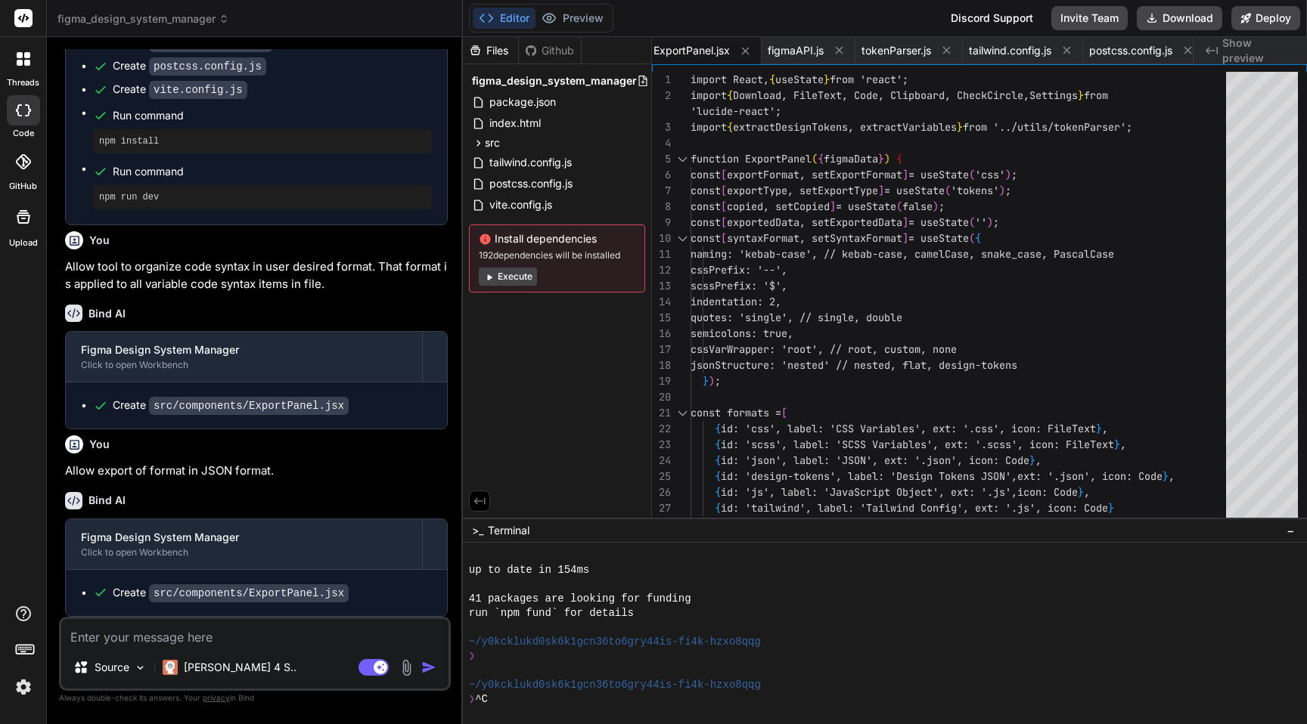
scroll to position [1749, 0]
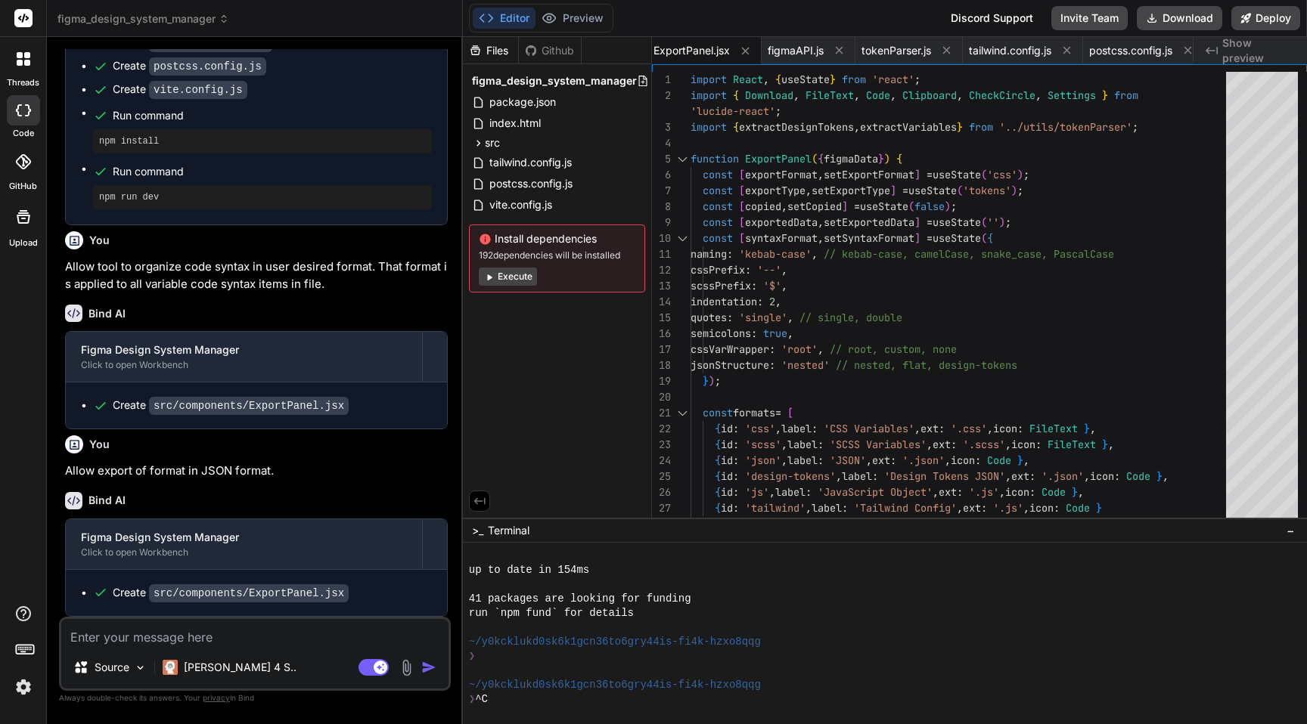
click at [264, 640] on textarea at bounding box center [254, 632] width 387 height 27
click at [248, 644] on textarea at bounding box center [254, 632] width 387 height 27
click at [408, 671] on img at bounding box center [406, 667] width 17 height 17
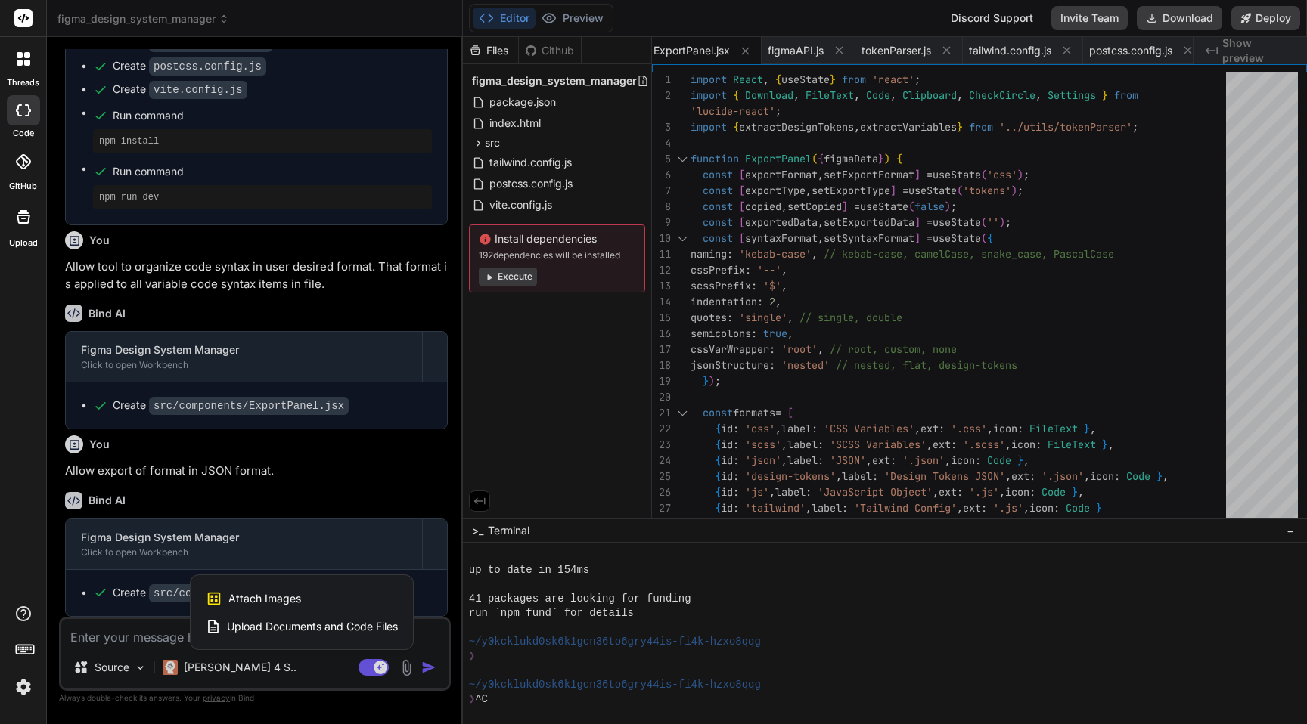
click at [270, 594] on span "Attach Images" at bounding box center [264, 598] width 73 height 15
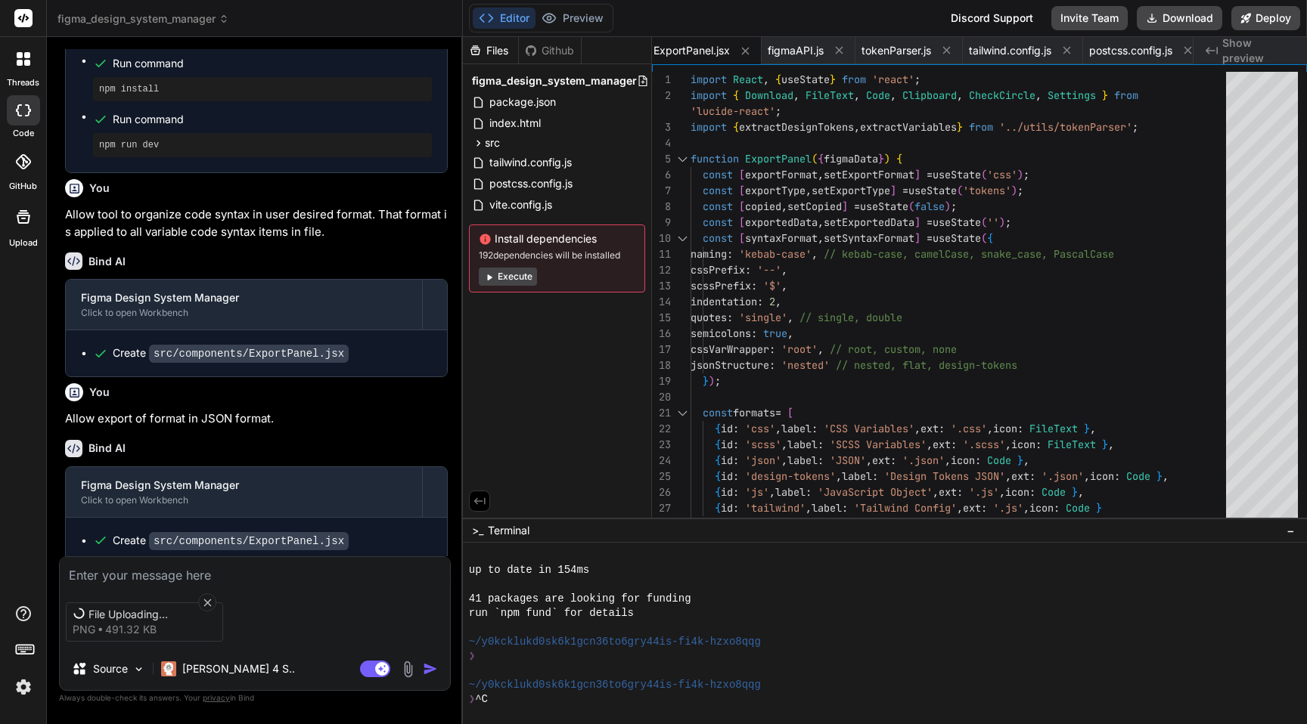
scroll to position [1802, 0]
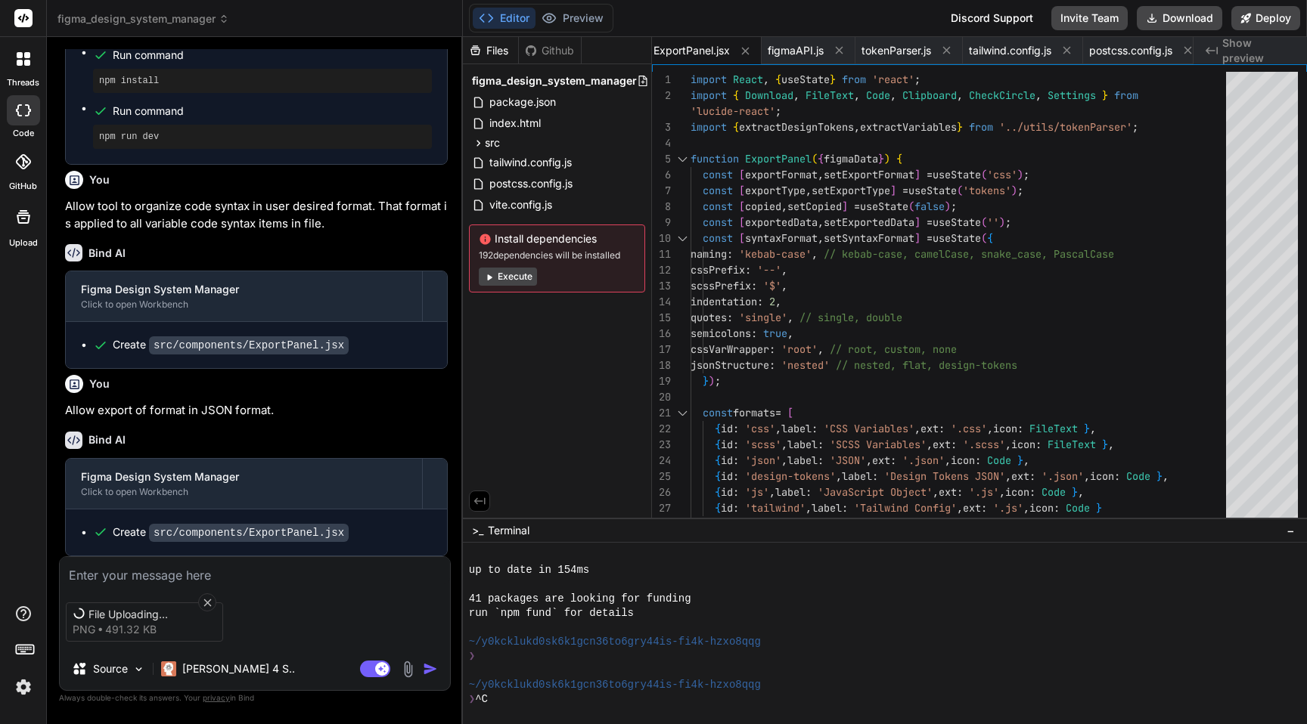
click at [143, 577] on textarea at bounding box center [255, 570] width 390 height 27
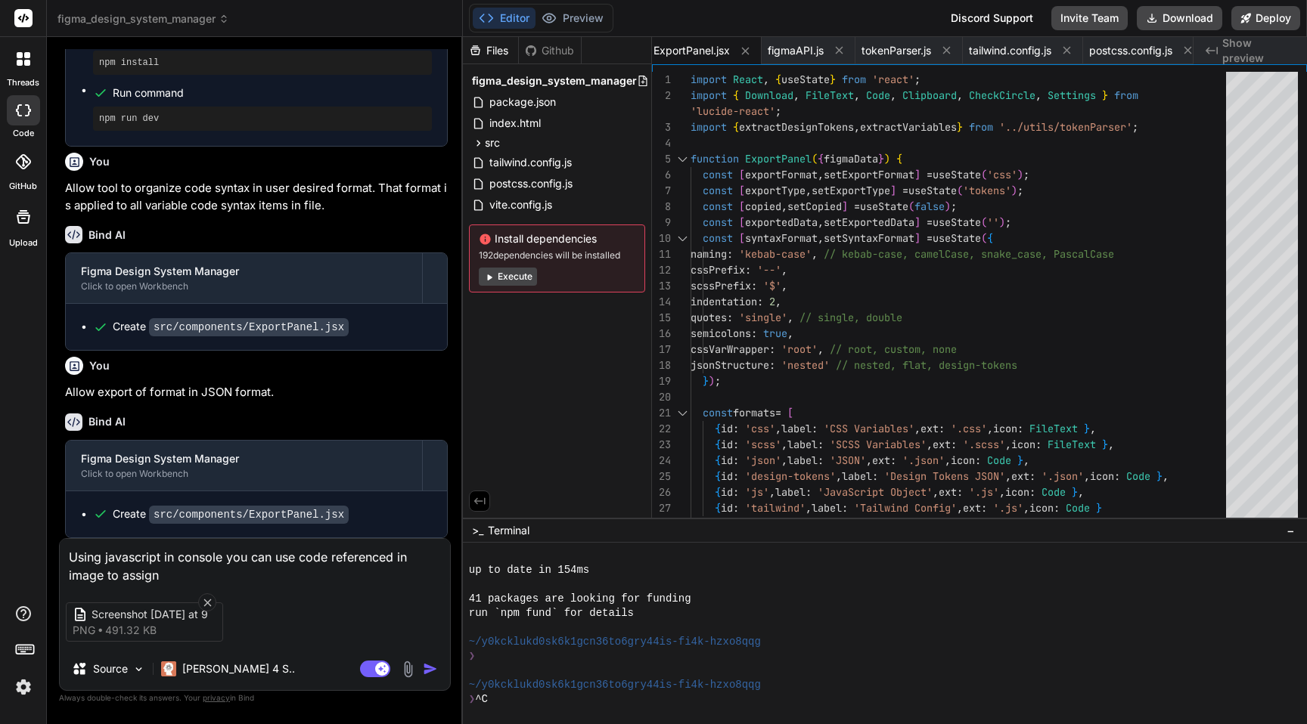
drag, startPoint x: 185, startPoint y: 582, endPoint x: 129, endPoint y: 577, distance: 56.9
click at [129, 577] on div "Using javascript in console you can use code referenced in image to assign Scre…" at bounding box center [255, 614] width 392 height 153
click at [176, 573] on textarea "Using javascript in console you can use code referenced in image to assign" at bounding box center [255, 561] width 390 height 45
drag, startPoint x: 176, startPoint y: 573, endPoint x: 121, endPoint y: 573, distance: 55.2
click at [121, 573] on textarea "Using javascript in console you can use code referenced in image to assign" at bounding box center [255, 561] width 390 height 45
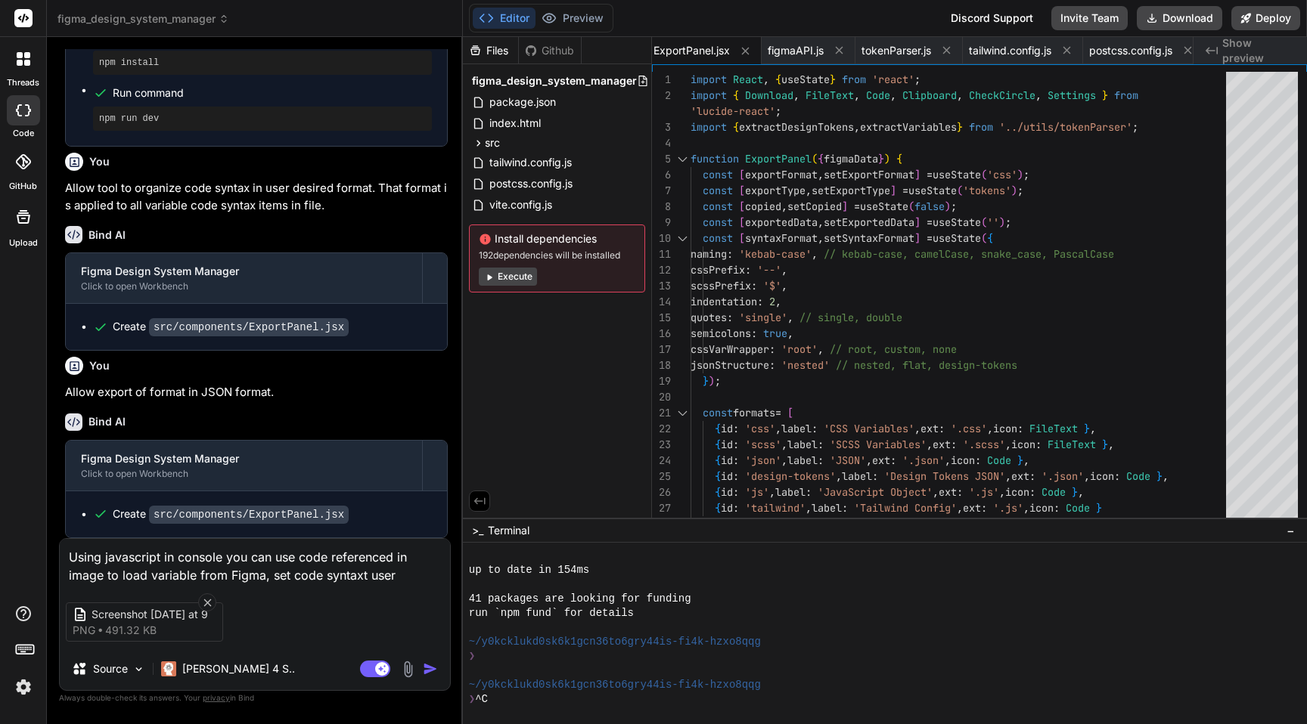
click at [364, 575] on textarea "Using javascript in console you can use code referenced in image to load variab…" at bounding box center [255, 561] width 390 height 45
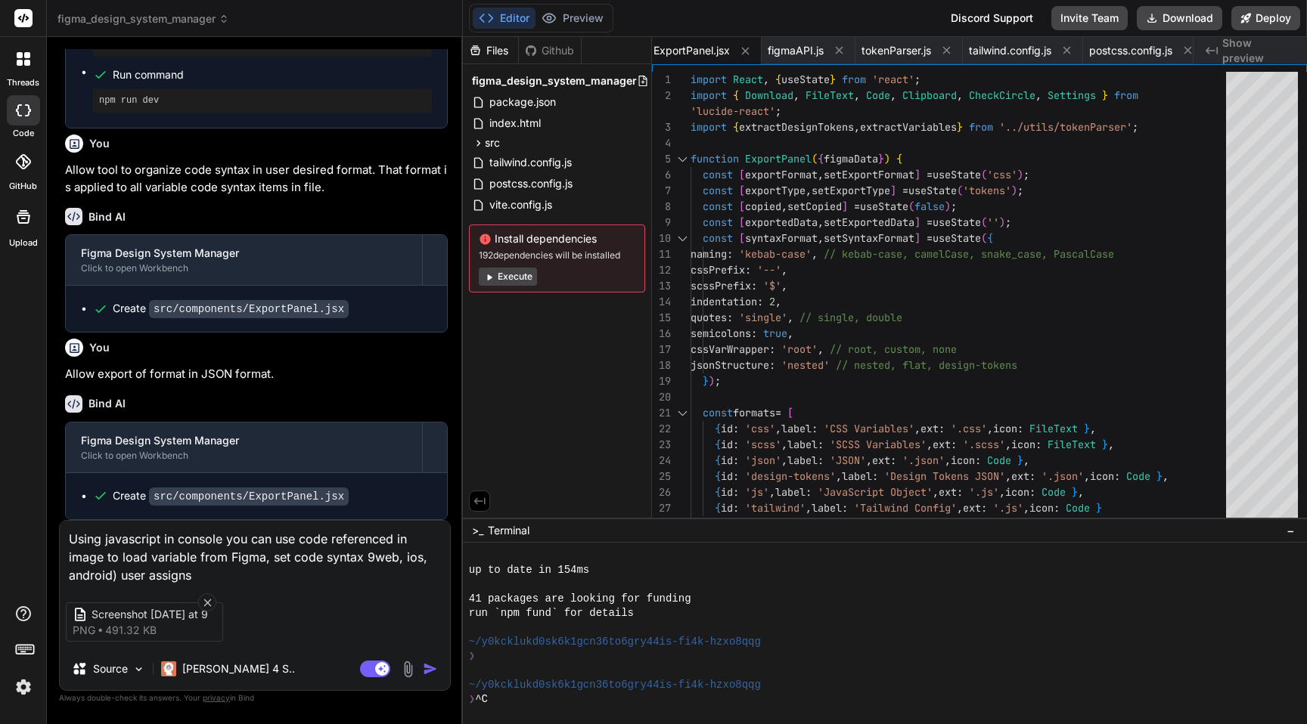
click at [371, 553] on textarea "Using javascript in console you can use code referenced in image to load variab…" at bounding box center [255, 553] width 390 height 64
click at [113, 577] on textarea "Using javascript in console you can use code referenced in image to load variab…" at bounding box center [255, 553] width 390 height 64
drag, startPoint x: 120, startPoint y: 574, endPoint x: 361, endPoint y: 554, distance: 241.3
click at [361, 554] on textarea "Using javascript in console you can use code referenced in image to load variab…" at bounding box center [255, 553] width 390 height 64
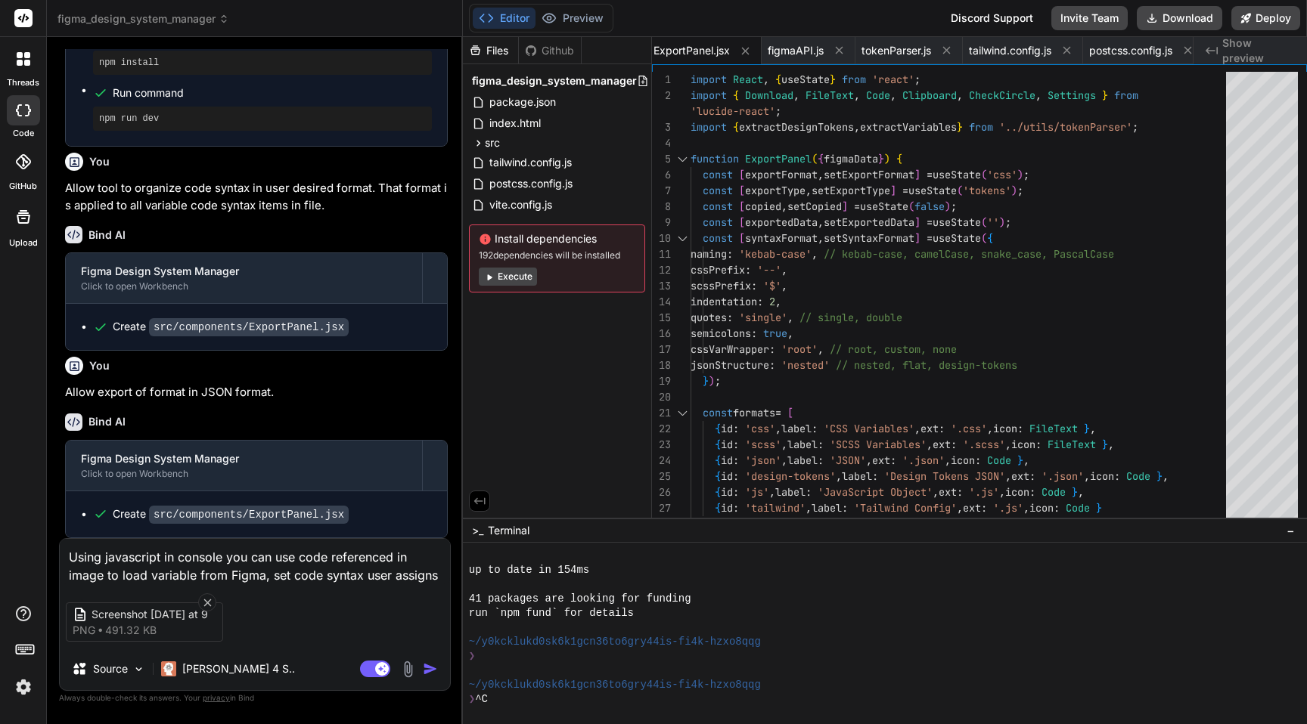
click at [438, 572] on textarea "Using javascript in console you can use code referenced in image to load variab…" at bounding box center [255, 561] width 390 height 45
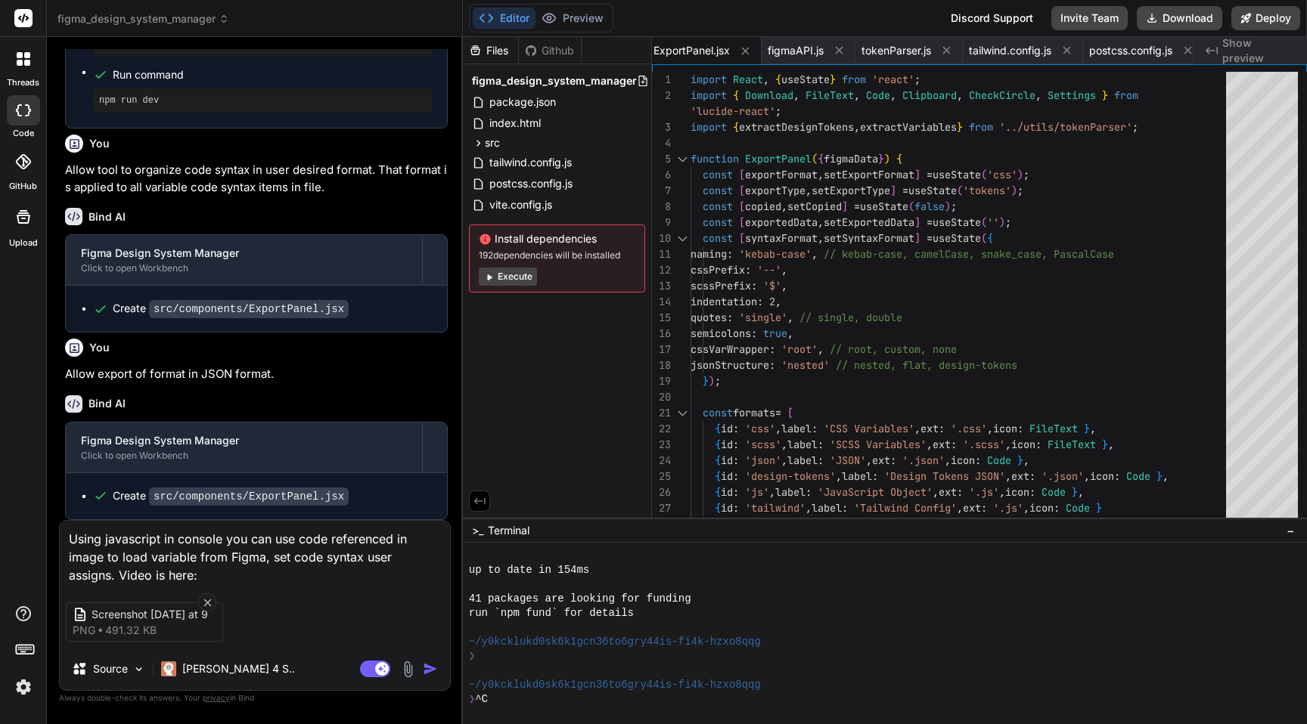
paste textarea "https://www.youtube.com/watch?v=t2bMxHk7D5k"
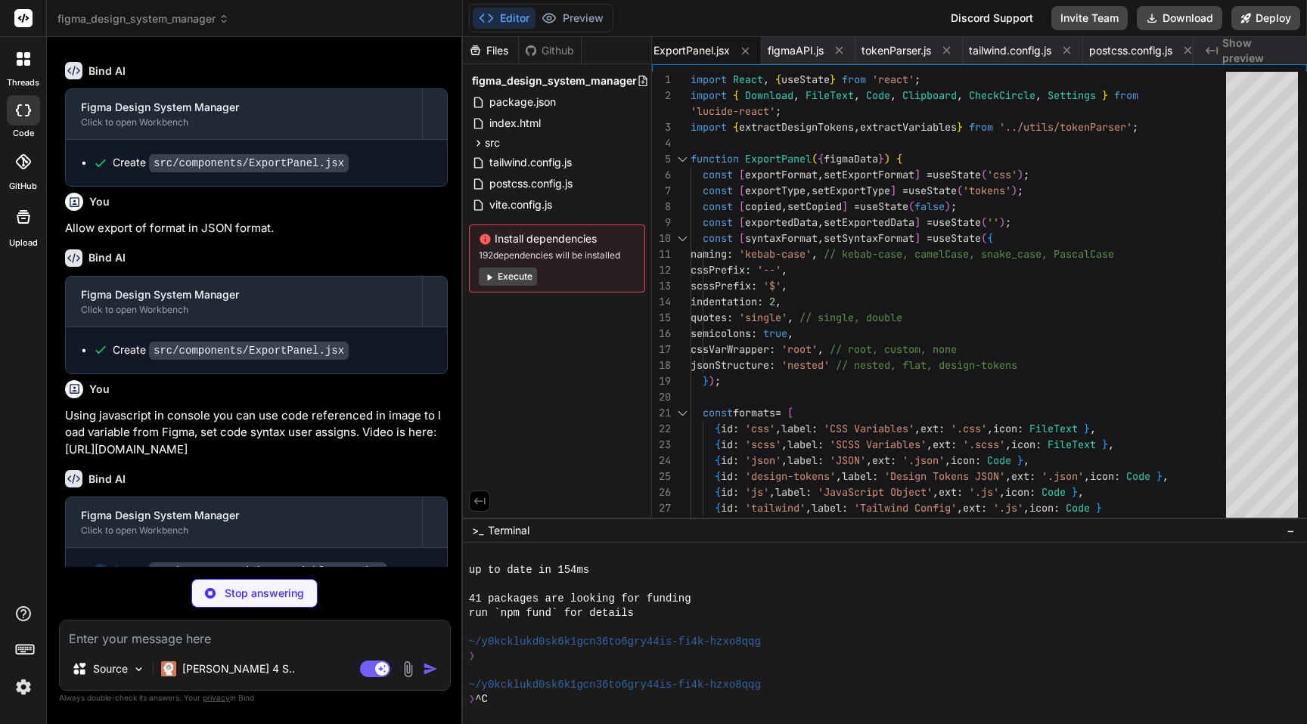
scroll to position [2019, 0]
